Goal: Use online tool/utility: Use online tool/utility

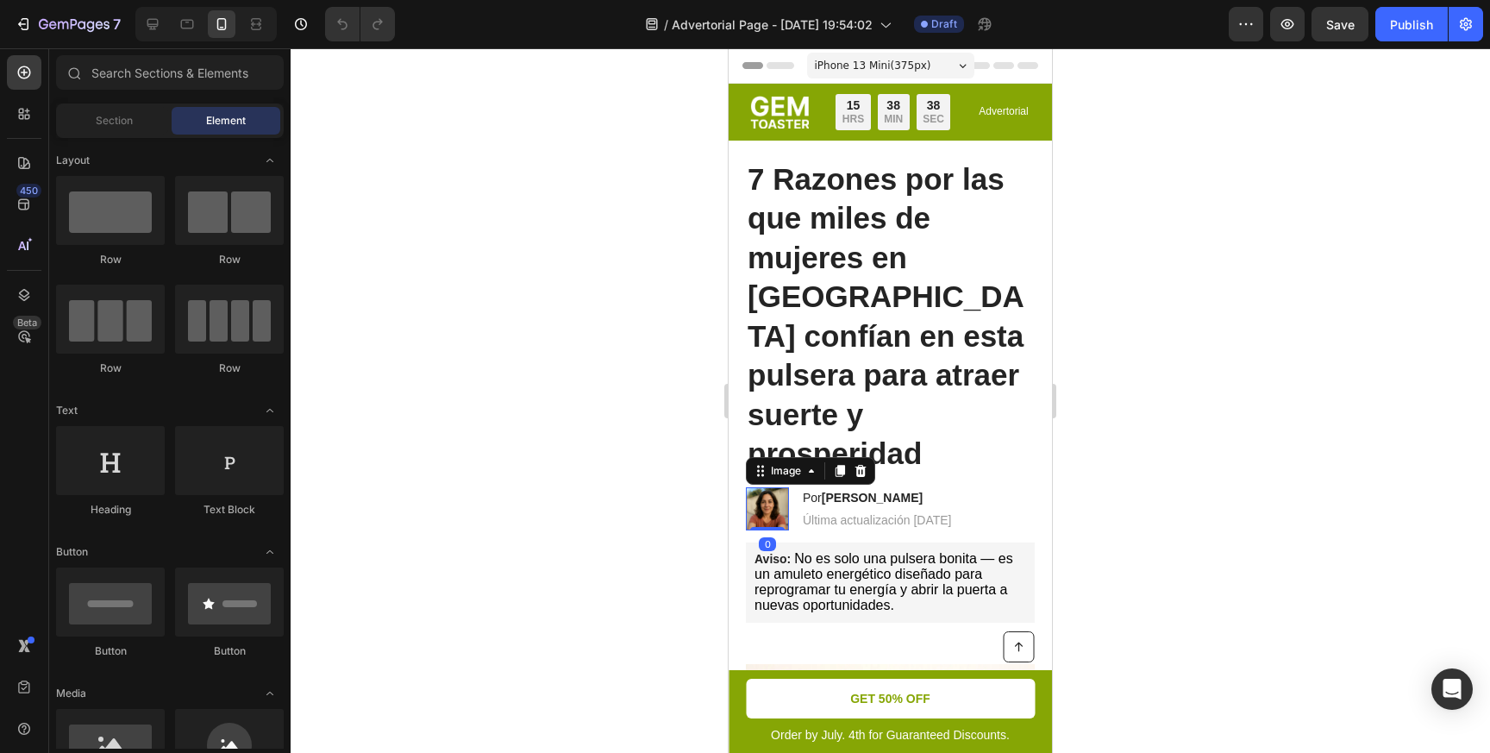
click at [763, 487] on img at bounding box center [767, 508] width 43 height 43
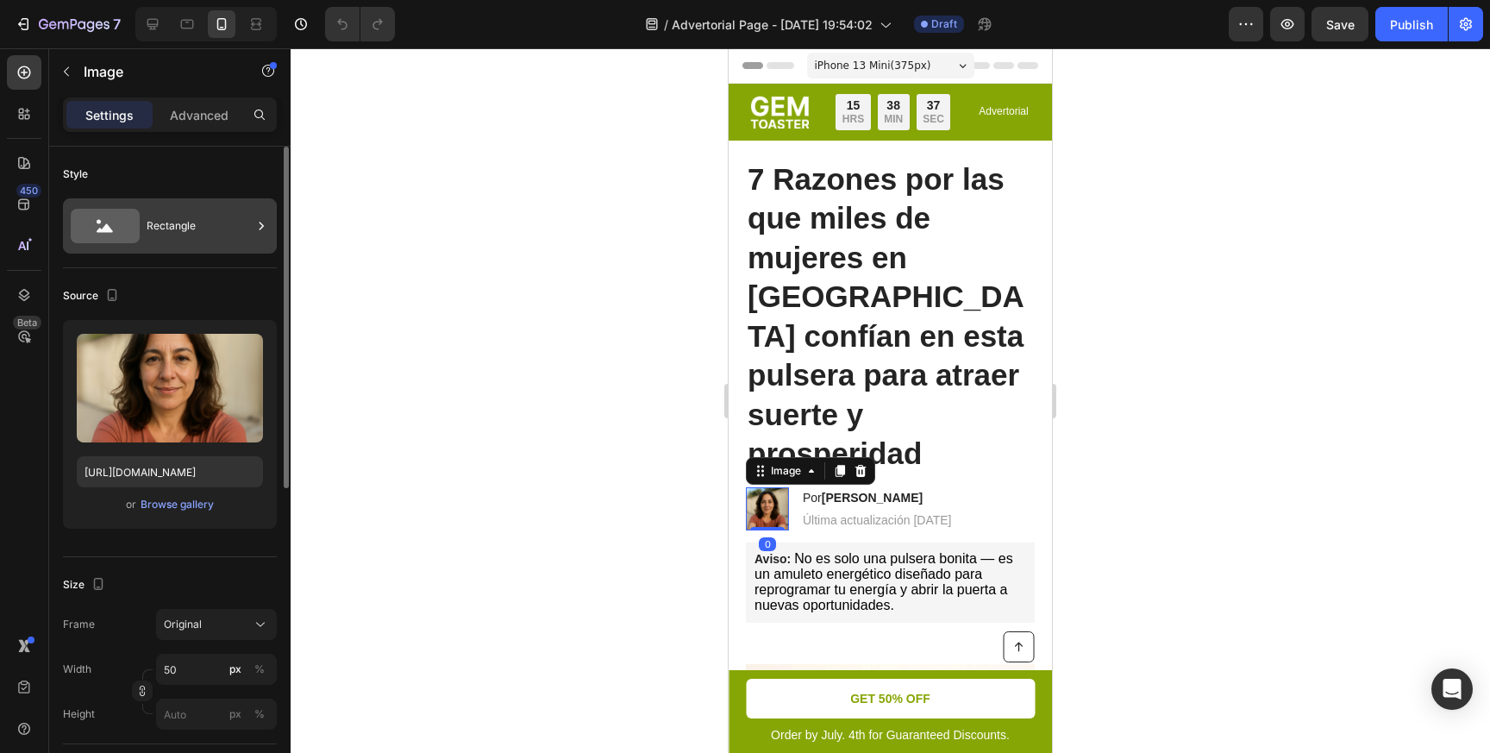
click at [191, 216] on div "Rectangle" at bounding box center [199, 226] width 105 height 40
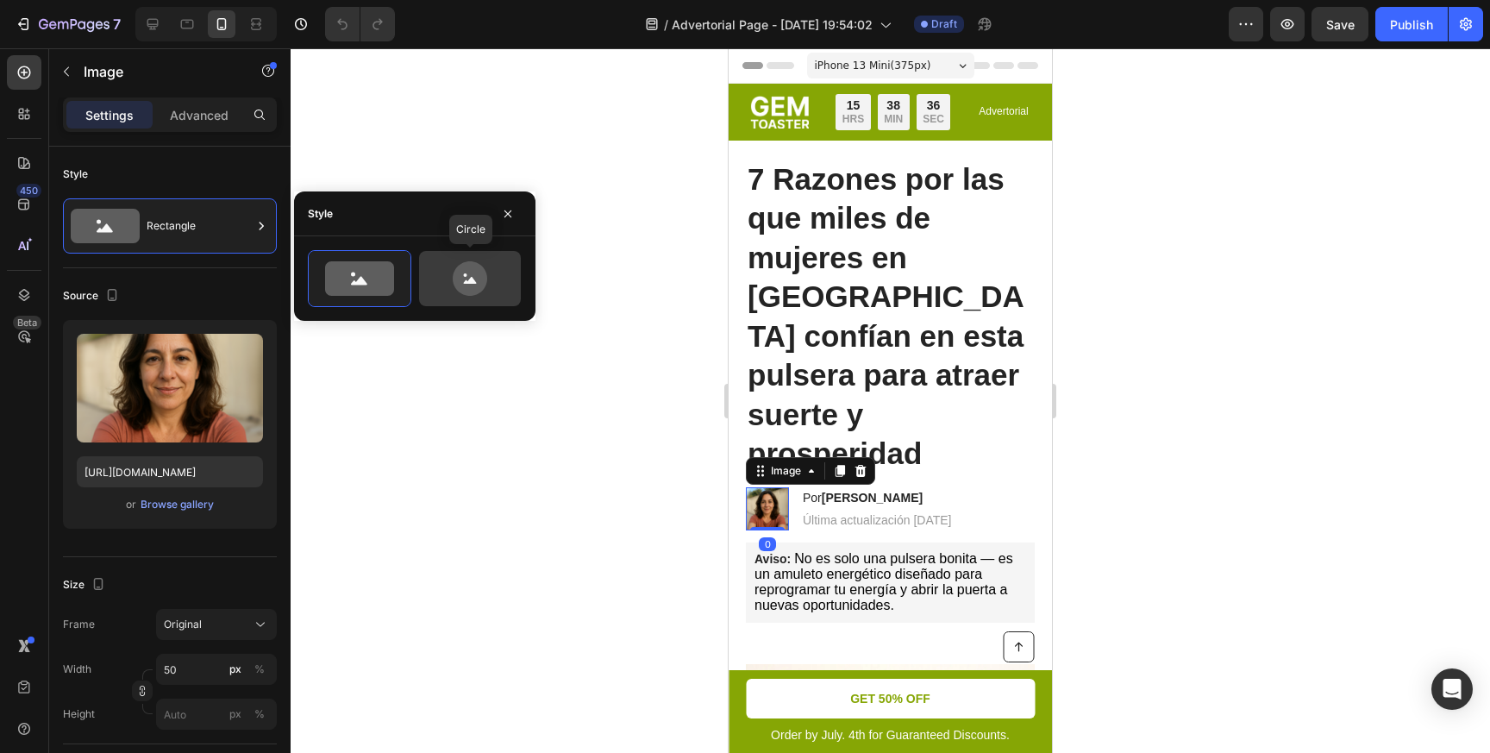
click at [458, 278] on icon at bounding box center [470, 278] width 34 height 34
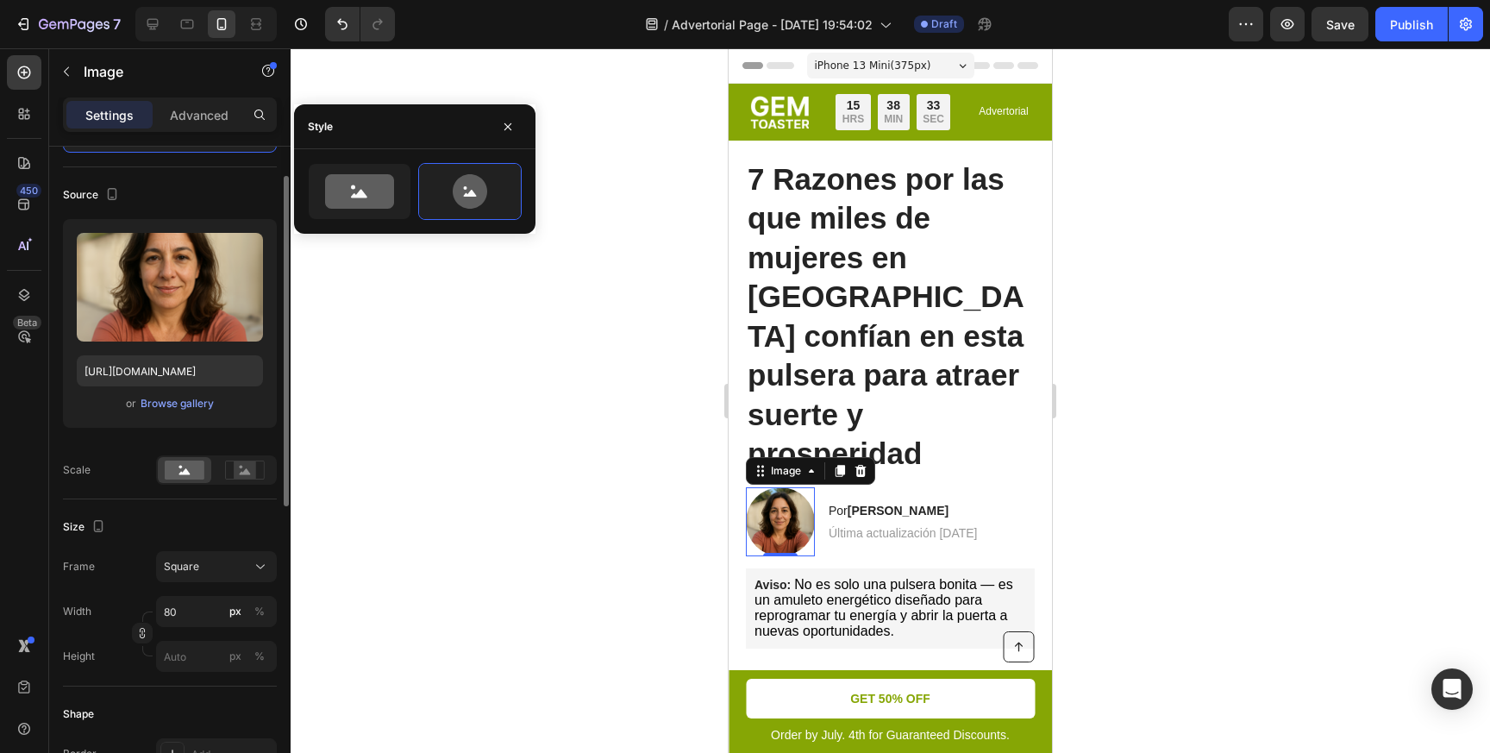
scroll to position [165, 0]
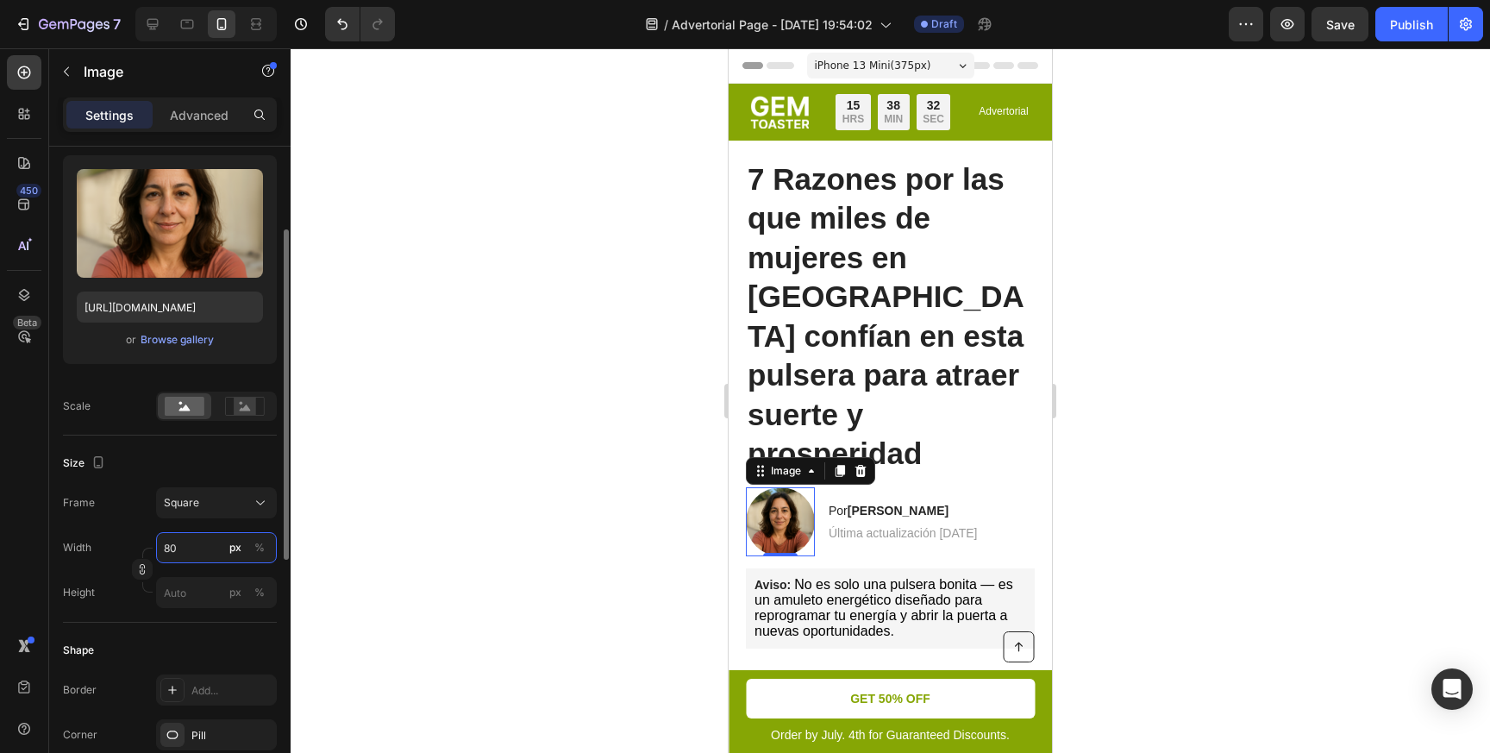
drag, startPoint x: 181, startPoint y: 548, endPoint x: 142, endPoint y: 548, distance: 38.8
click at [151, 548] on div "Width 80 px % Height px %" at bounding box center [170, 570] width 214 height 76
drag, startPoint x: 191, startPoint y: 548, endPoint x: 158, endPoint y: 548, distance: 32.8
click at [169, 548] on input "80" at bounding box center [216, 547] width 121 height 31
click at [171, 545] on input "80" at bounding box center [216, 547] width 121 height 31
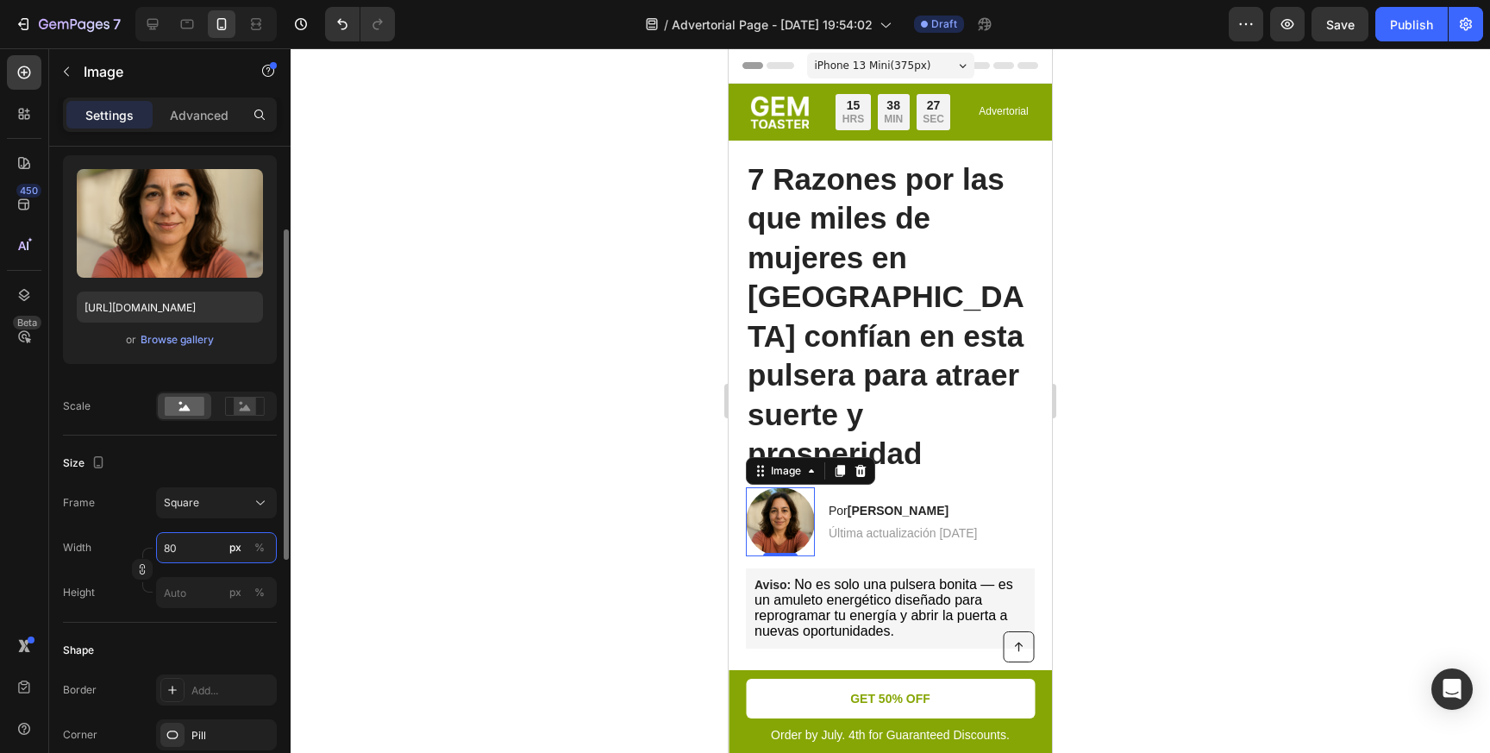
drag, startPoint x: 177, startPoint y: 547, endPoint x: 141, endPoint y: 547, distance: 36.2
click at [142, 547] on div "Width 80 px %" at bounding box center [170, 547] width 214 height 31
type input "4"
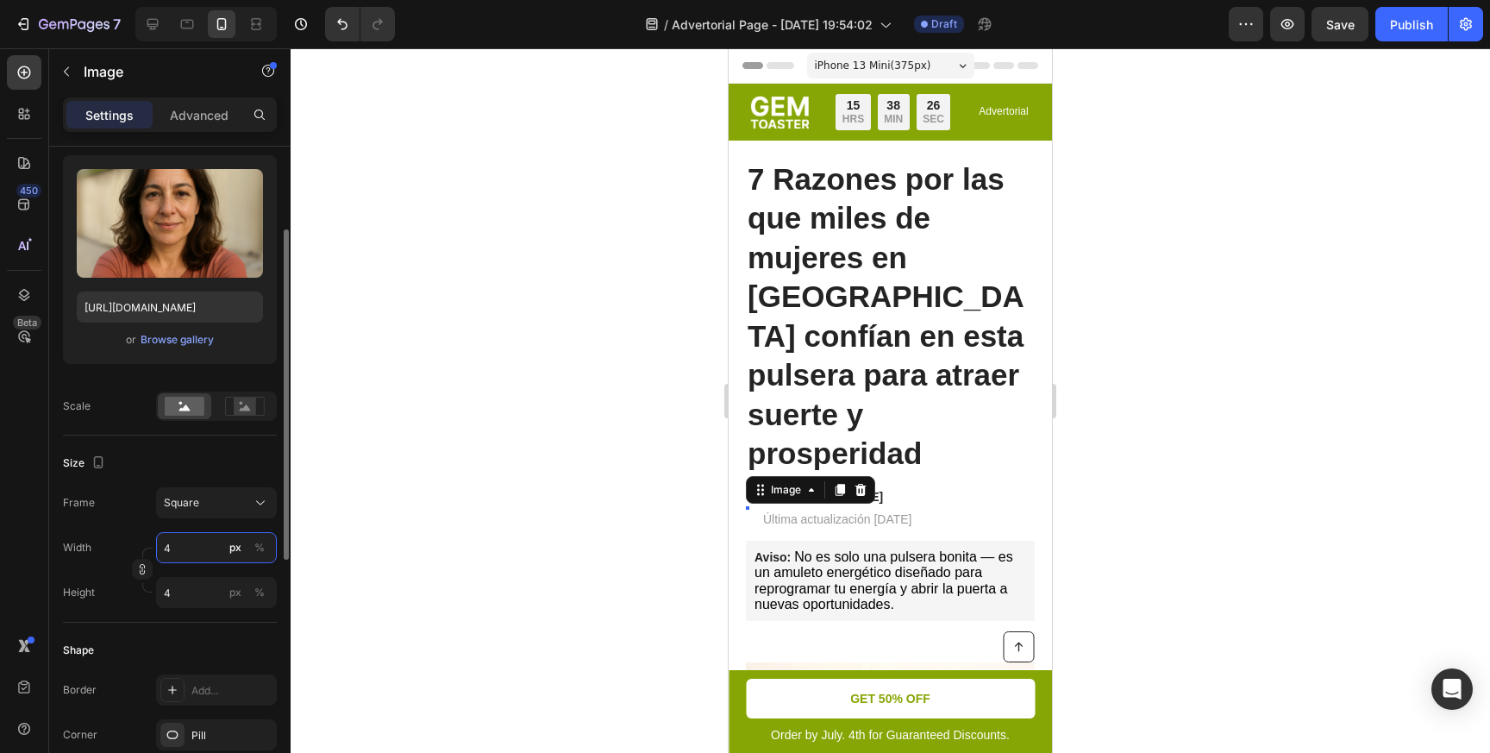
type input "45"
type input "4"
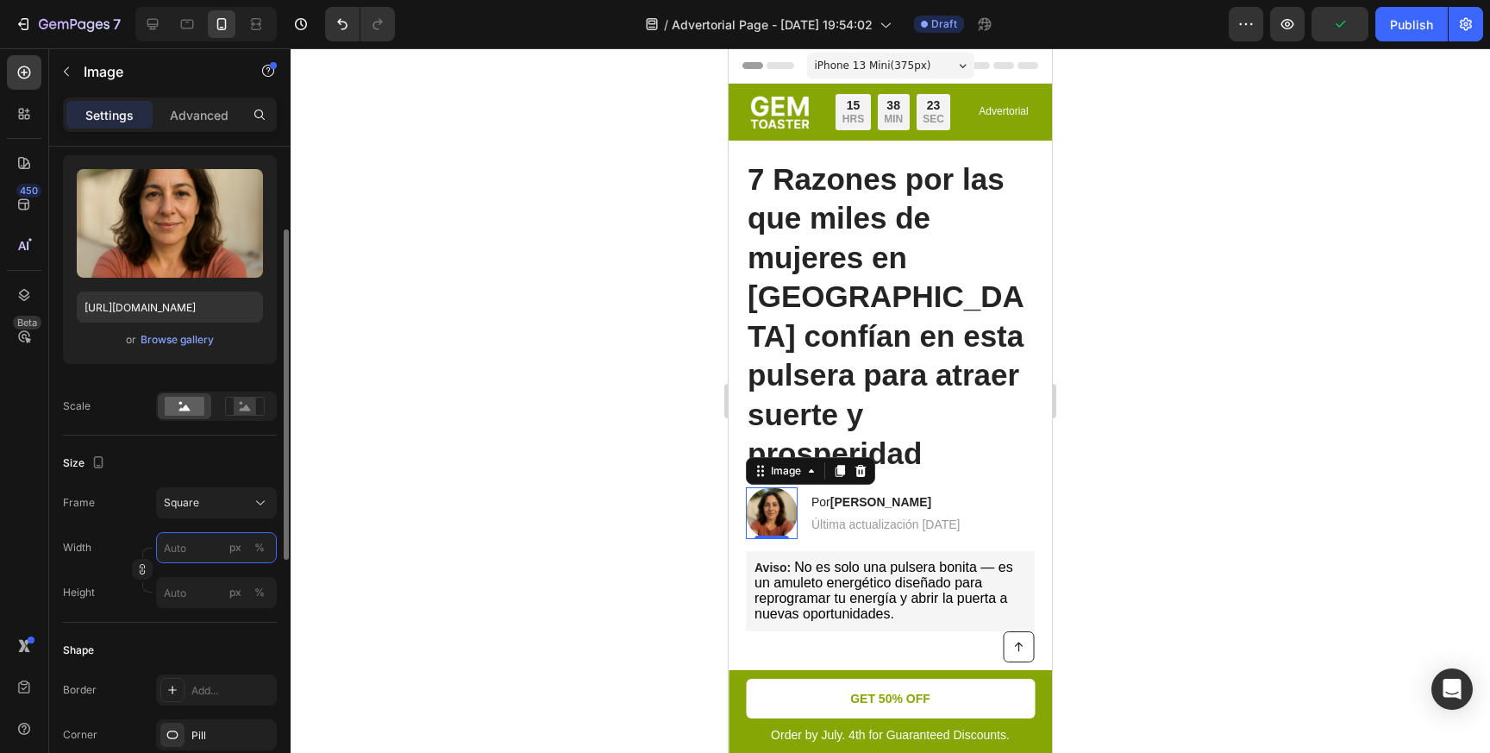
type input "5"
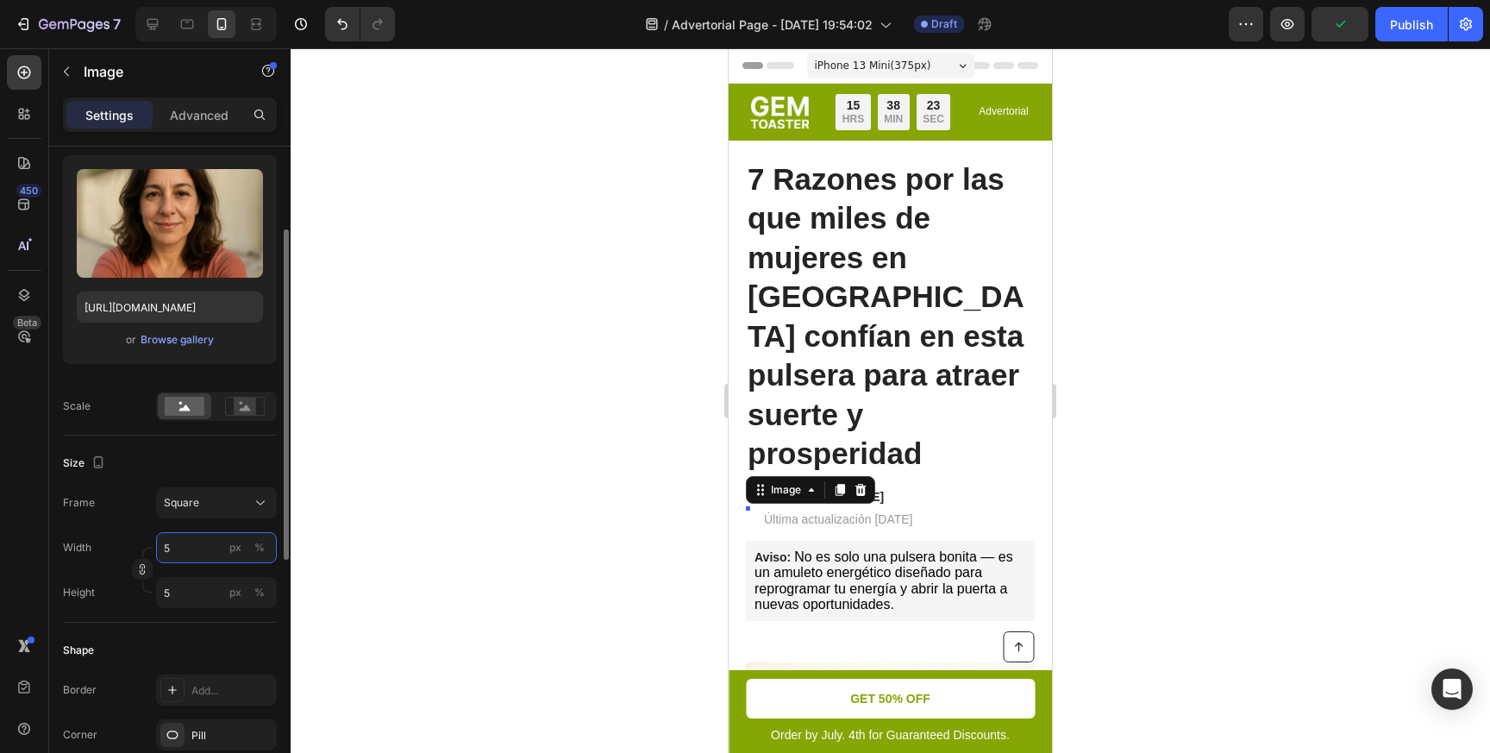
type input "50"
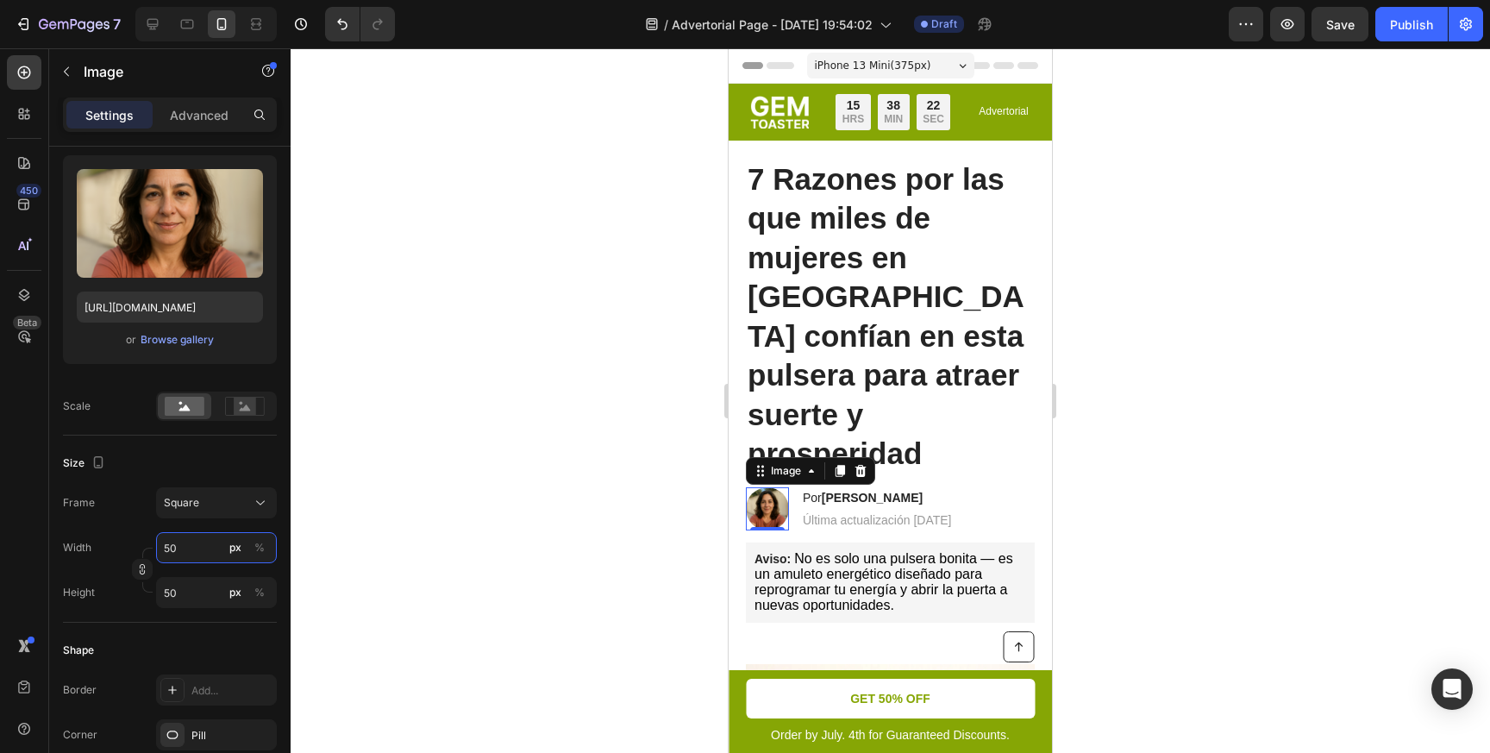
type input "50"
click at [442, 449] on div at bounding box center [890, 400] width 1199 height 704
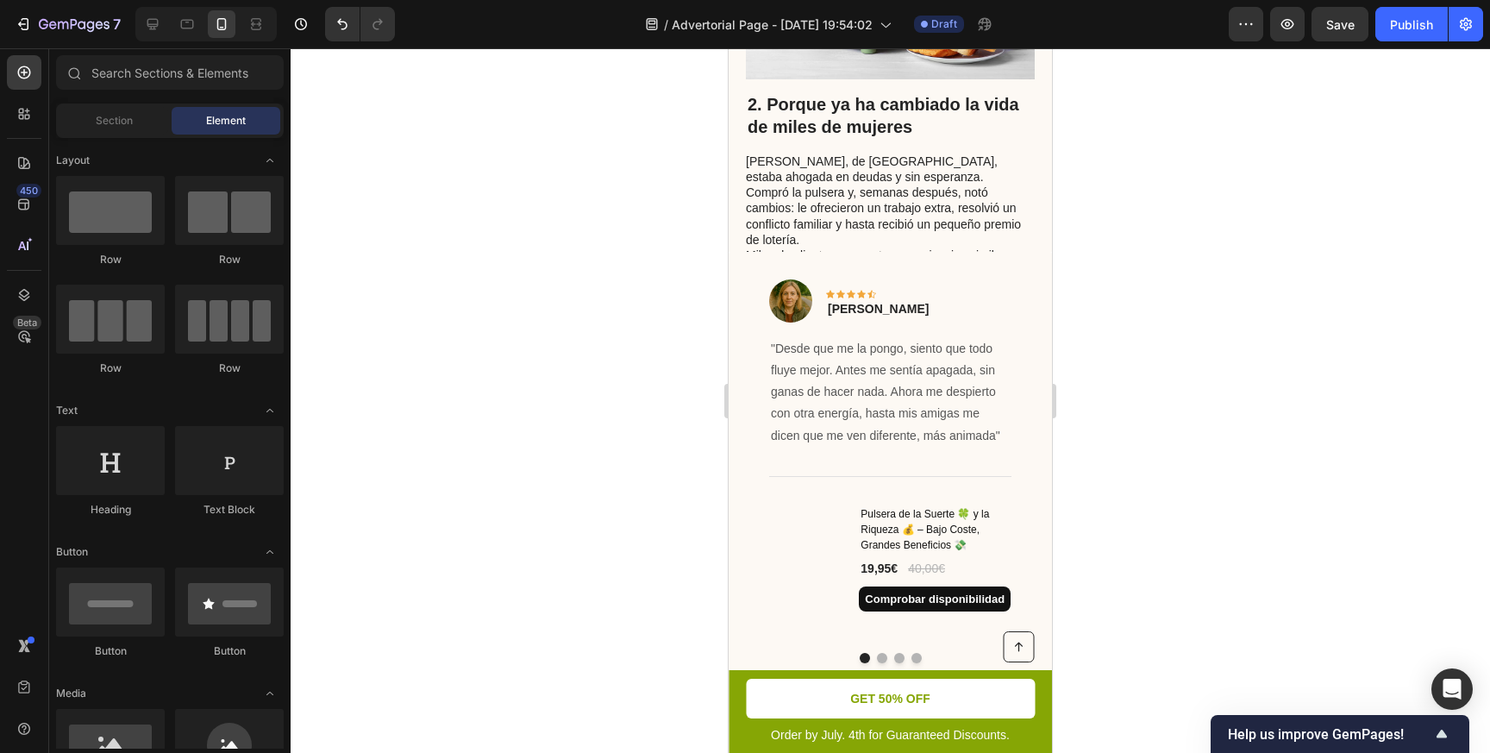
scroll to position [1381, 0]
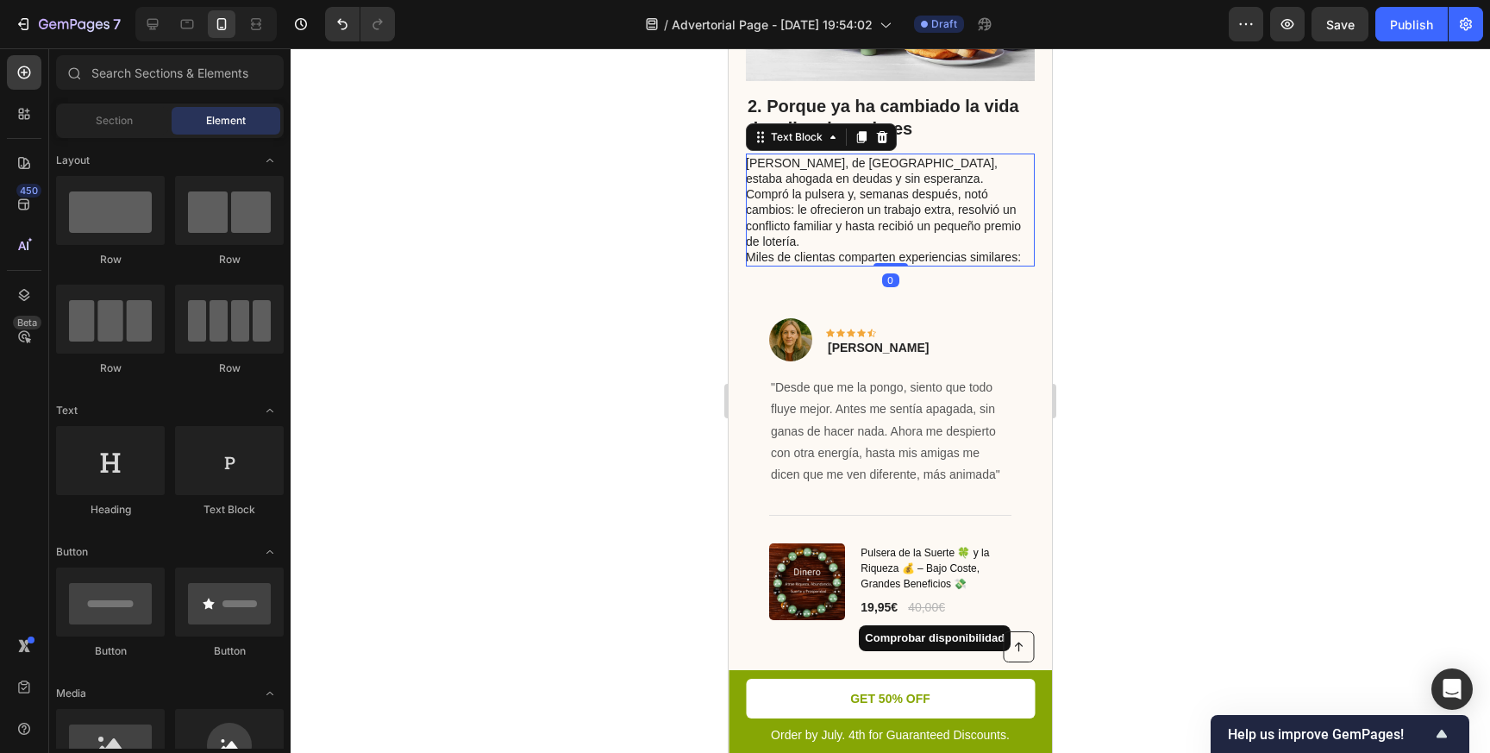
click at [906, 249] on p "Miles de clientas comparten experiencias similares:" at bounding box center [889, 257] width 287 height 16
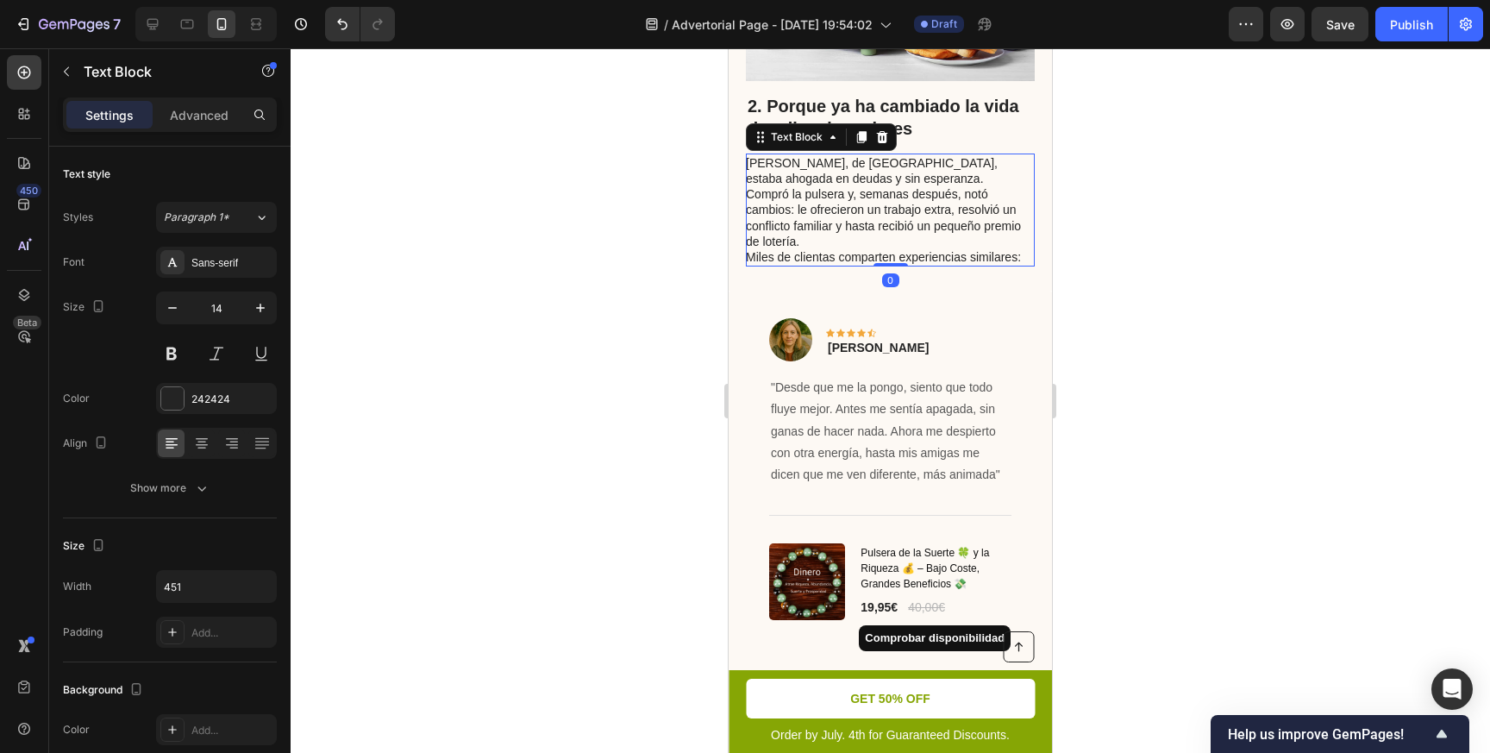
click at [879, 204] on p "[PERSON_NAME], de [GEOGRAPHIC_DATA], estaba ahogada en deudas y sin esperanza. …" at bounding box center [889, 202] width 287 height 94
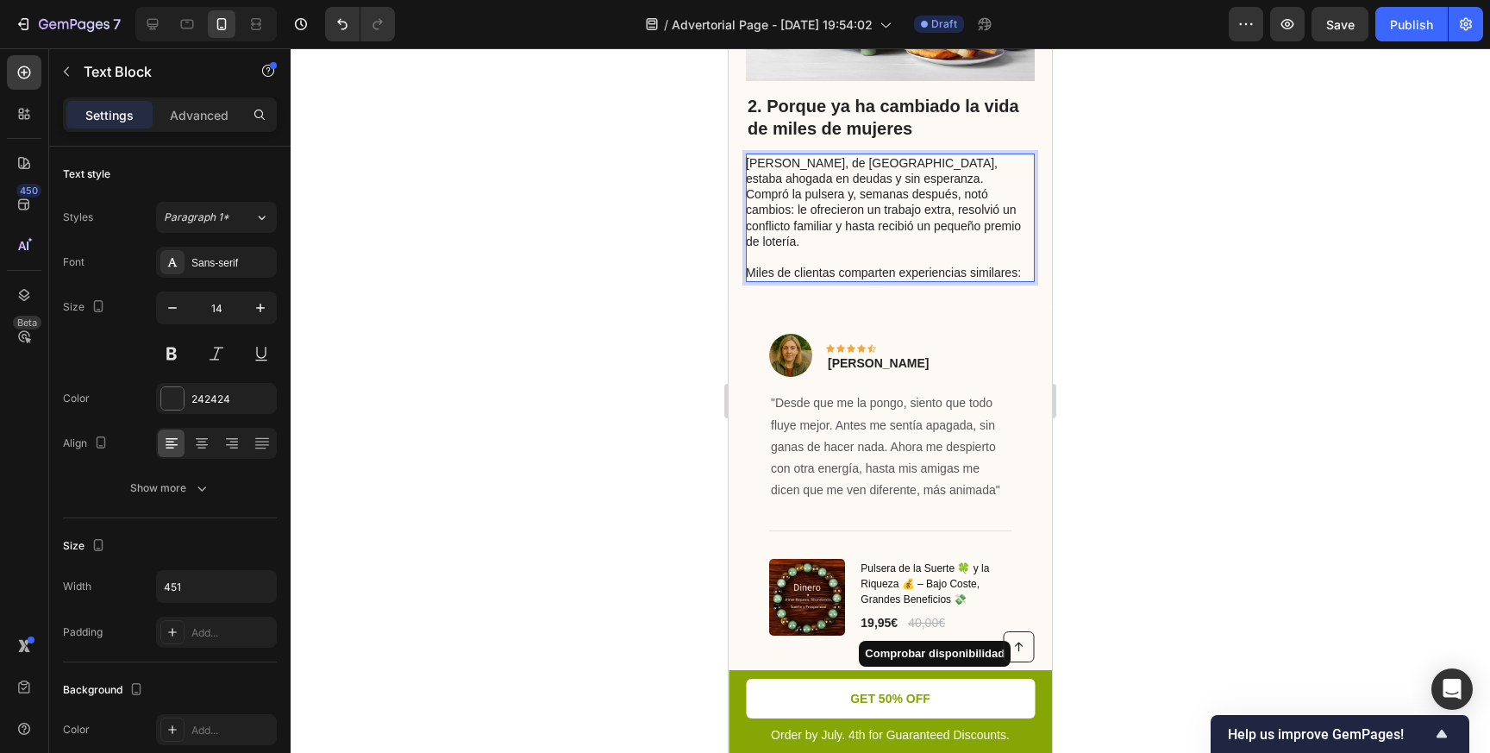
click at [1246, 188] on div at bounding box center [890, 400] width 1199 height 704
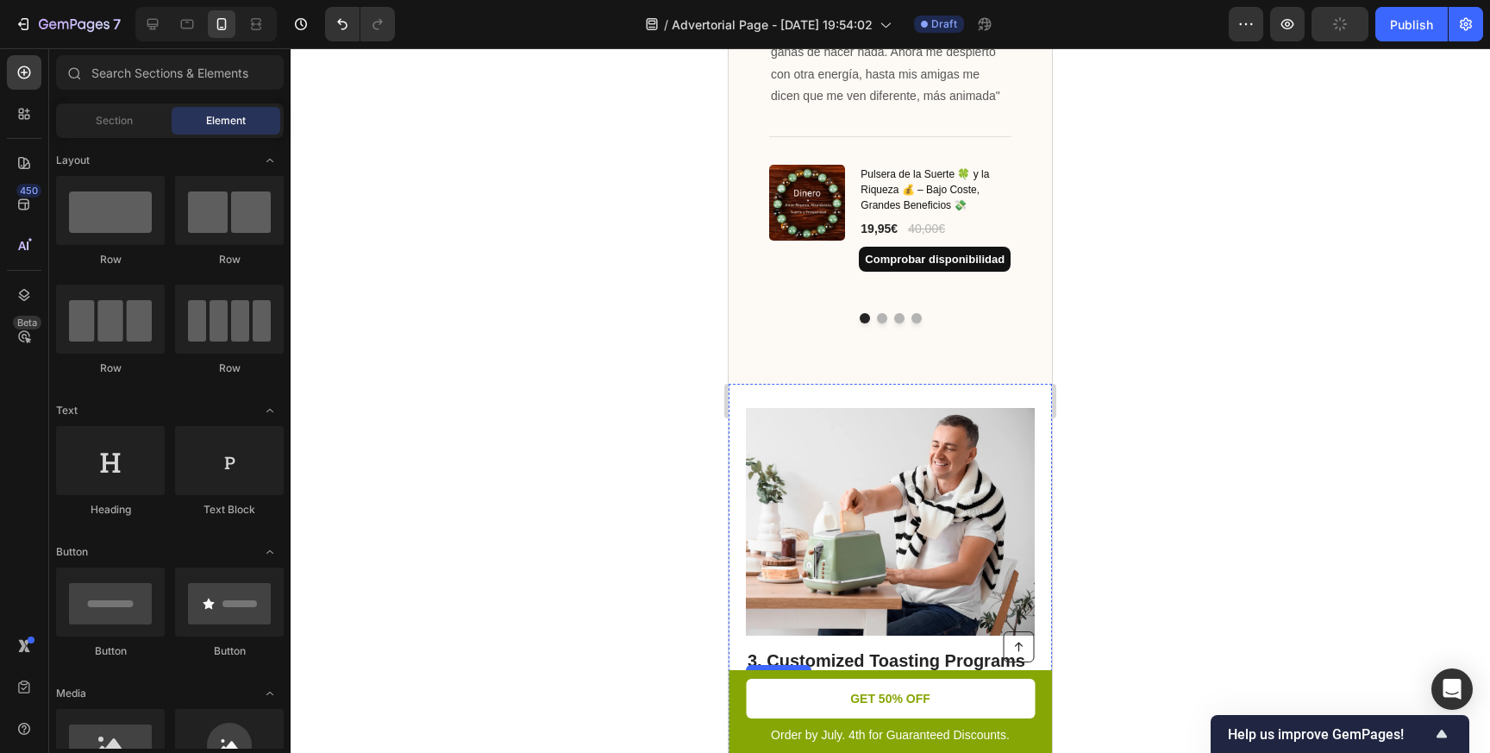
scroll to position [1706, 0]
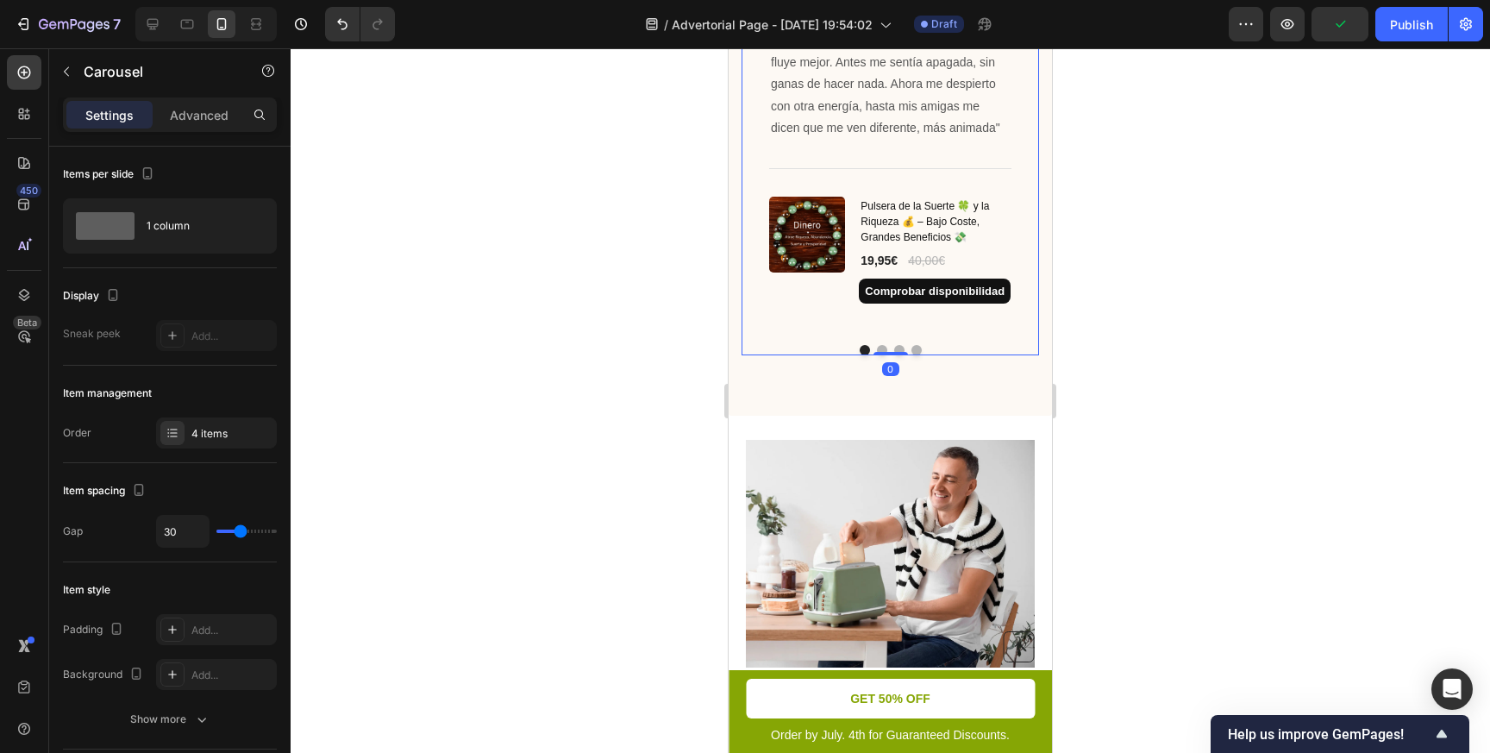
click at [881, 351] on button "Dot" at bounding box center [882, 350] width 10 height 10
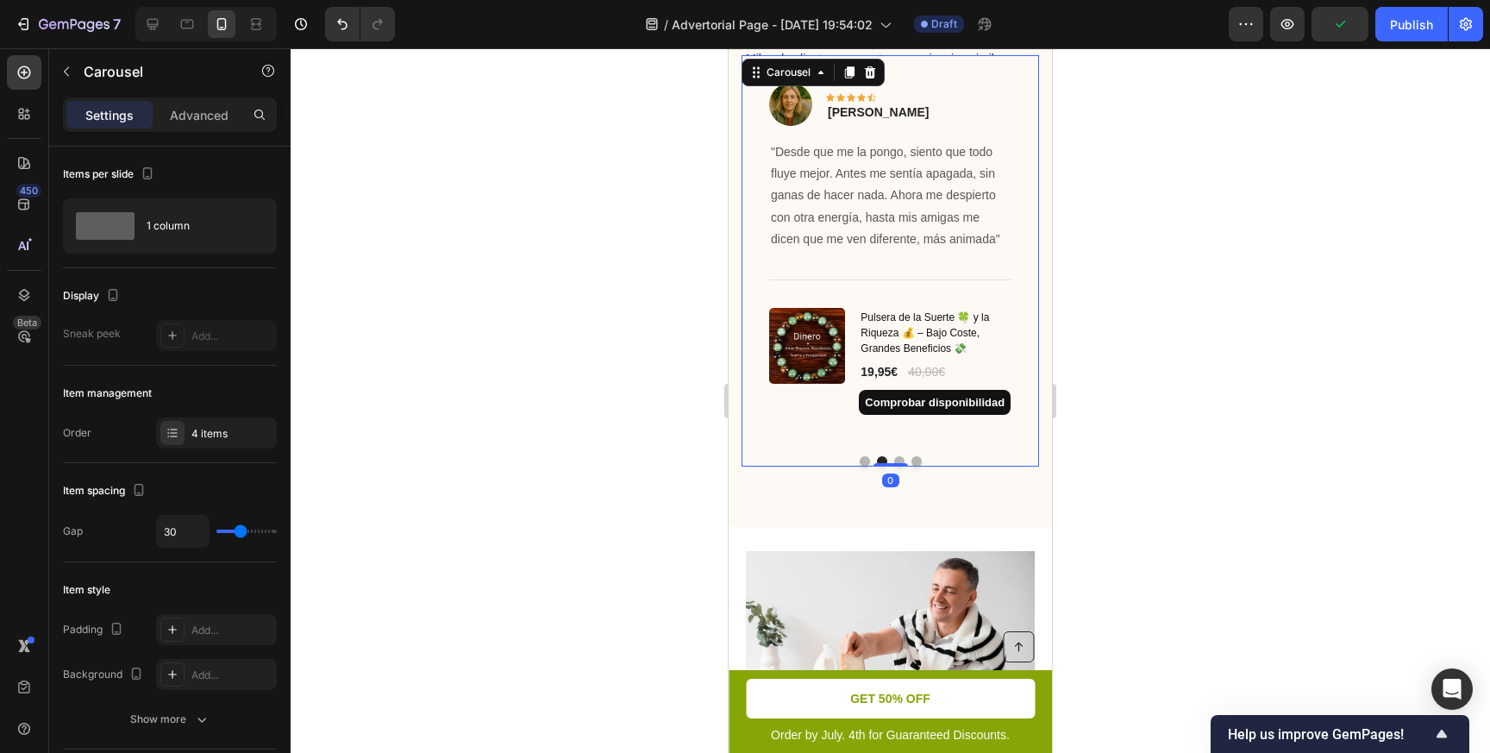
scroll to position [1467, 0]
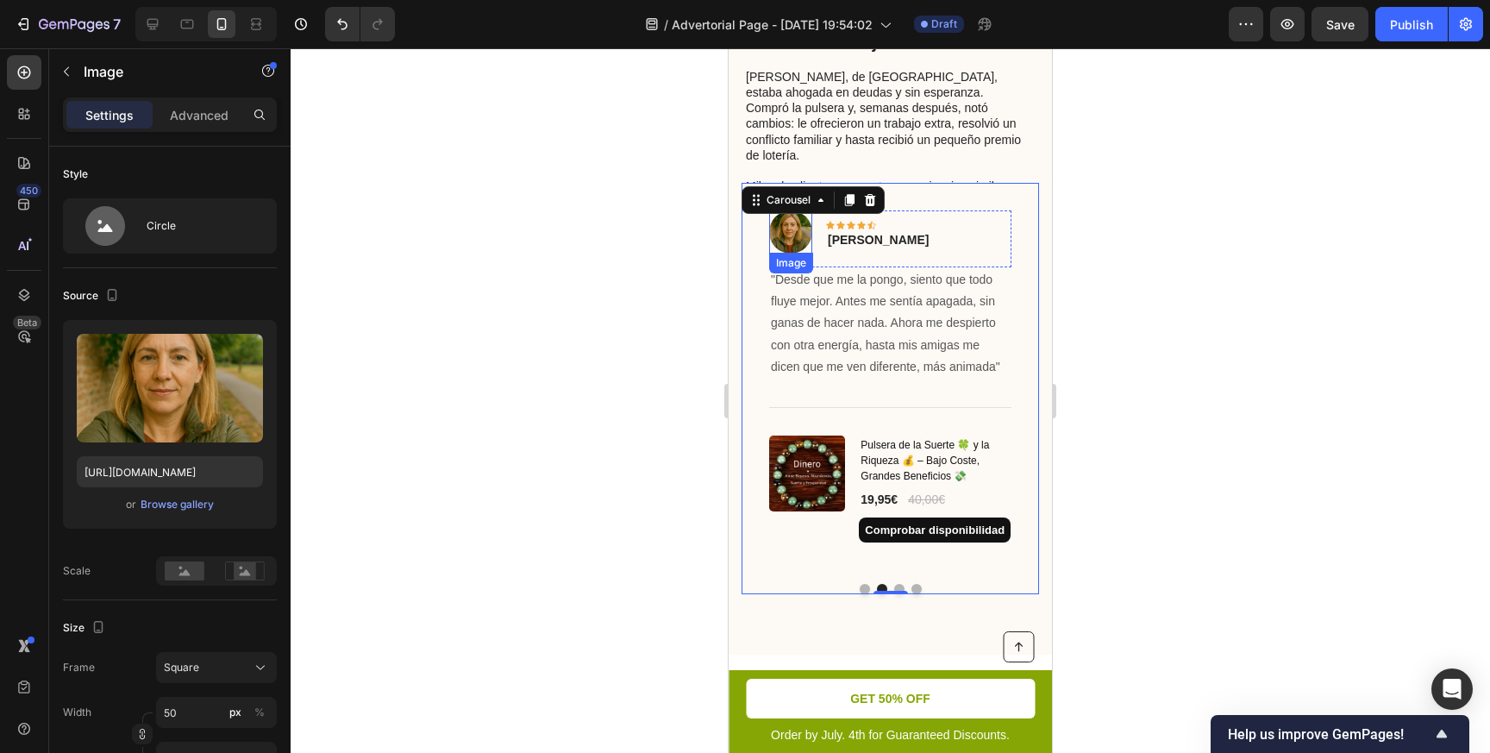
click at [794, 240] on img at bounding box center [790, 231] width 43 height 43
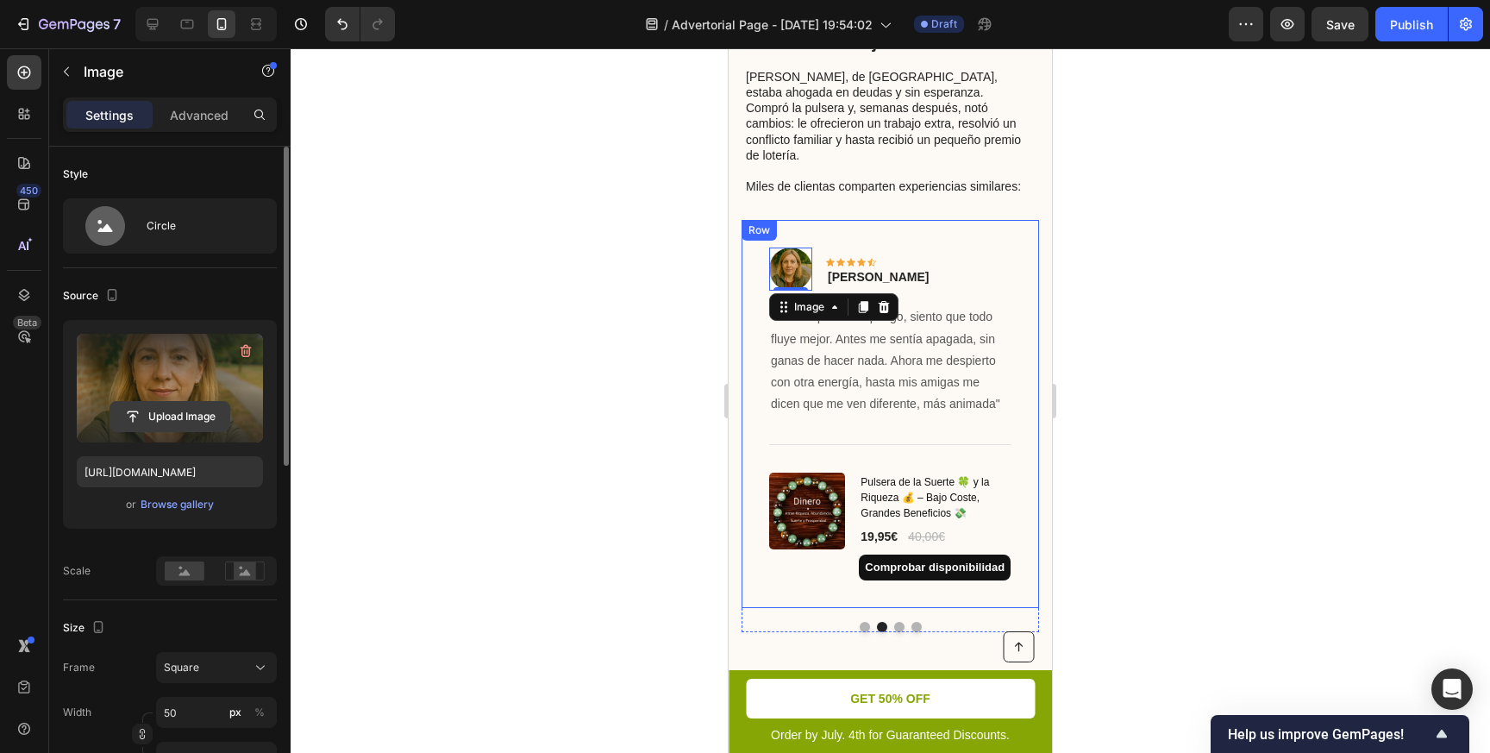
click at [178, 411] on input "file" at bounding box center [169, 416] width 119 height 29
click at [172, 399] on label at bounding box center [170, 388] width 186 height 109
click at [172, 402] on input "file" at bounding box center [169, 416] width 119 height 29
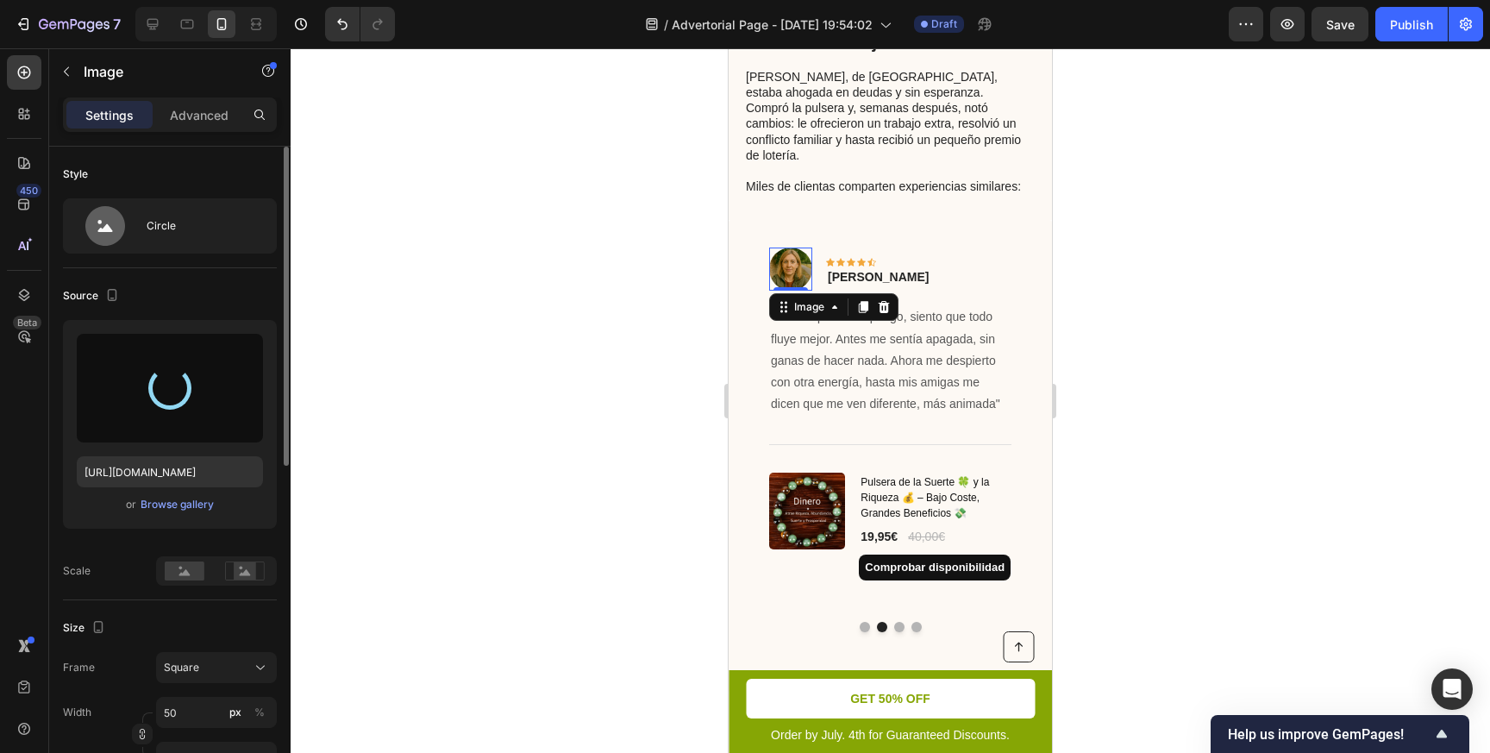
type input "[URL][DOMAIN_NAME]"
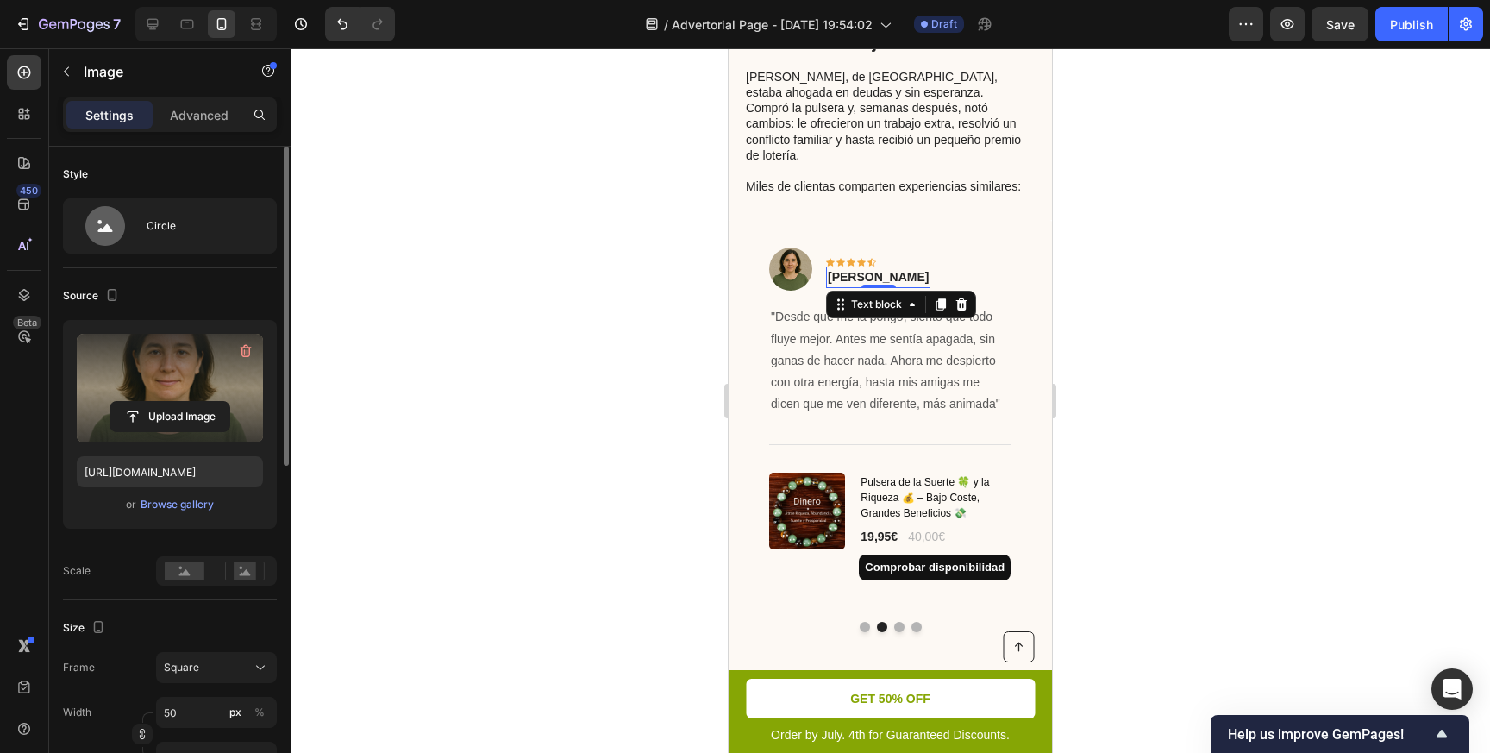
click at [854, 268] on p "[PERSON_NAME]" at bounding box center [878, 277] width 101 height 18
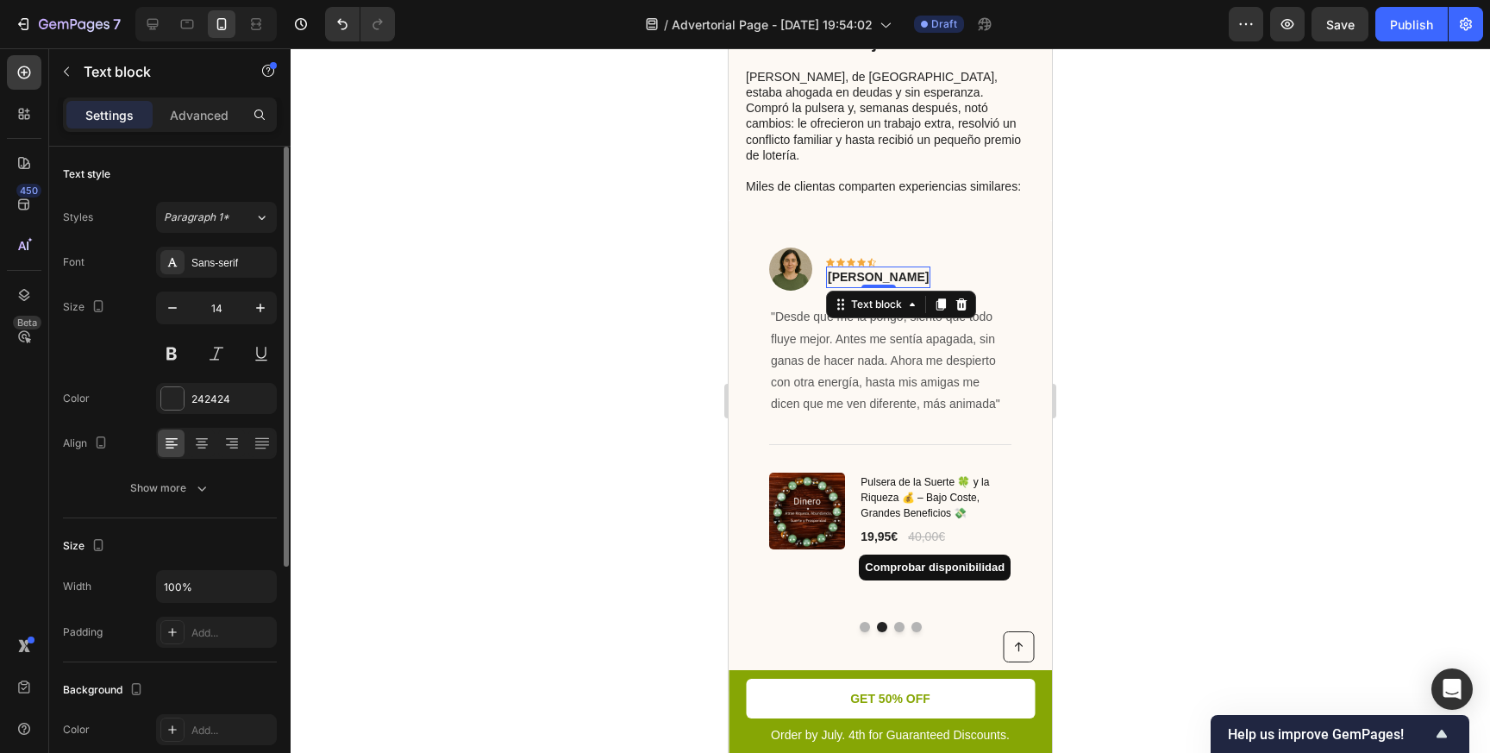
click at [847, 268] on p "[PERSON_NAME]" at bounding box center [878, 277] width 101 height 18
drag, startPoint x: 859, startPoint y: 241, endPoint x: 825, endPoint y: 241, distance: 33.6
click at [826, 266] on div "[PERSON_NAME]" at bounding box center [878, 277] width 104 height 22
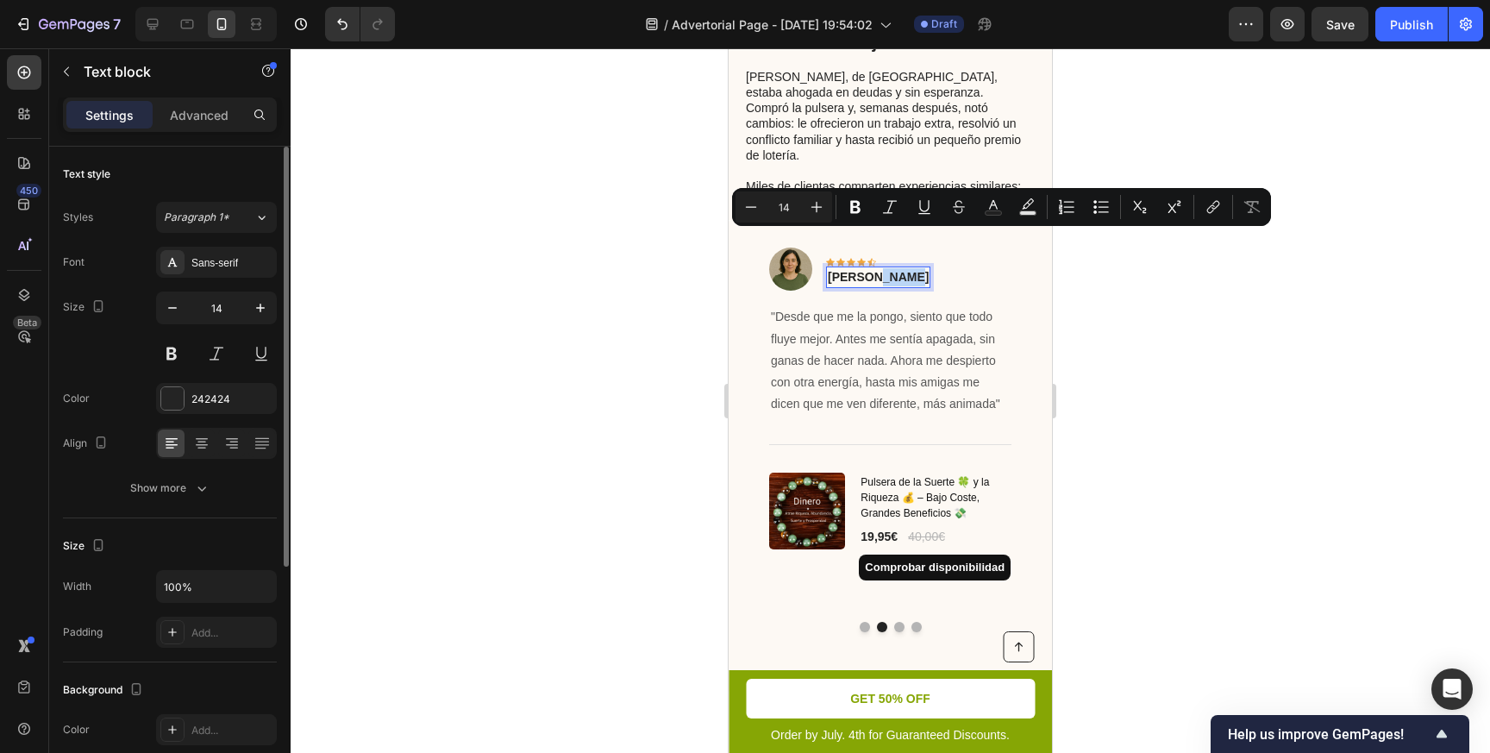
drag, startPoint x: 876, startPoint y: 242, endPoint x: 913, endPoint y: 246, distance: 37.2
click at [913, 266] on div "[PERSON_NAME]" at bounding box center [878, 277] width 104 height 22
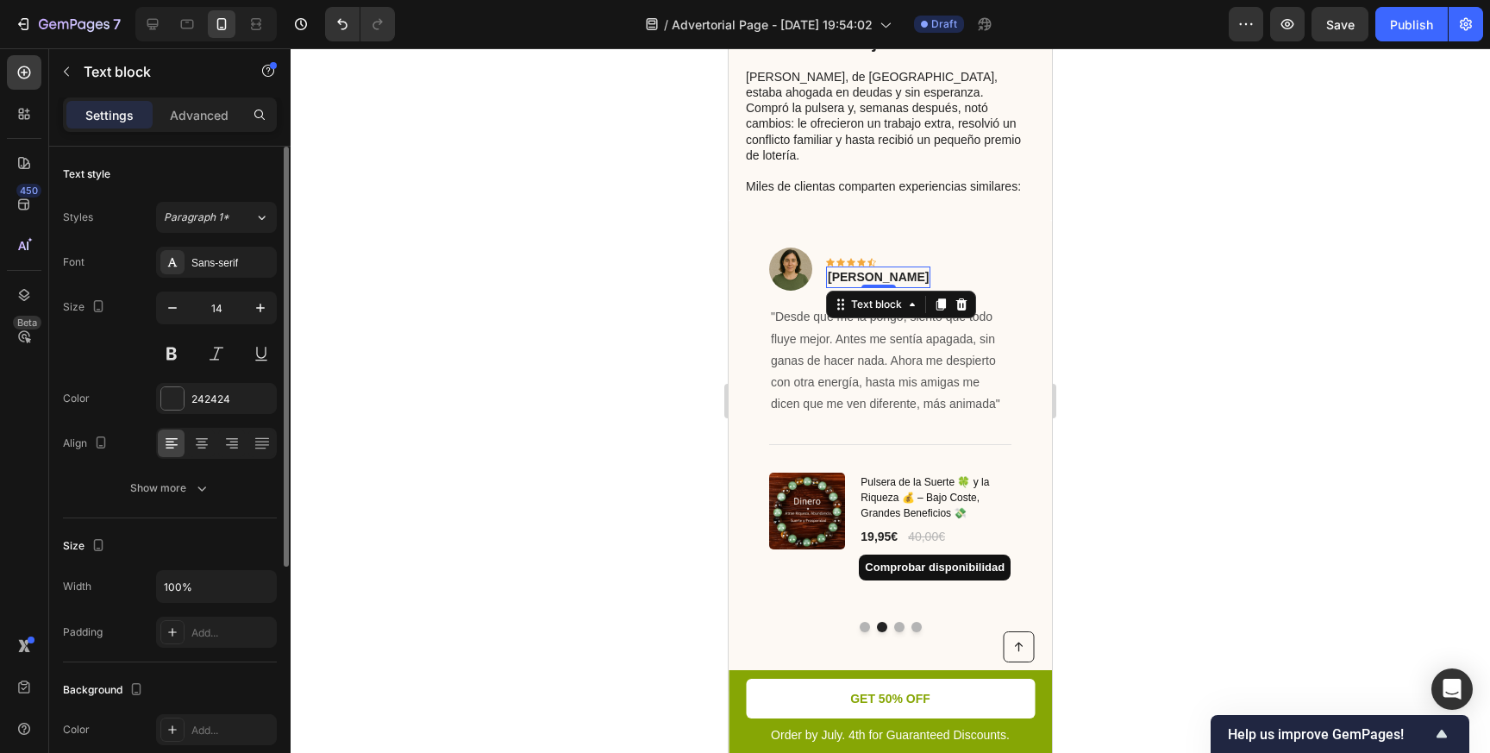
click at [1216, 222] on div at bounding box center [890, 400] width 1199 height 704
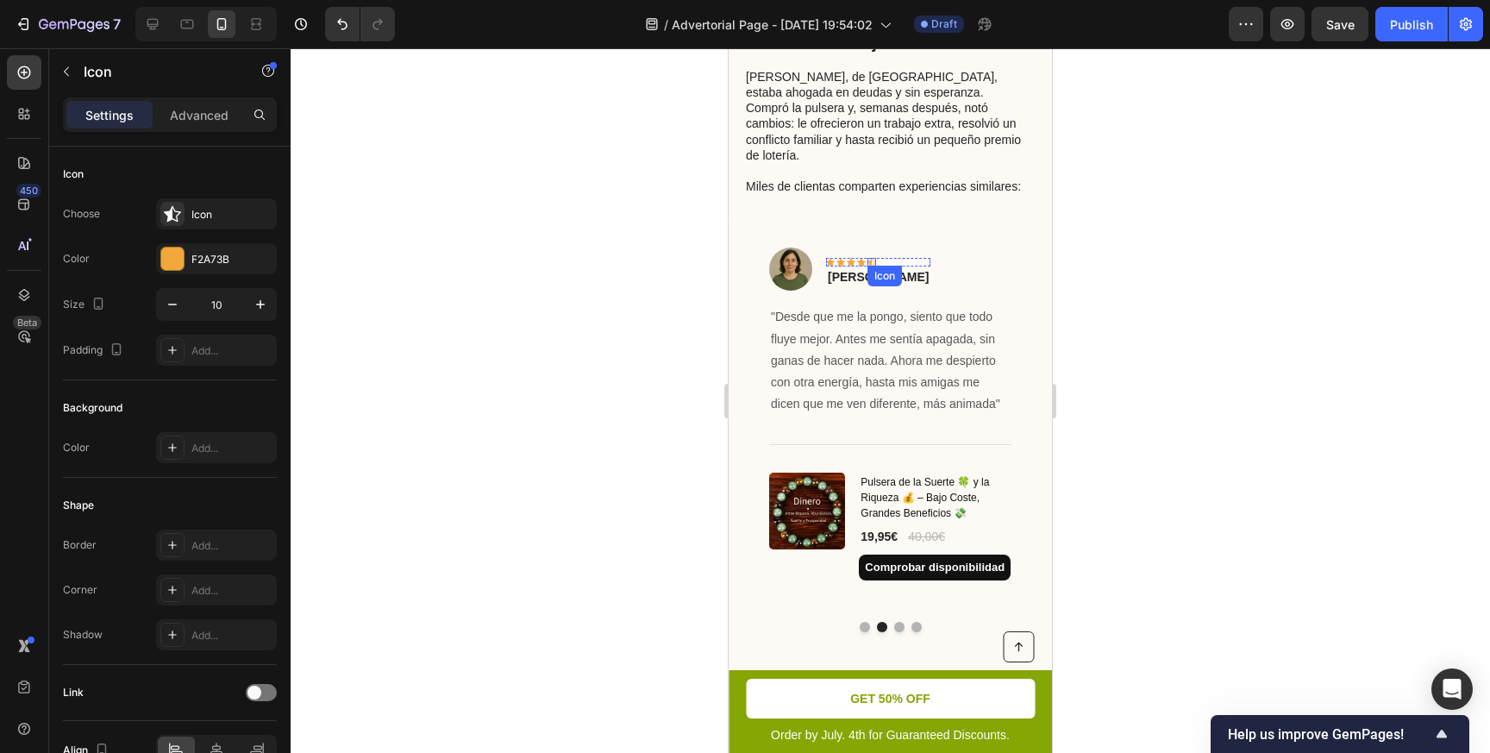
click at [871, 258] on div "Icon" at bounding box center [871, 262] width 9 height 9
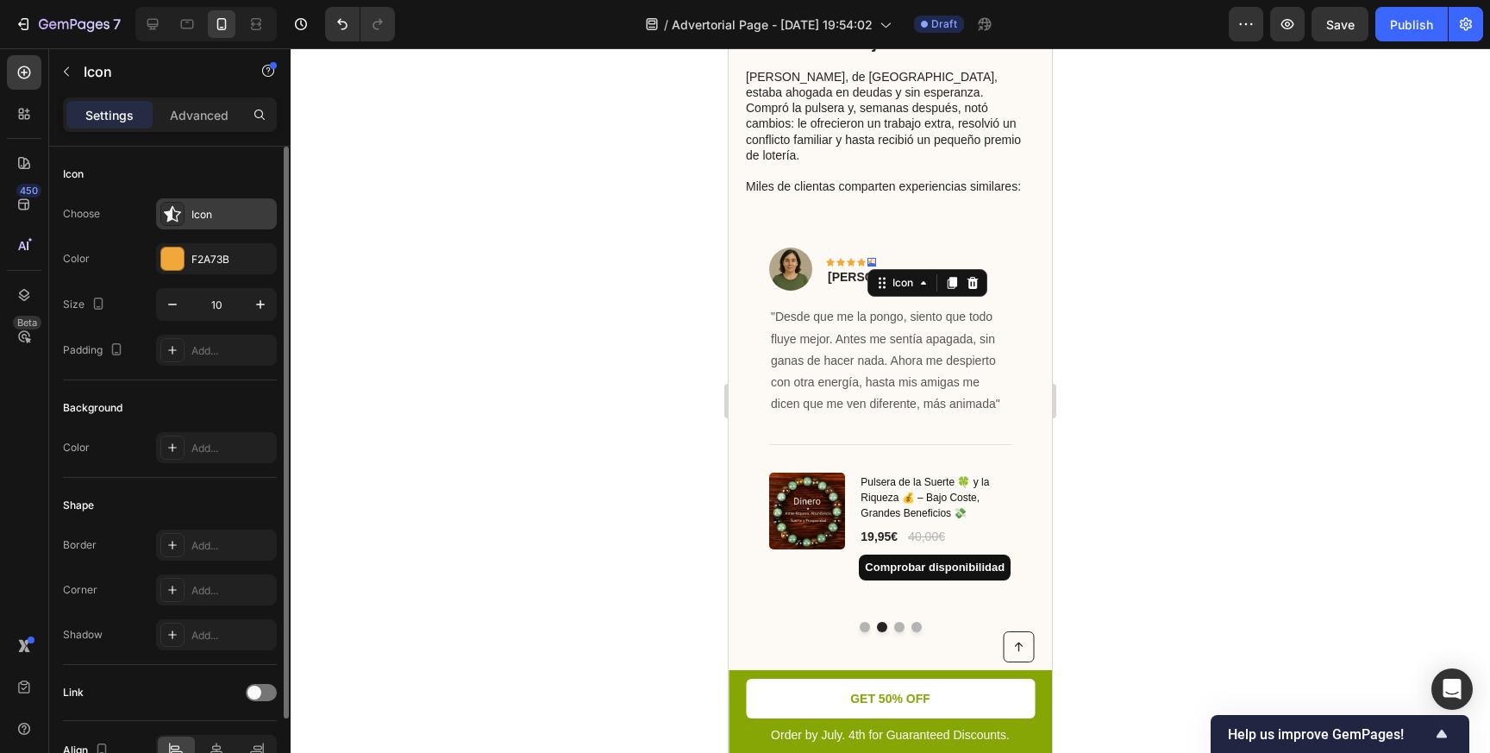
click at [181, 219] on div at bounding box center [172, 214] width 24 height 24
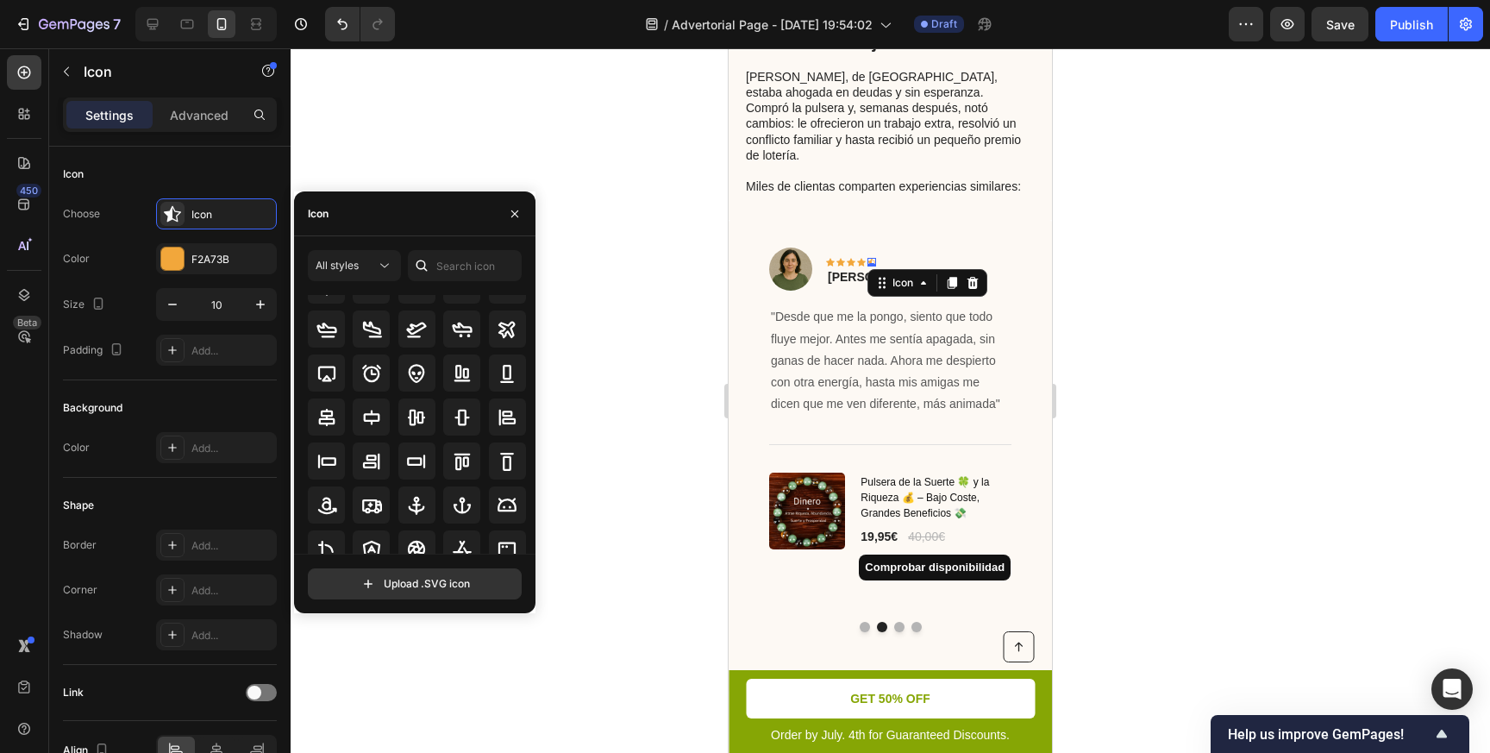
scroll to position [0, 0]
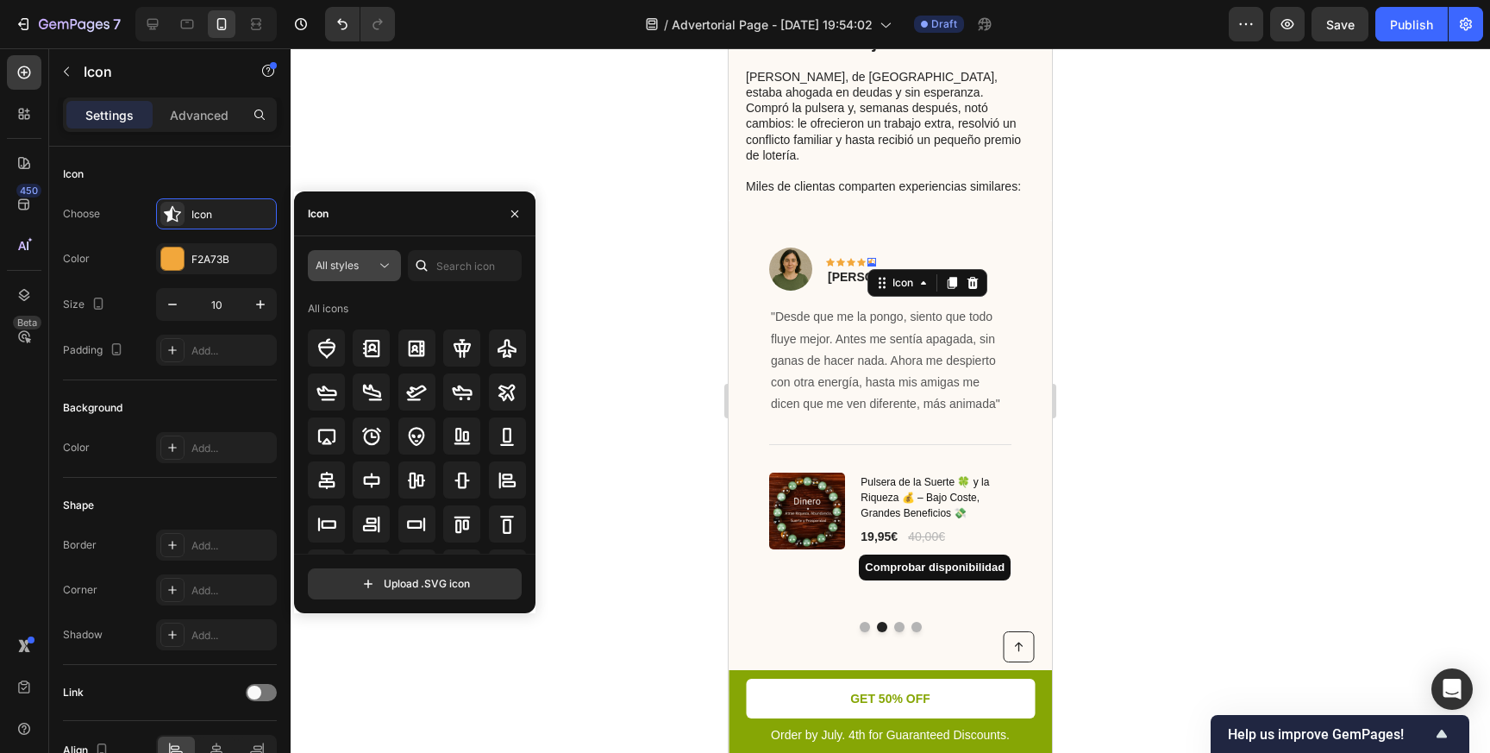
click at [379, 260] on icon at bounding box center [384, 265] width 17 height 17
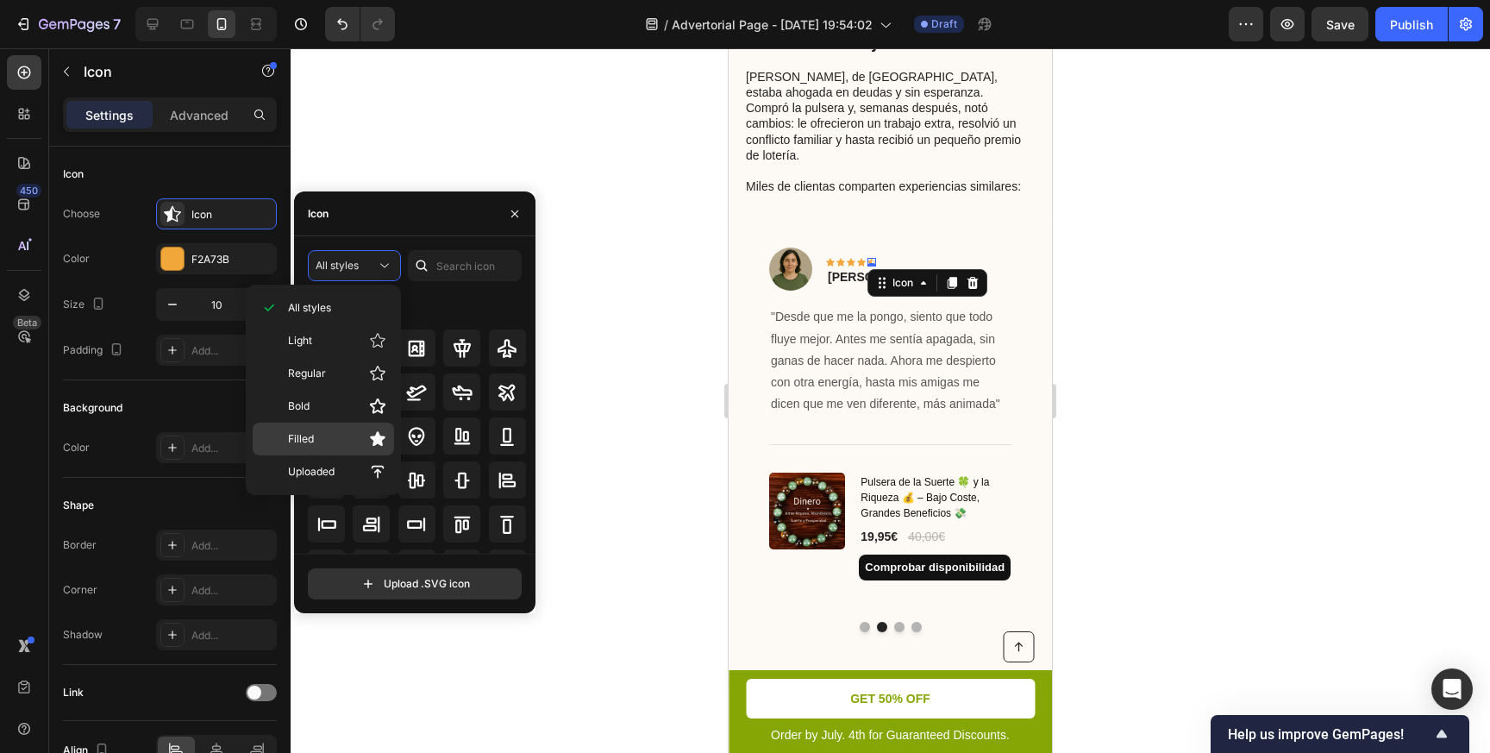
click at [370, 449] on div "Filled" at bounding box center [323, 438] width 141 height 33
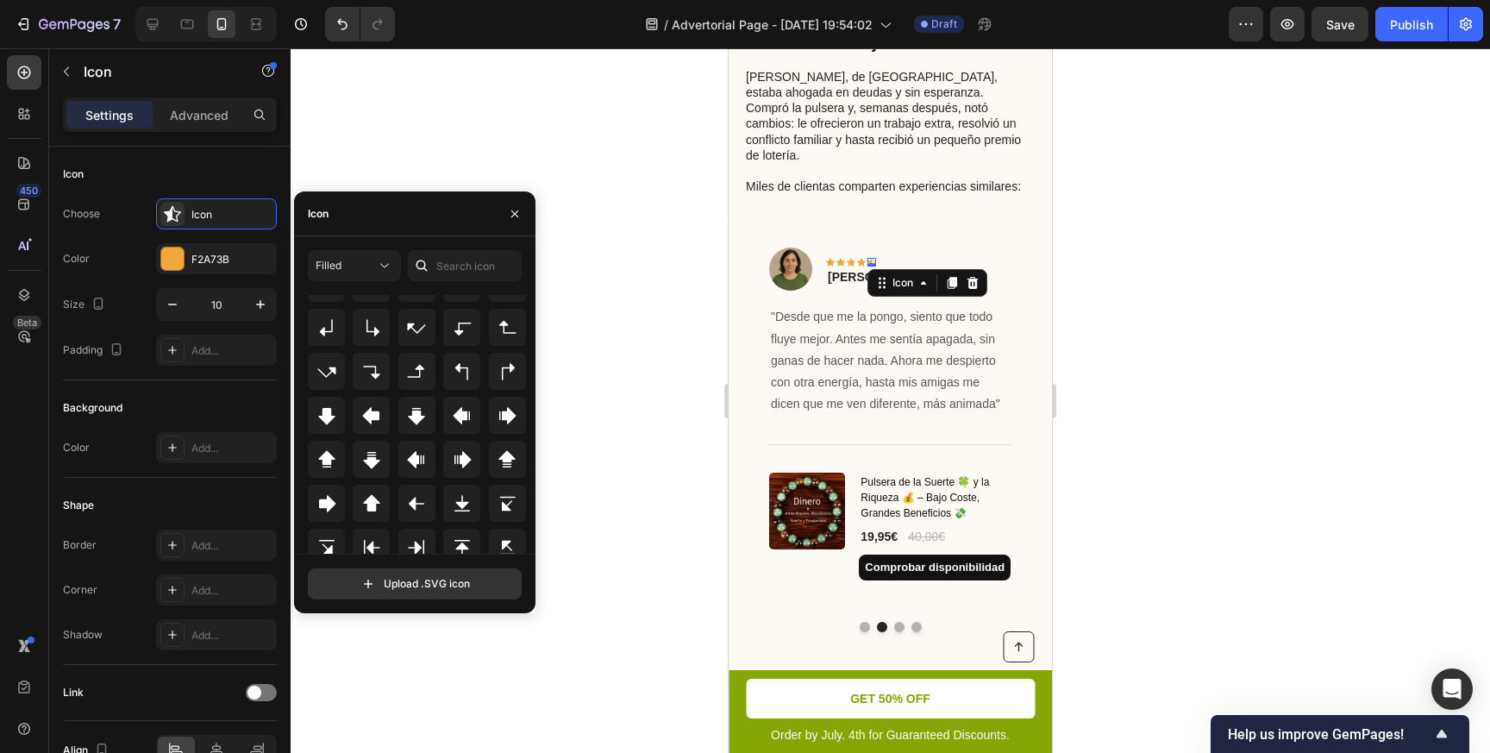
scroll to position [560, 0]
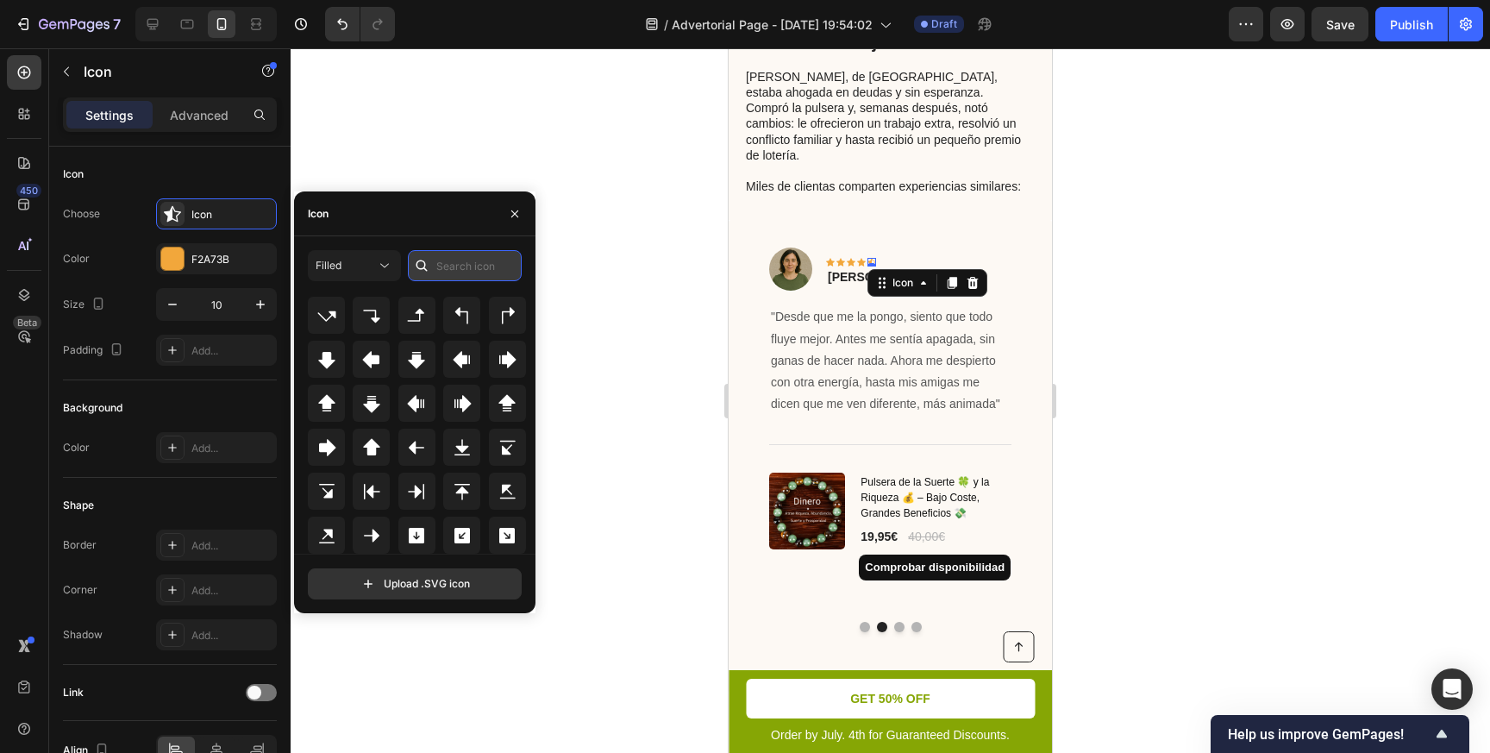
click at [472, 264] on input "text" at bounding box center [465, 265] width 114 height 31
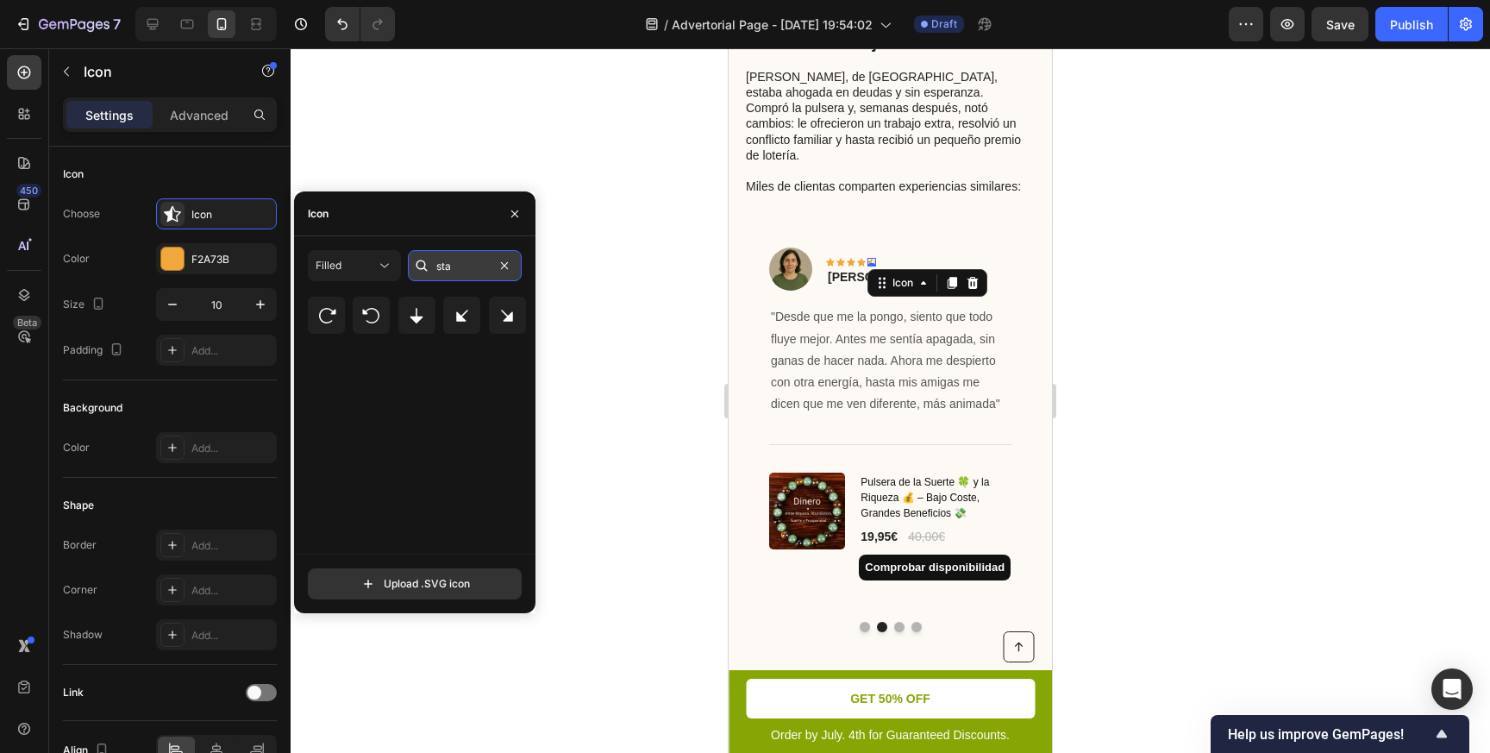
scroll to position [0, 0]
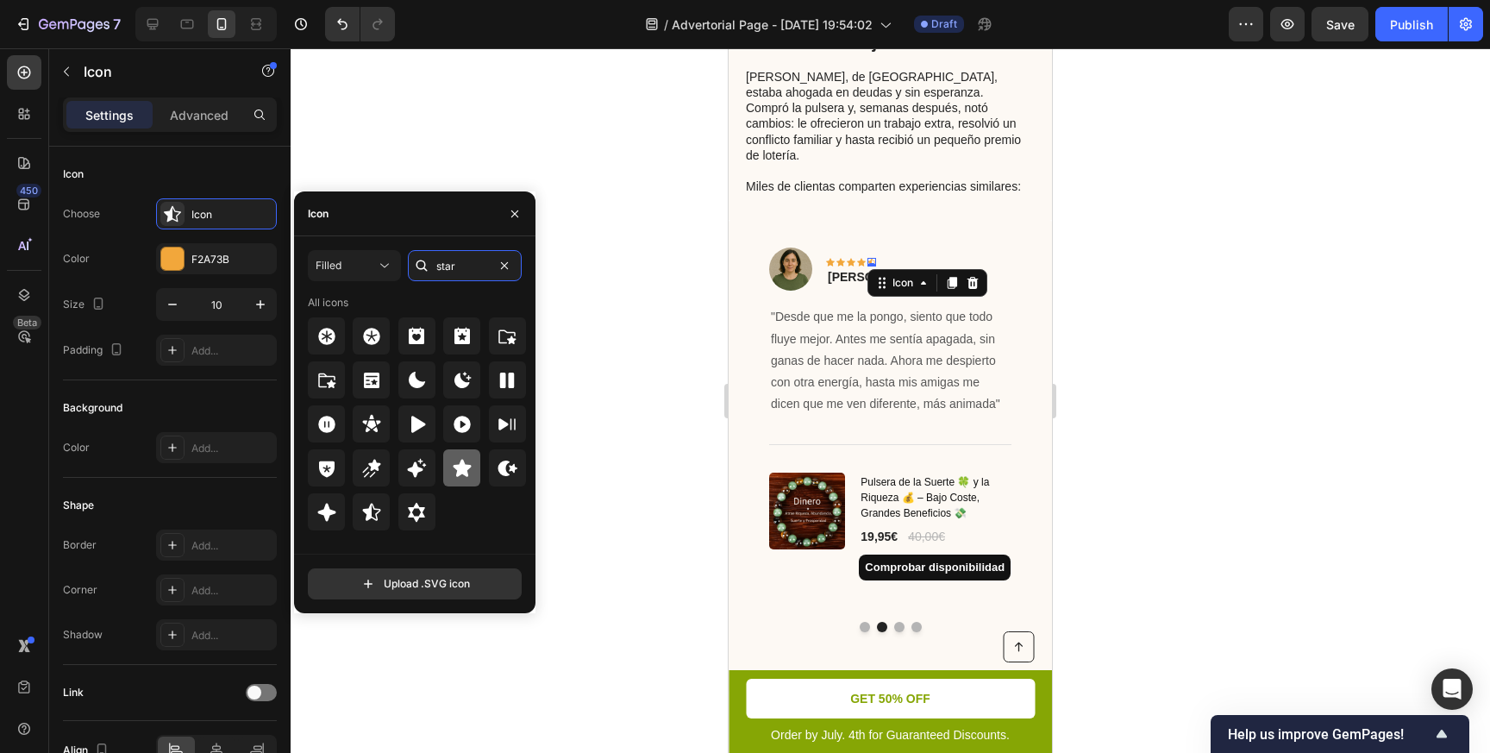
type input "star"
click at [463, 482] on div at bounding box center [461, 467] width 37 height 37
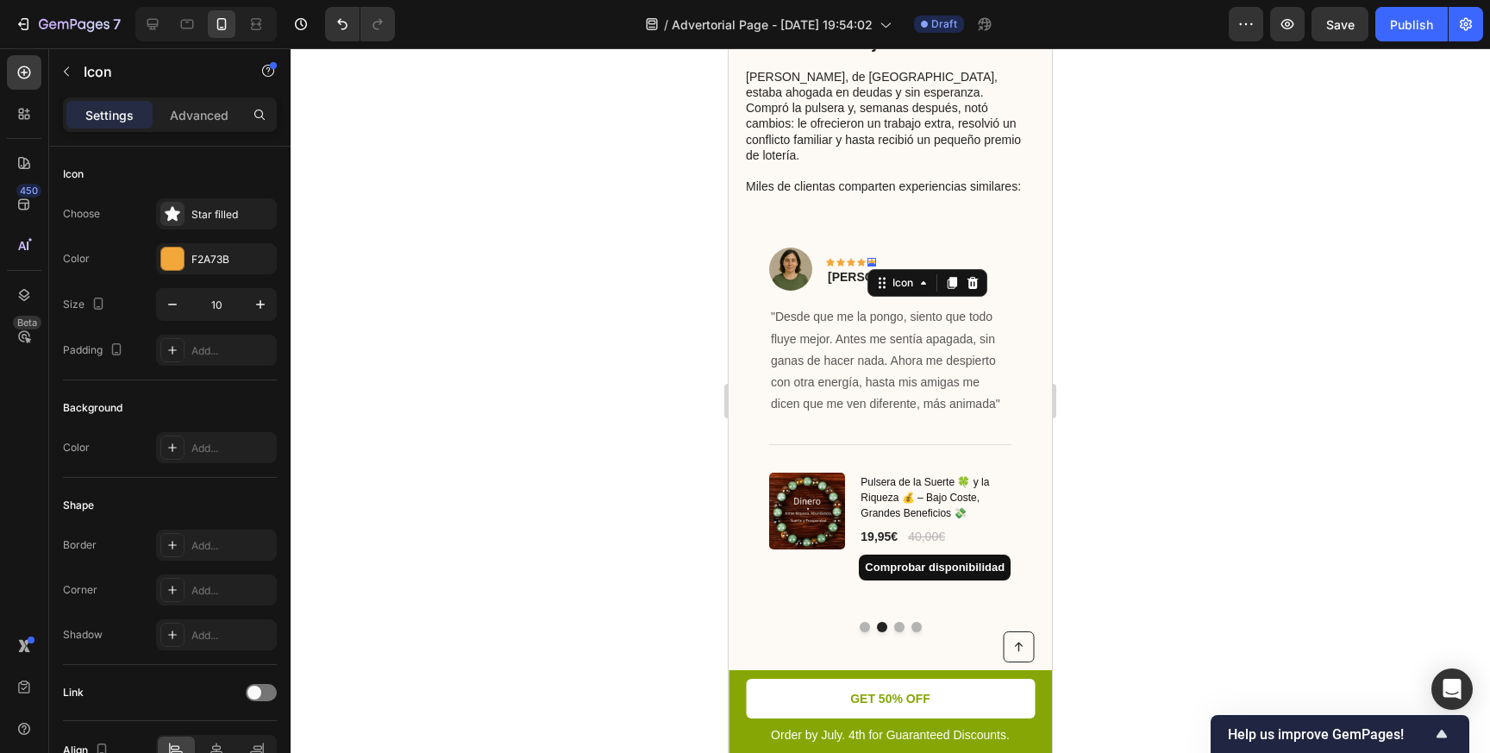
click at [684, 332] on div at bounding box center [890, 400] width 1199 height 704
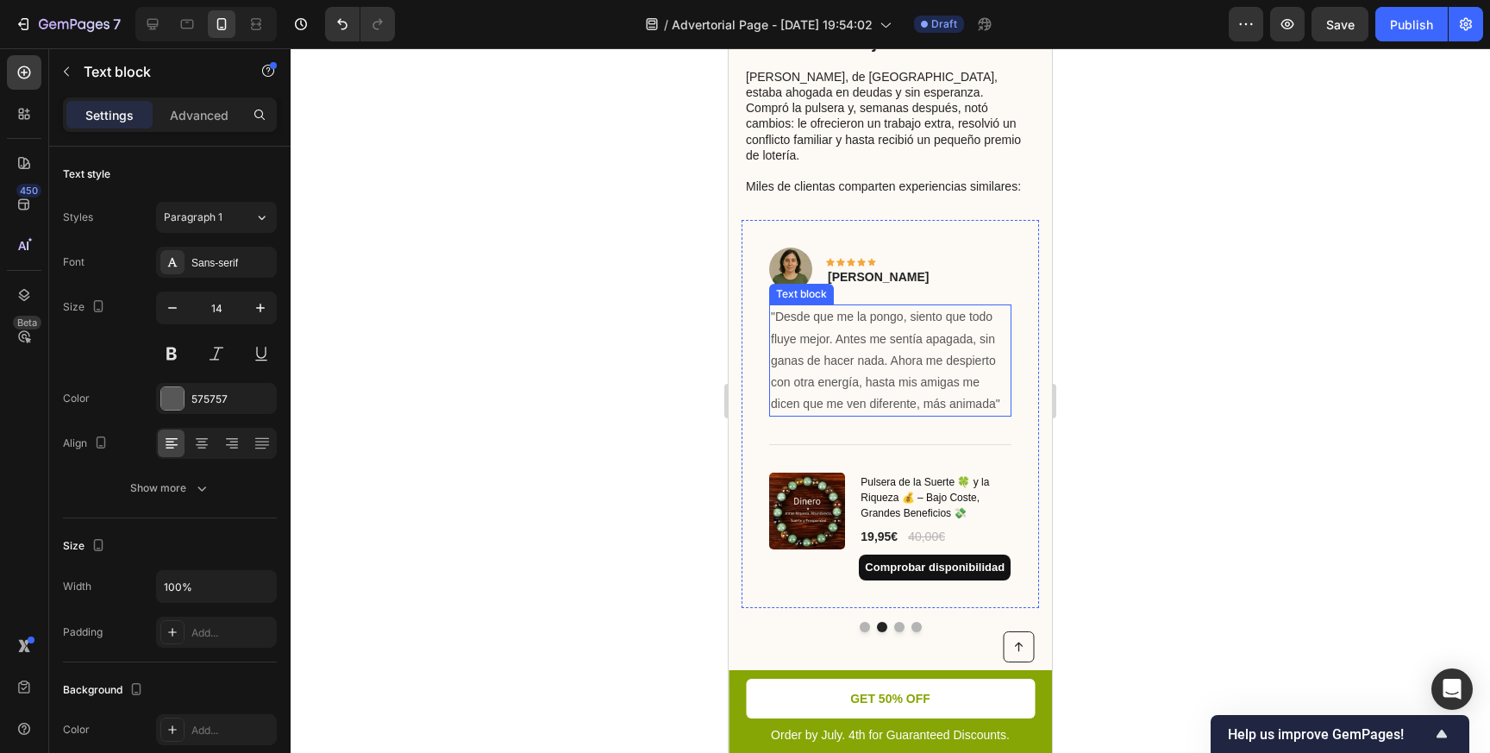
click at [781, 306] on p ""Desde que me la pongo, siento que todo fluye mejor. Antes me sentía apagada, s…" at bounding box center [890, 360] width 239 height 109
click at [775, 306] on p ""Desde que me la pongo, siento que todo fluye mejor. Antes me sentía apagada, s…" at bounding box center [890, 360] width 239 height 109
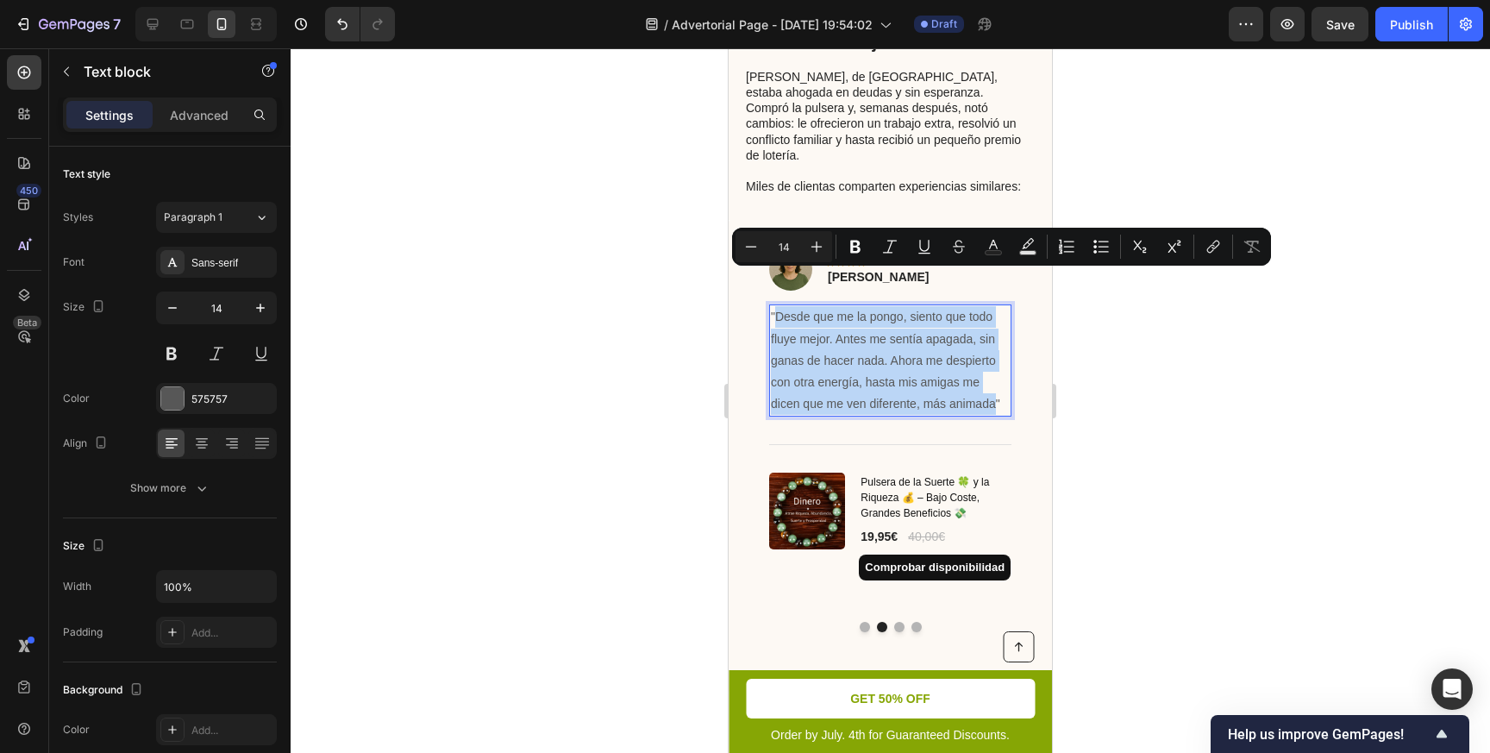
drag, startPoint x: 775, startPoint y: 278, endPoint x: 994, endPoint y: 371, distance: 237.6
click at [994, 371] on p ""Desde que me la pongo, siento que todo fluye mejor. Antes me sentía apagada, s…" at bounding box center [890, 360] width 239 height 109
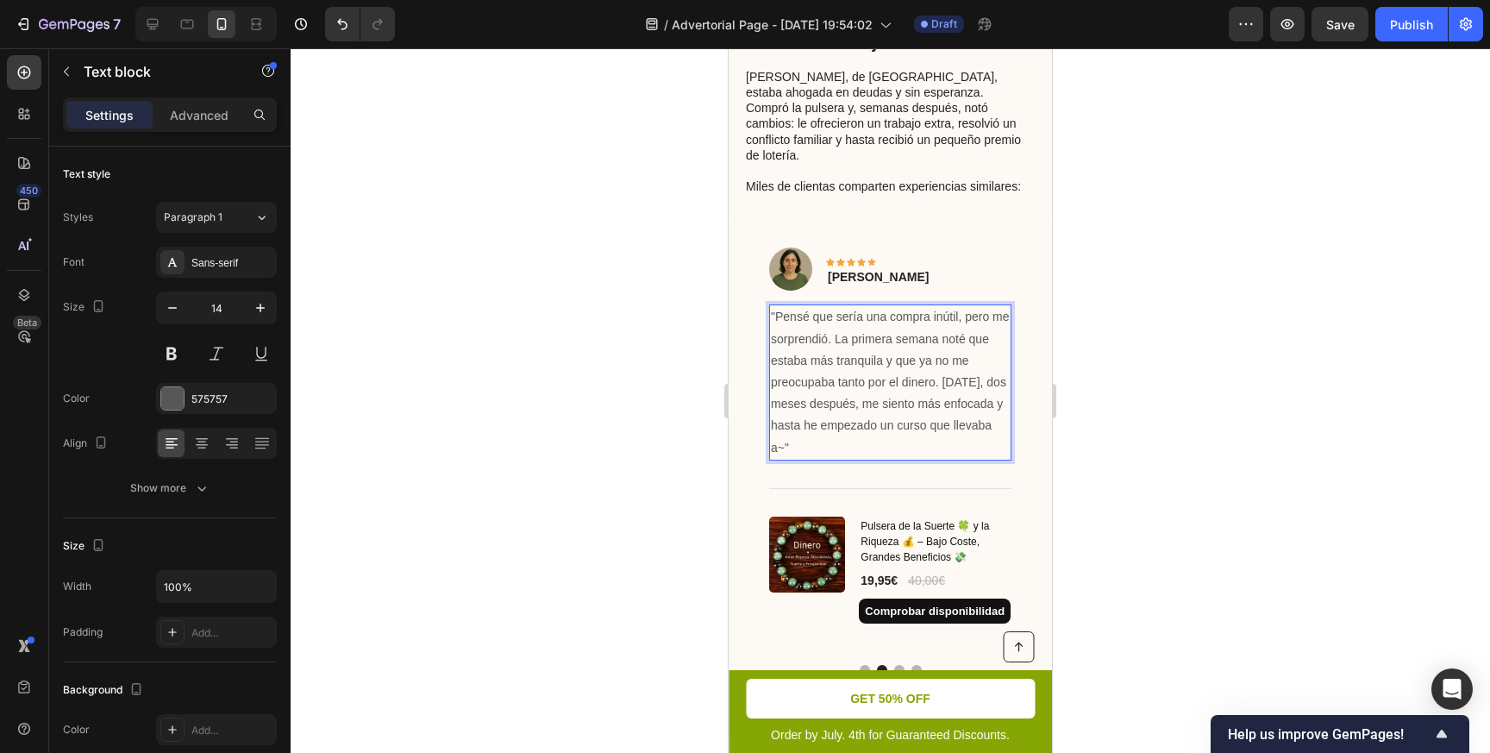
click at [785, 412] on p ""Pensé que sería una compra inútil, pero me sorprendió. La primera semana noté …" at bounding box center [890, 382] width 239 height 152
click at [1216, 277] on div at bounding box center [890, 400] width 1199 height 704
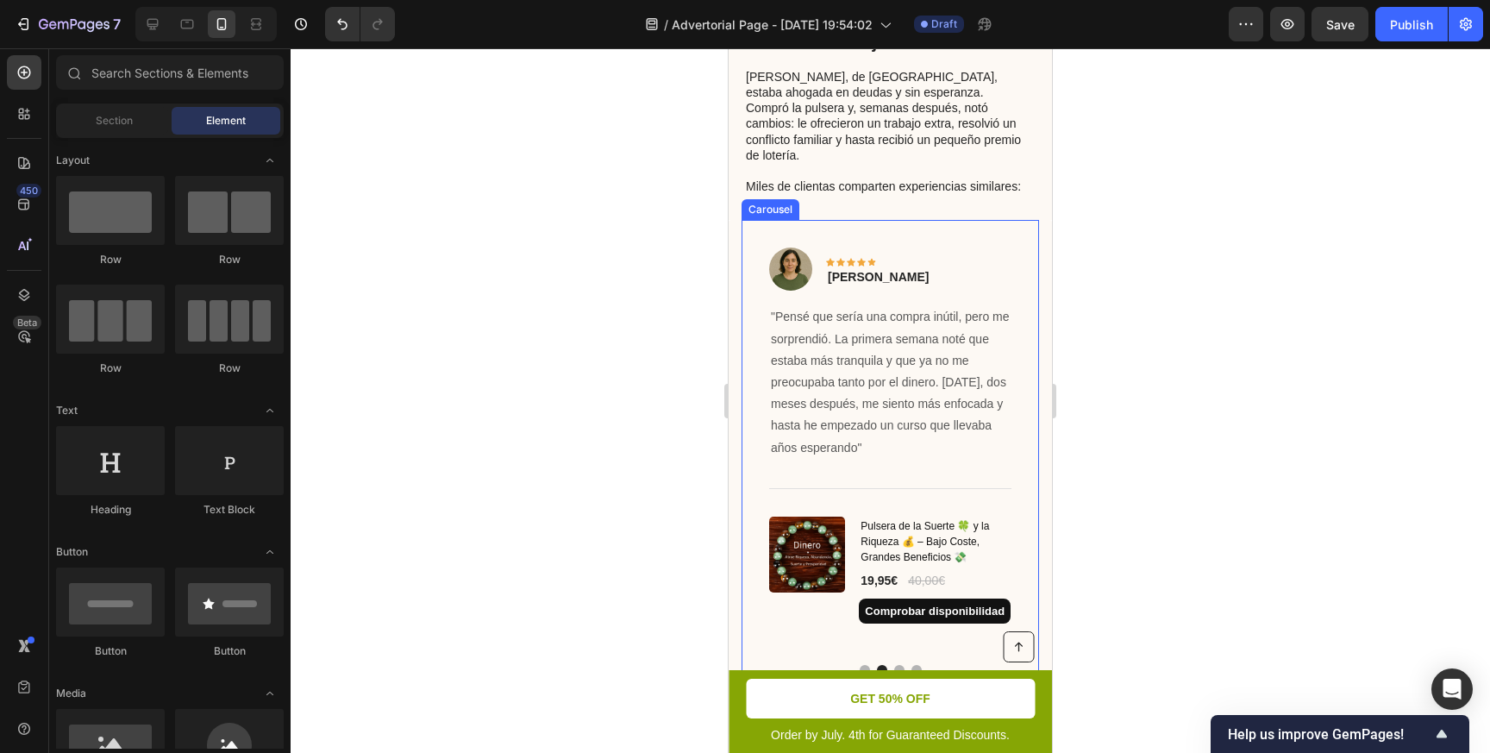
click at [861, 665] on button "Dot" at bounding box center [865, 670] width 10 height 10
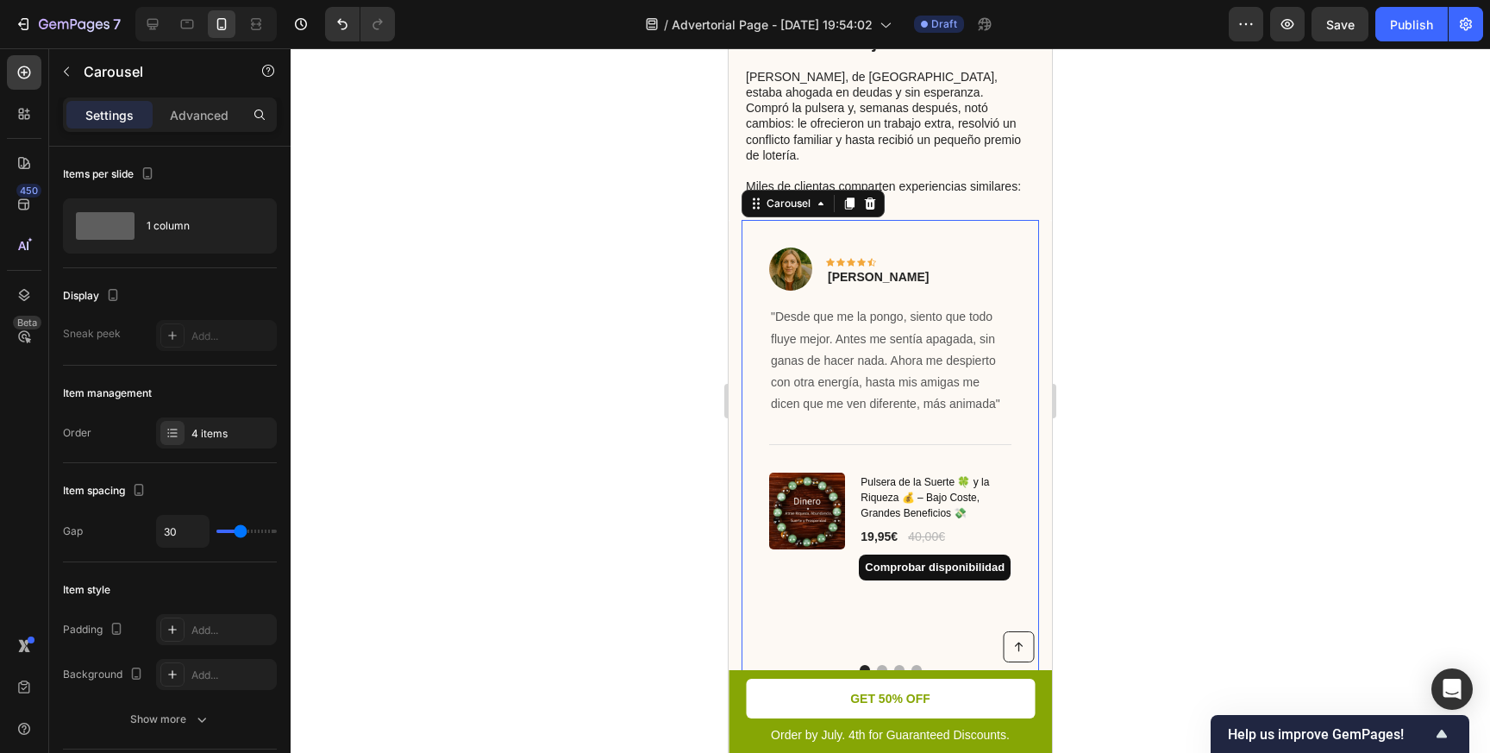
click at [881, 665] on button "Dot" at bounding box center [882, 670] width 10 height 10
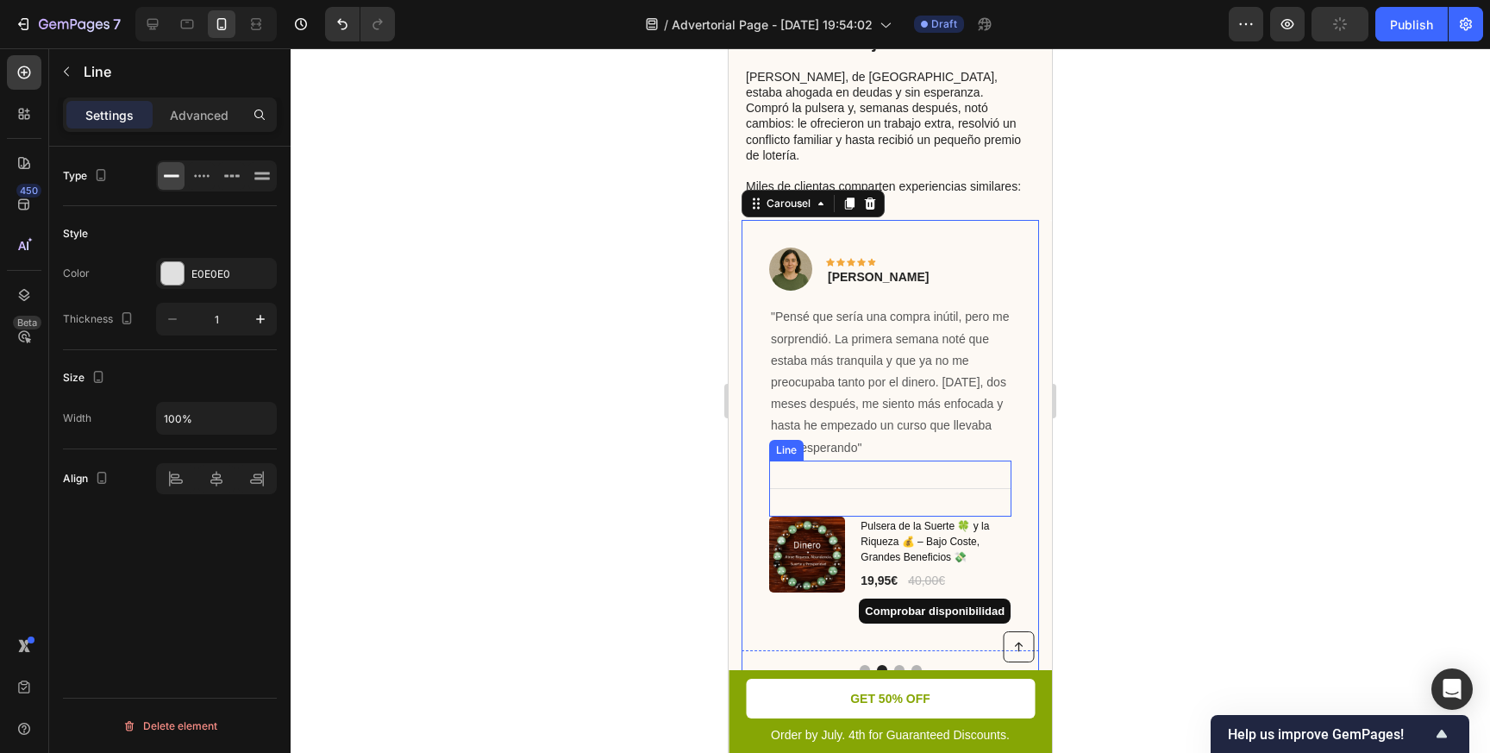
click at [893, 460] on div "Title Line" at bounding box center [890, 488] width 242 height 56
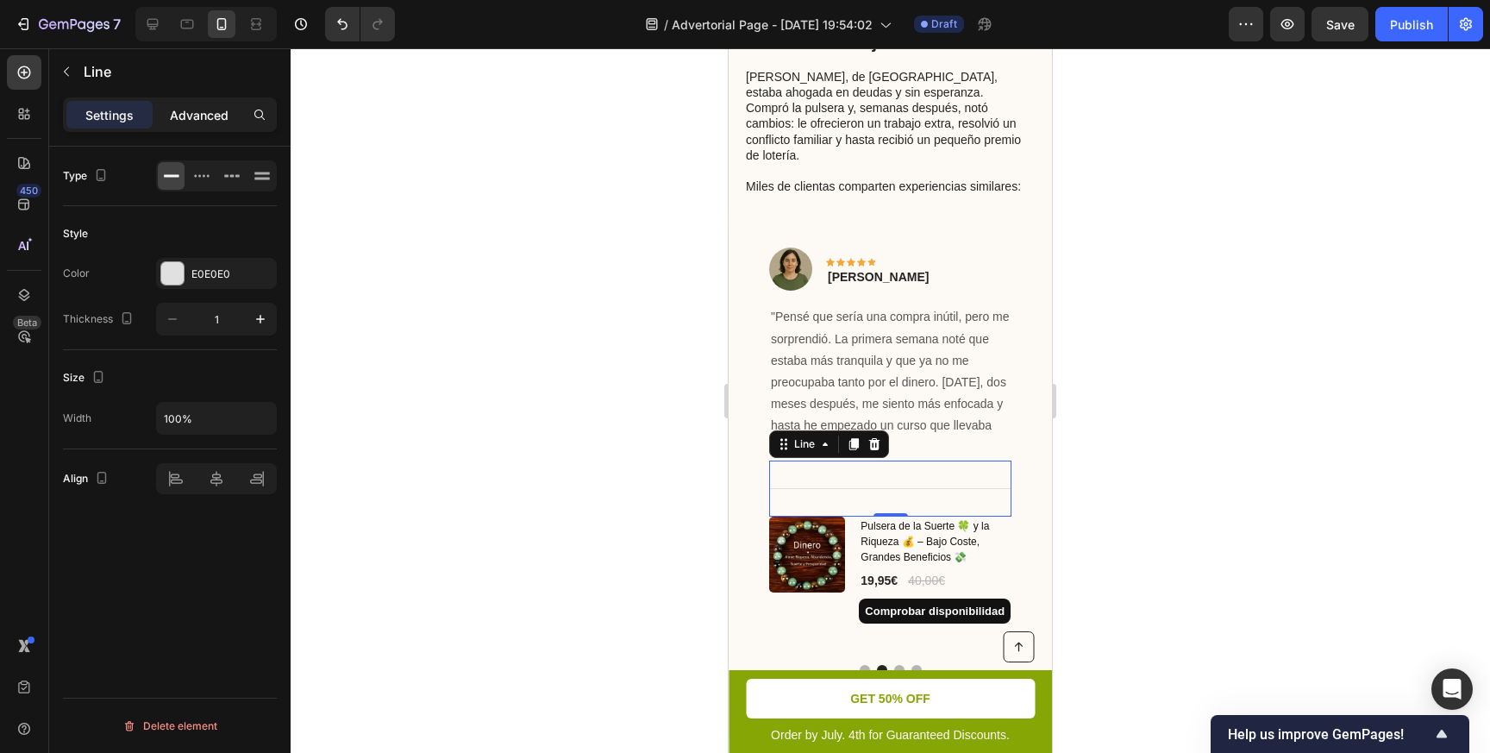
click at [196, 118] on p "Advanced" at bounding box center [199, 115] width 59 height 18
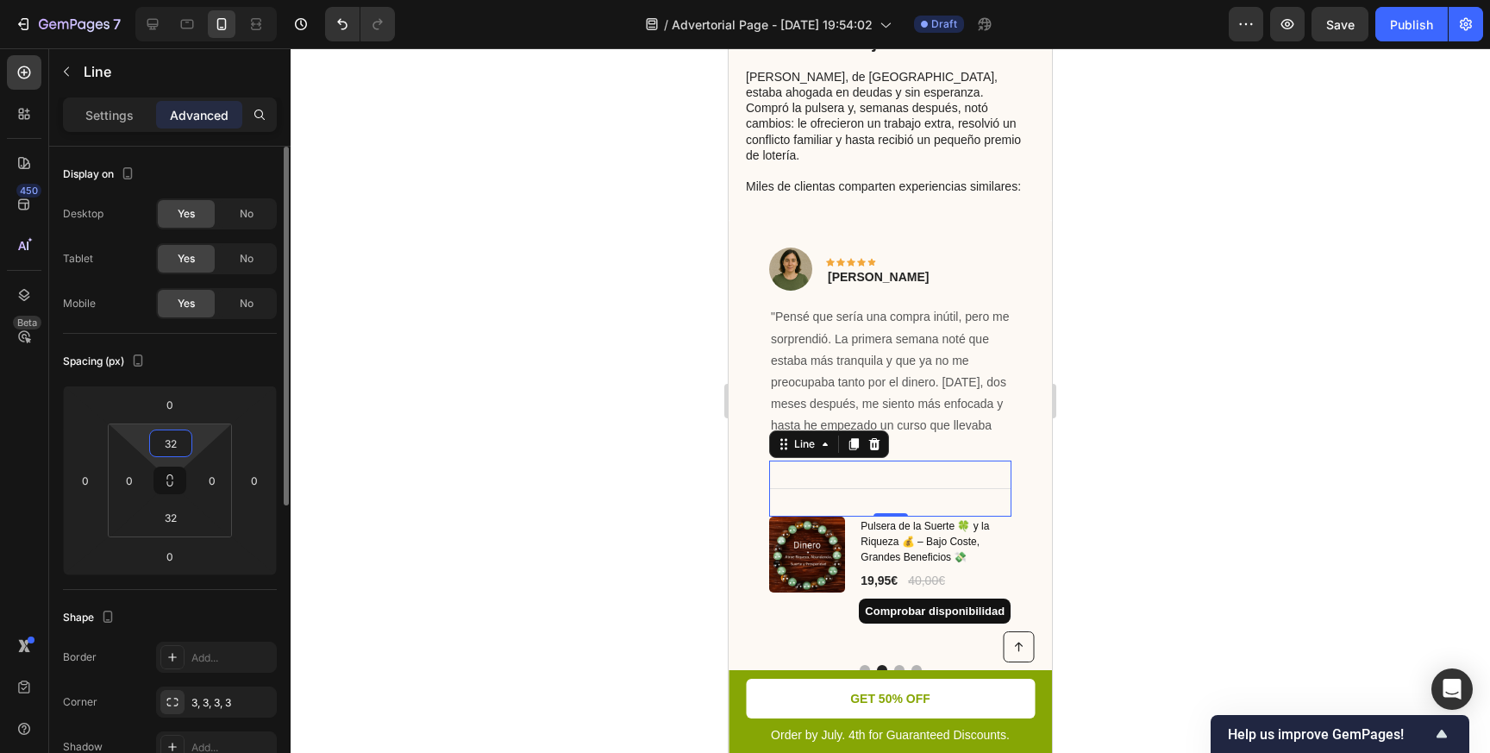
click at [171, 443] on input "32" at bounding box center [170, 443] width 34 height 26
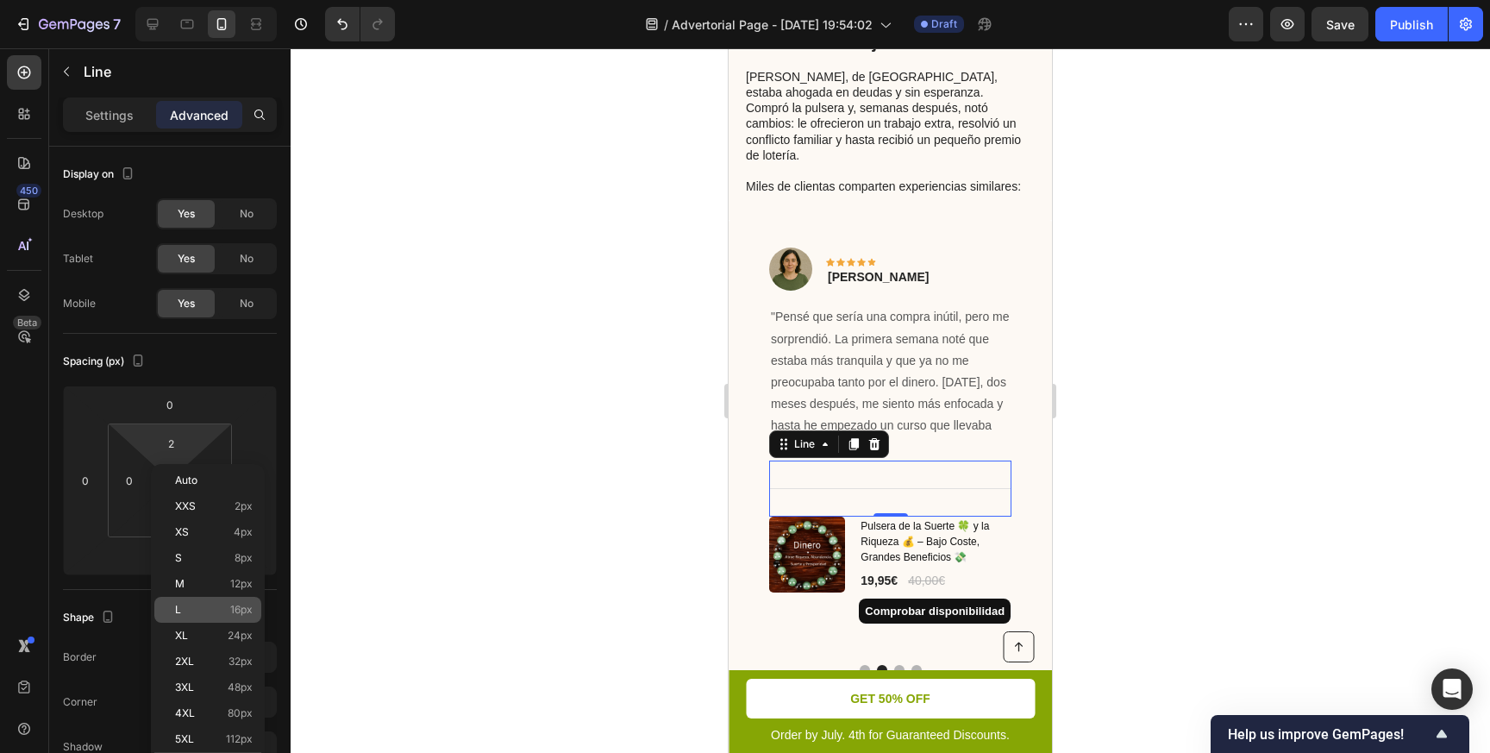
click at [196, 609] on p "L 16px" at bounding box center [214, 610] width 78 height 12
type input "16"
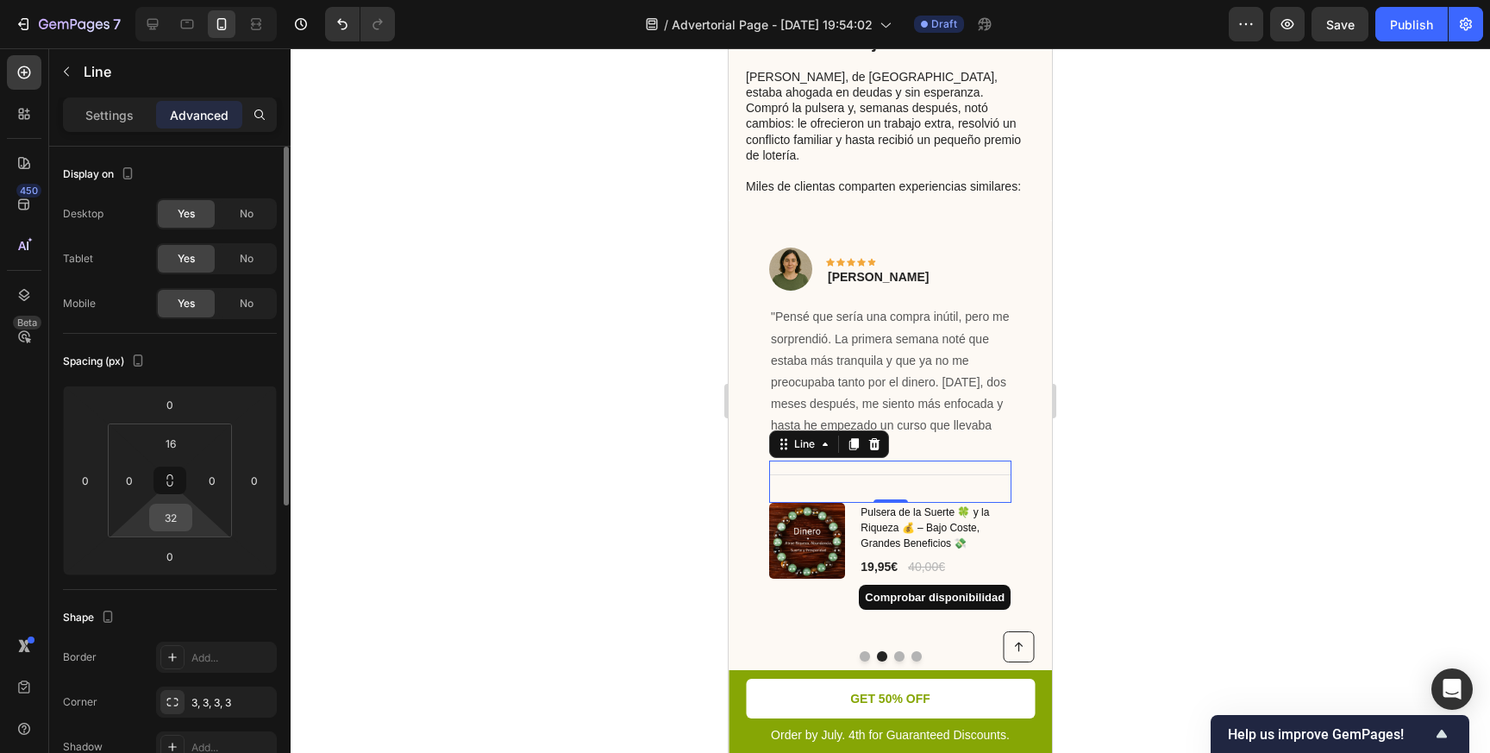
click at [168, 510] on input "32" at bounding box center [170, 517] width 34 height 26
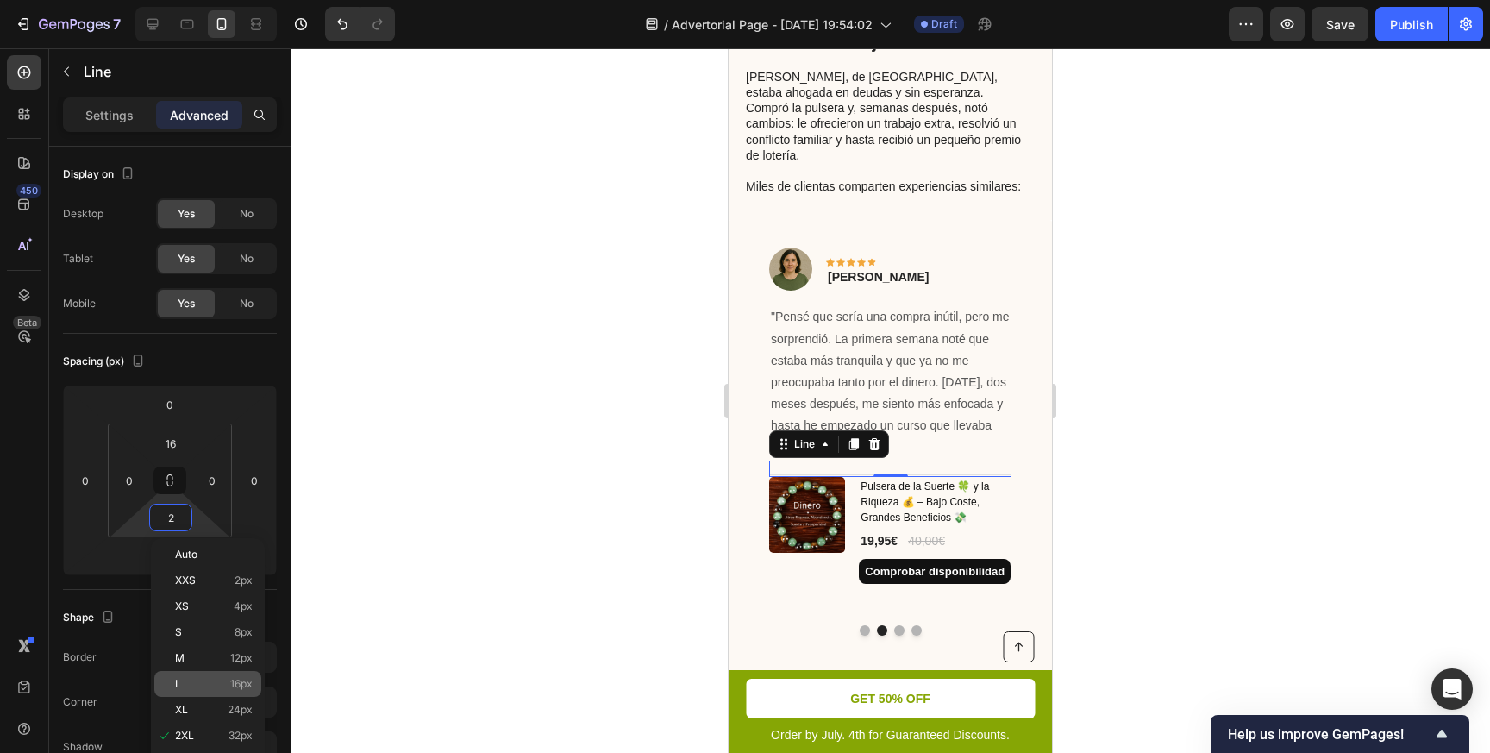
click at [188, 683] on p "L 16px" at bounding box center [214, 684] width 78 height 12
type input "16"
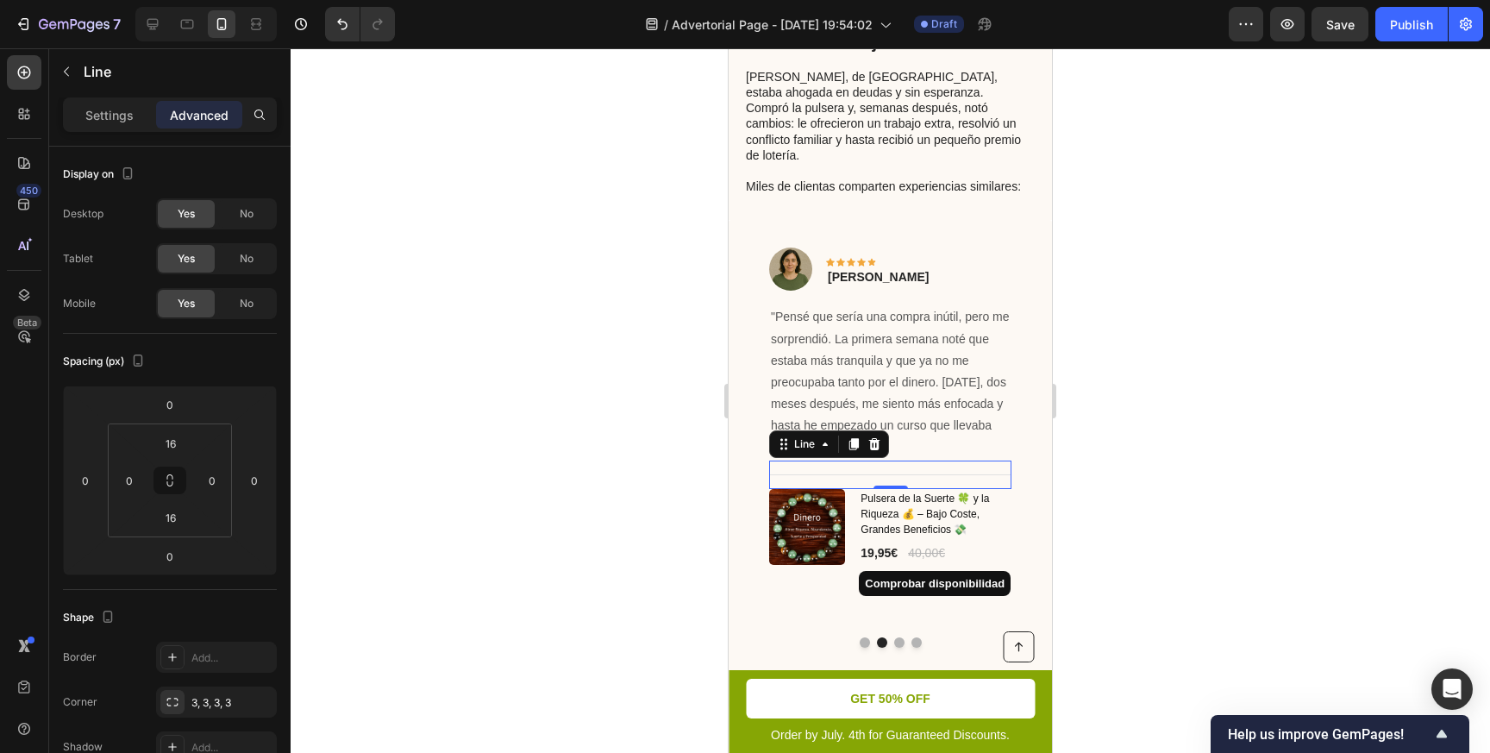
click at [540, 458] on div at bounding box center [890, 400] width 1199 height 704
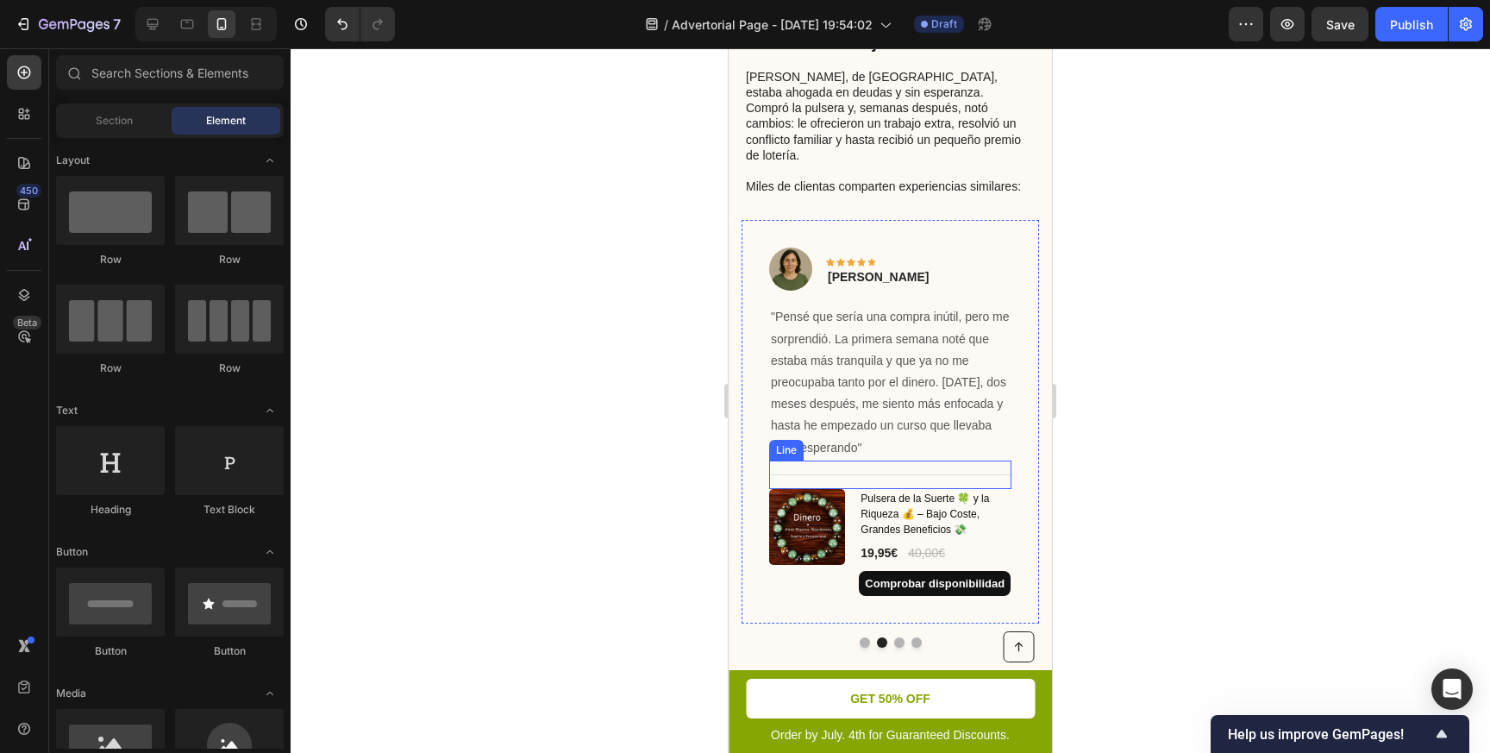
click at [820, 474] on div at bounding box center [890, 474] width 242 height 1
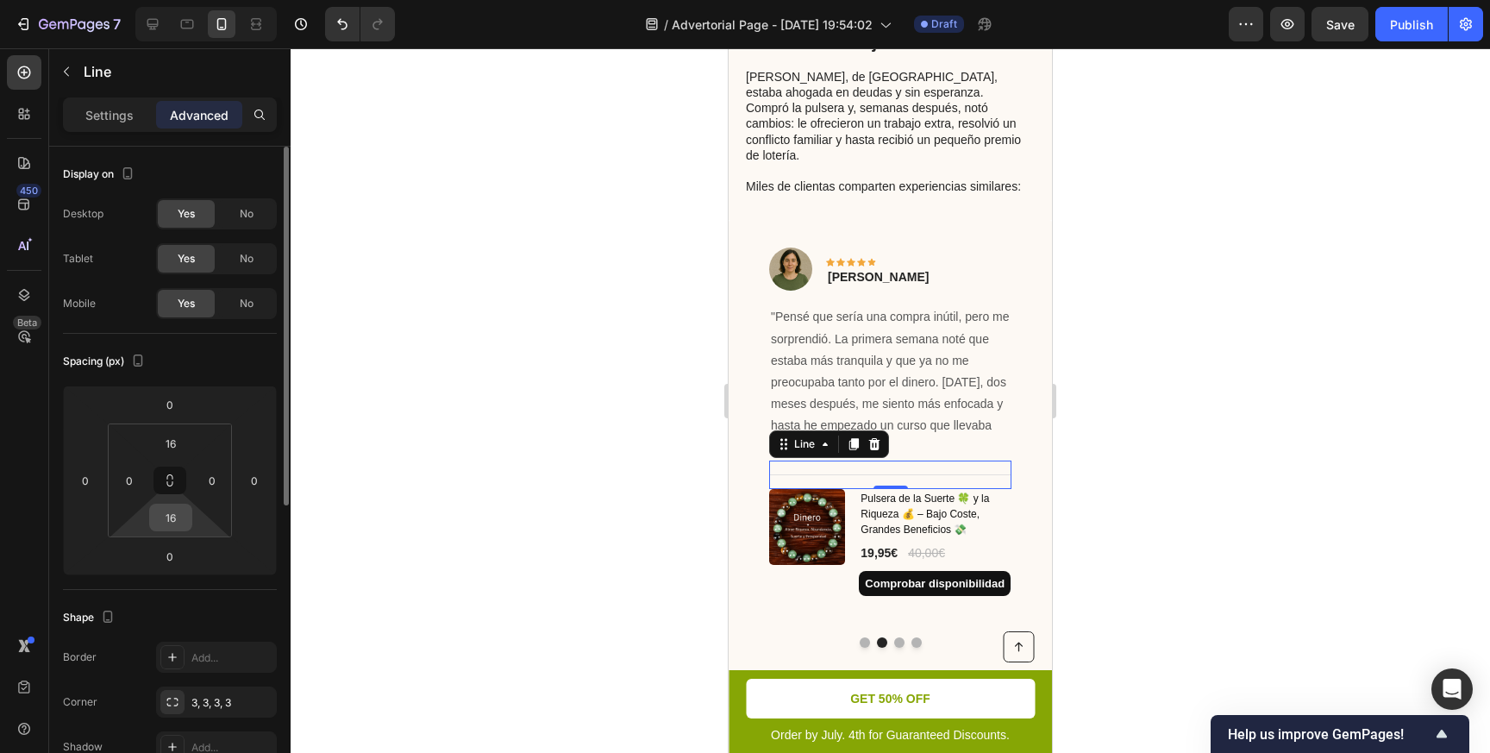
click at [173, 523] on input "16" at bounding box center [170, 517] width 34 height 26
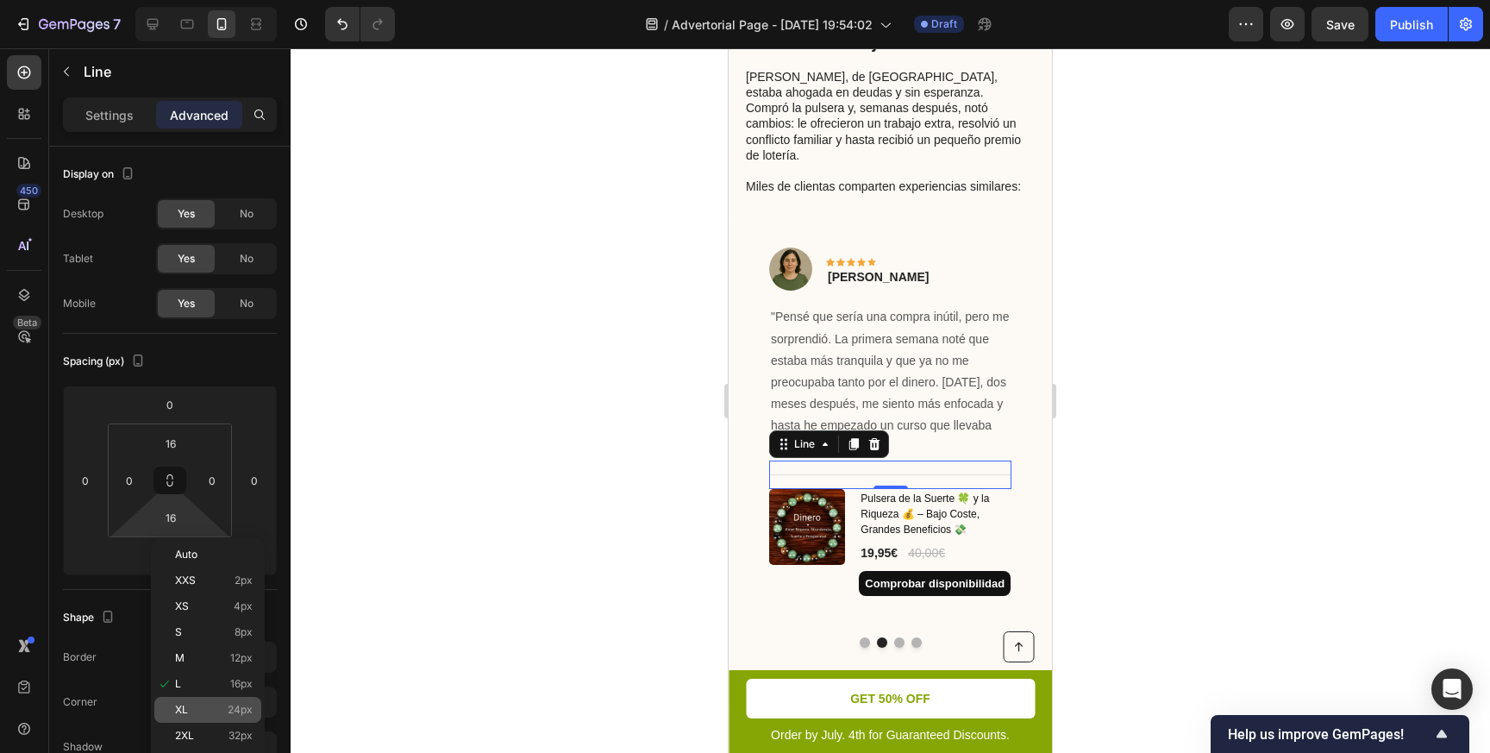
click at [198, 705] on p "XL 24px" at bounding box center [214, 710] width 78 height 12
type input "24"
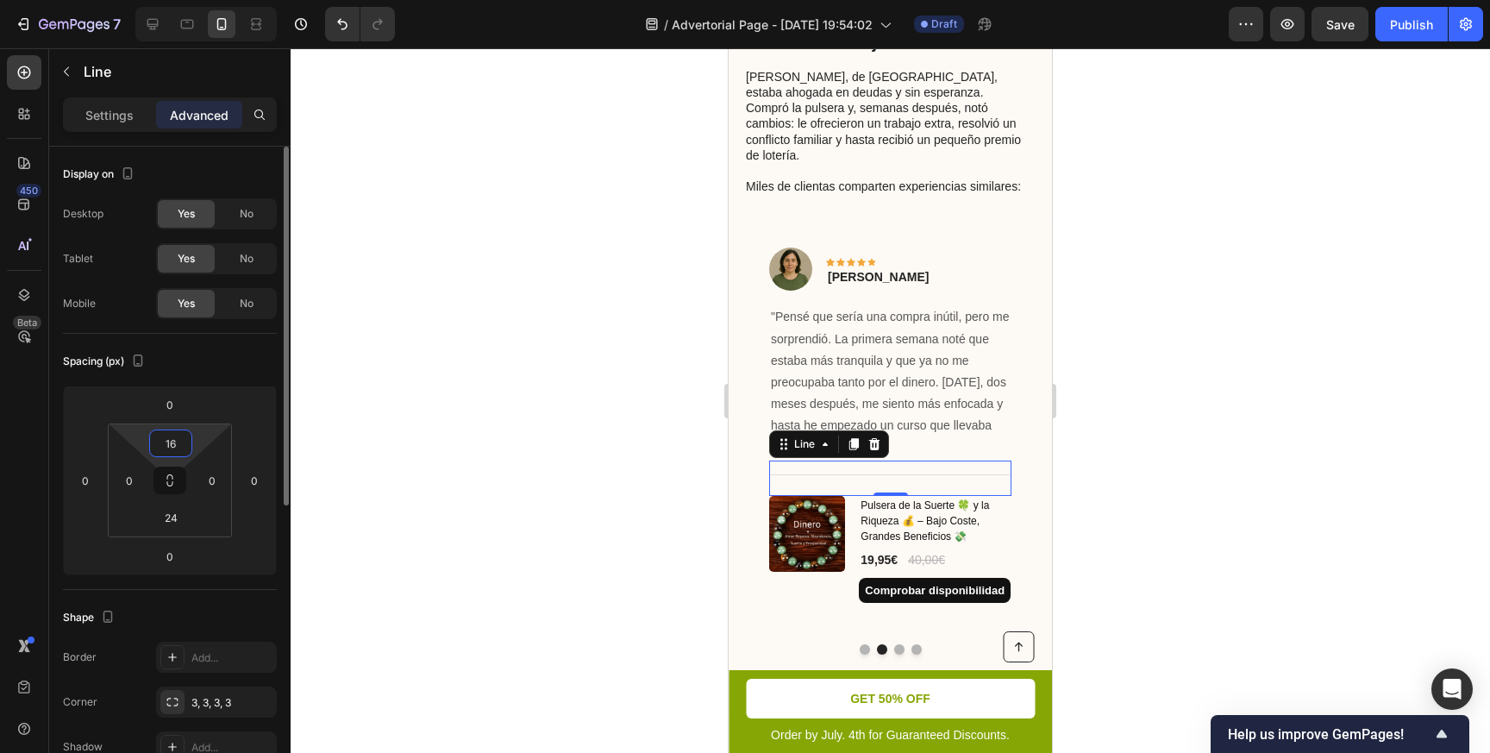
click at [182, 443] on input "16" at bounding box center [170, 443] width 34 height 26
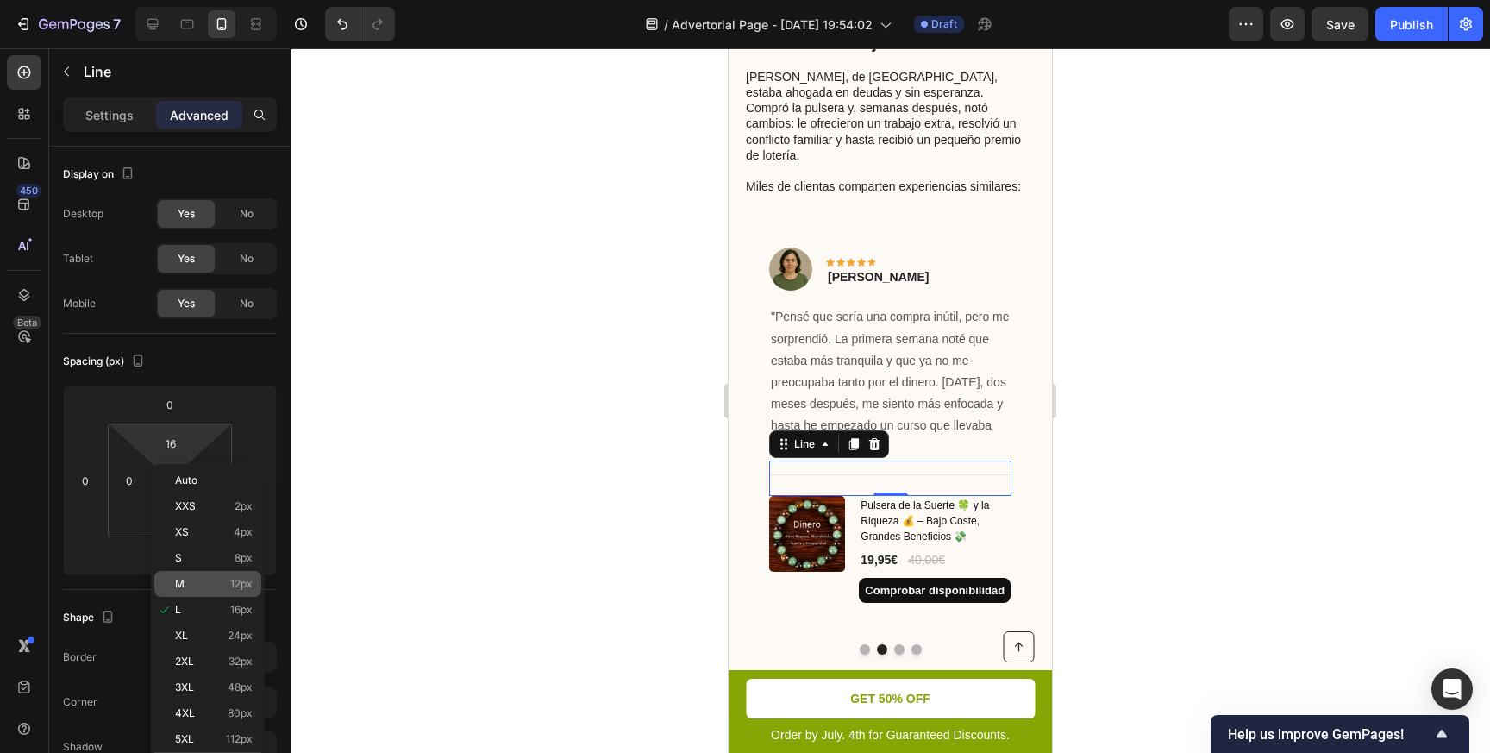
click at [199, 586] on p "M 12px" at bounding box center [214, 584] width 78 height 12
type input "12"
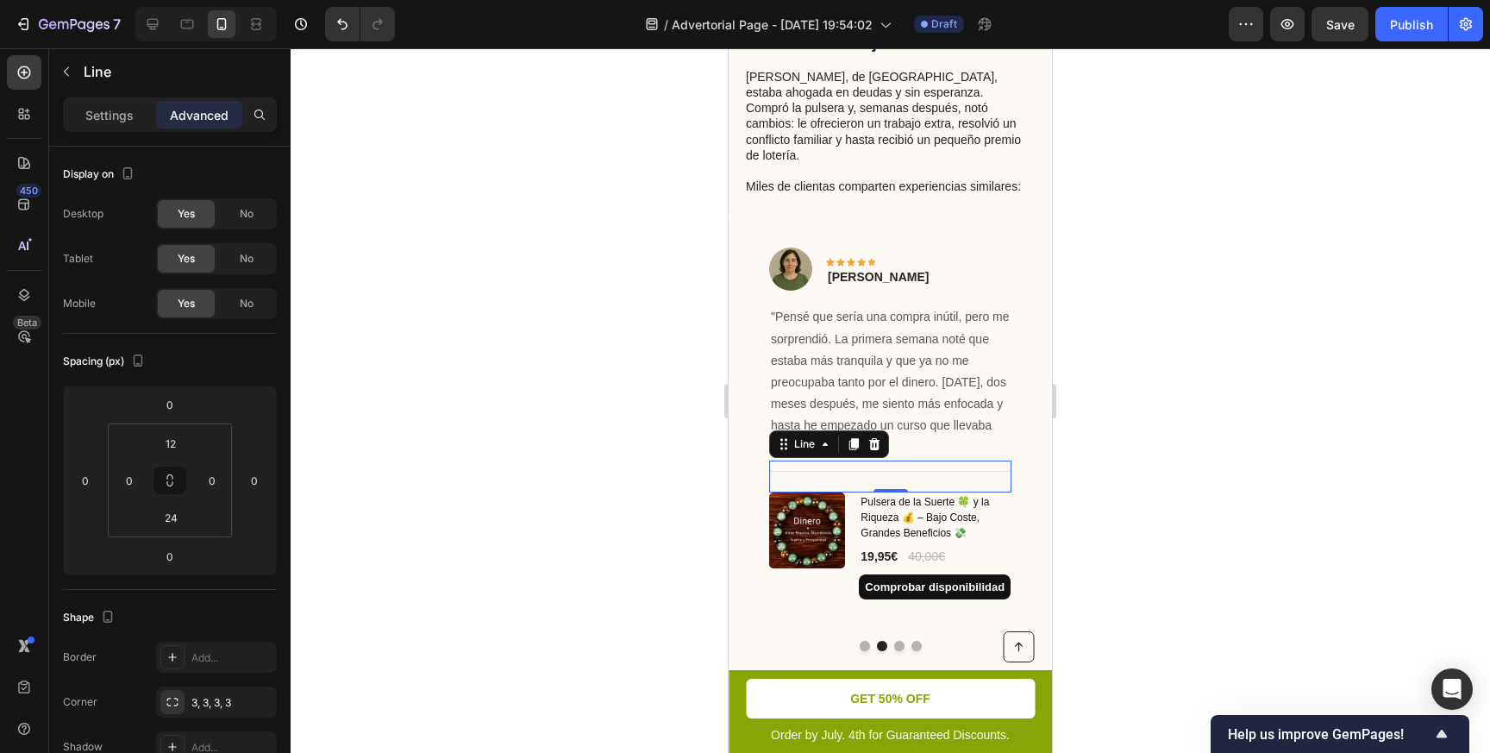
click at [485, 428] on div at bounding box center [890, 400] width 1199 height 704
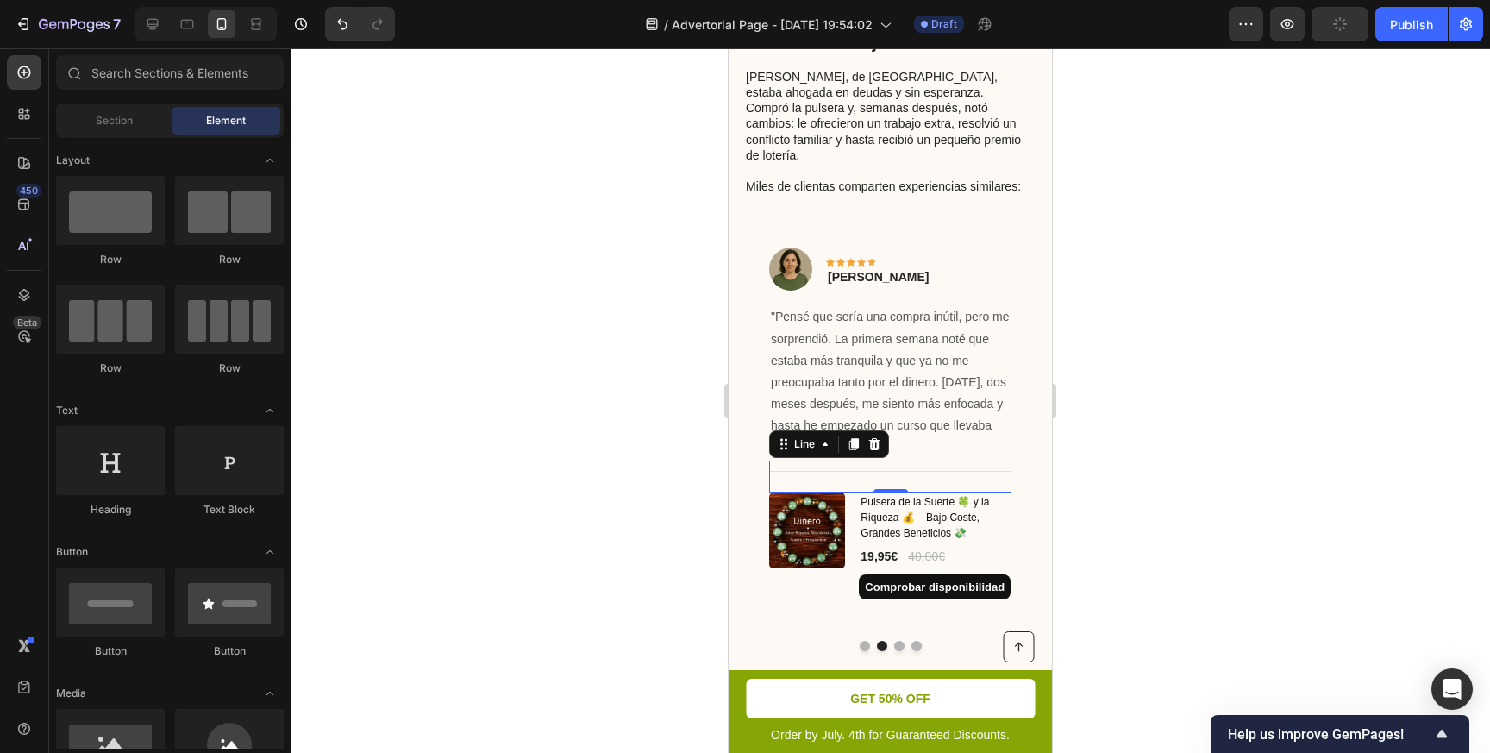
click at [810, 460] on div "Title Line 0" at bounding box center [890, 476] width 242 height 32
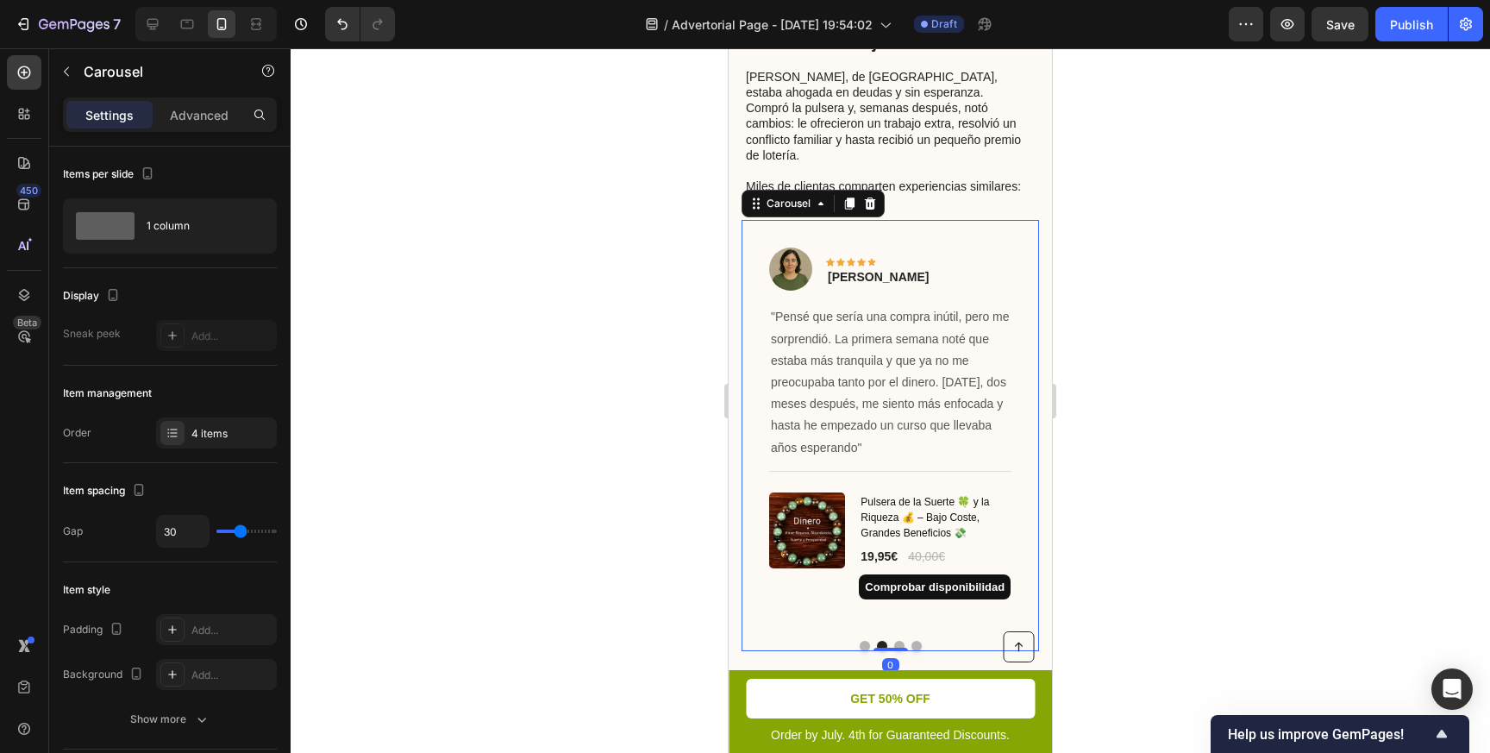
click at [863, 641] on button "Dot" at bounding box center [865, 646] width 10 height 10
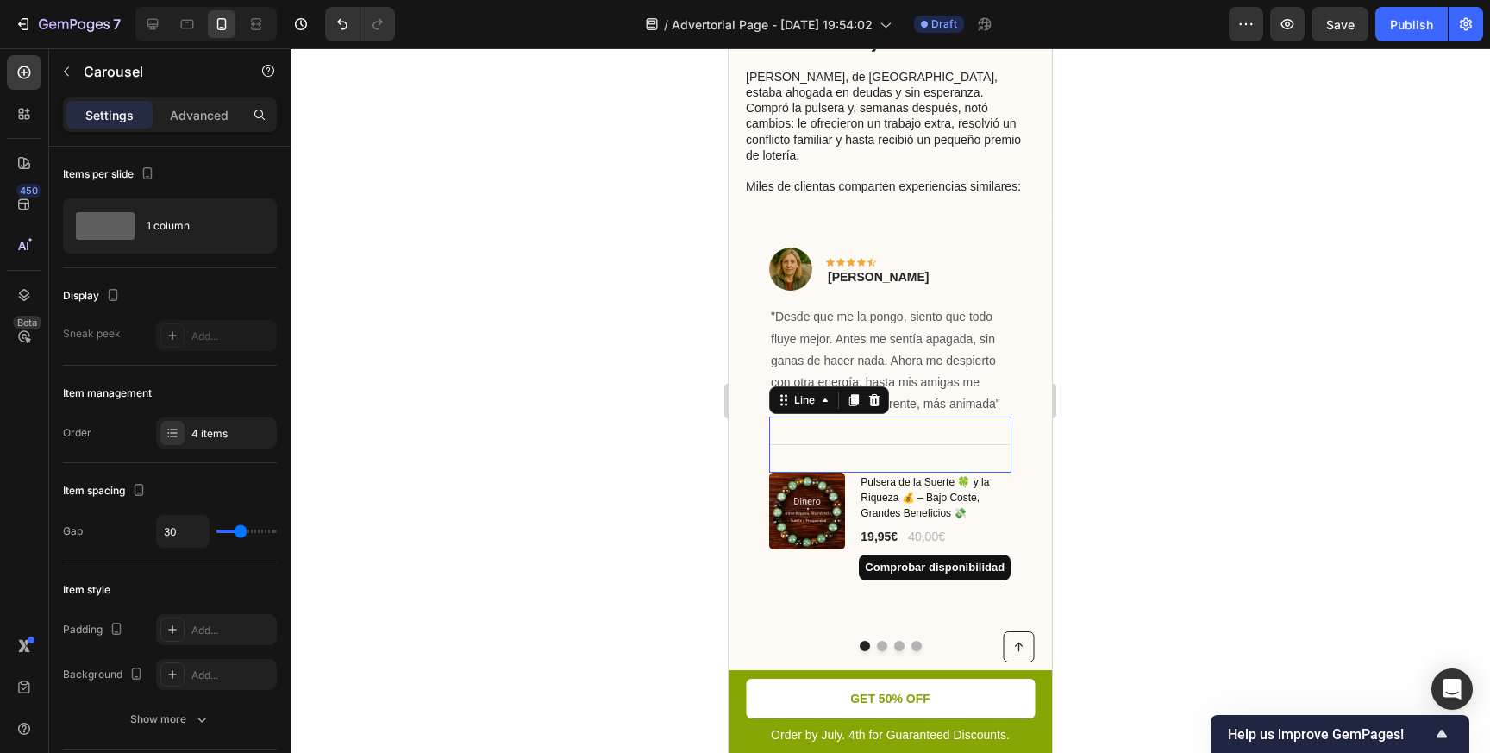
click at [862, 444] on div at bounding box center [890, 444] width 242 height 1
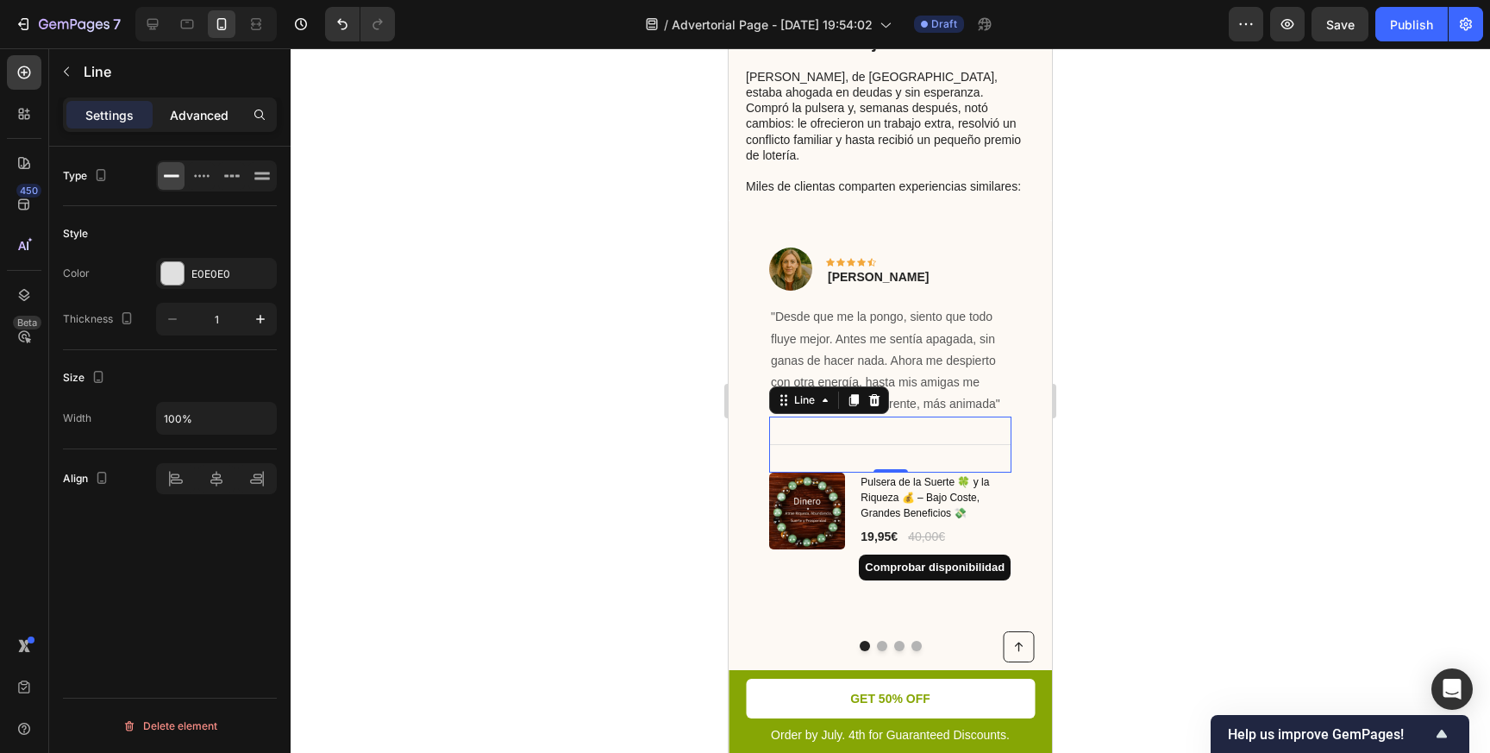
click at [214, 121] on p "Advanced" at bounding box center [199, 115] width 59 height 18
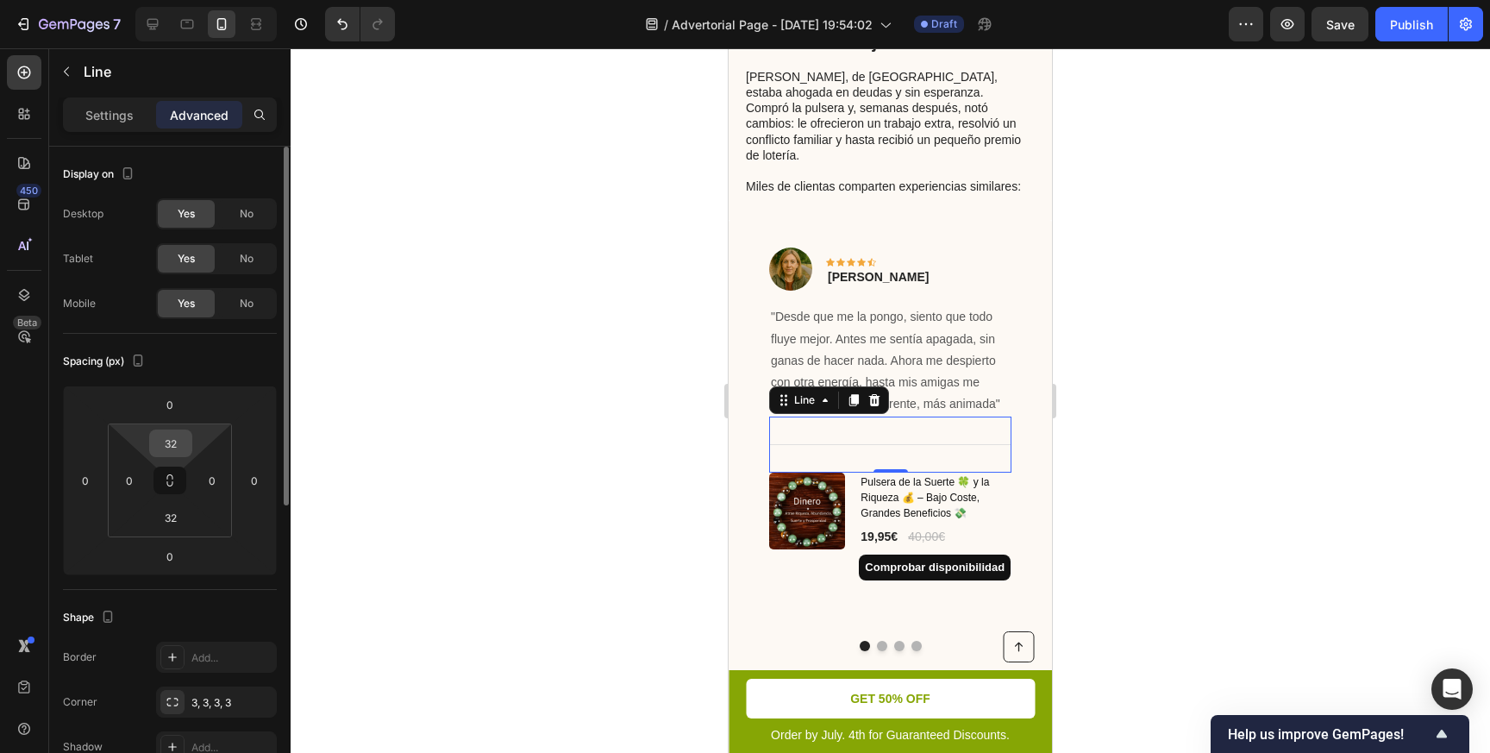
click at [167, 449] on input "32" at bounding box center [170, 443] width 34 height 26
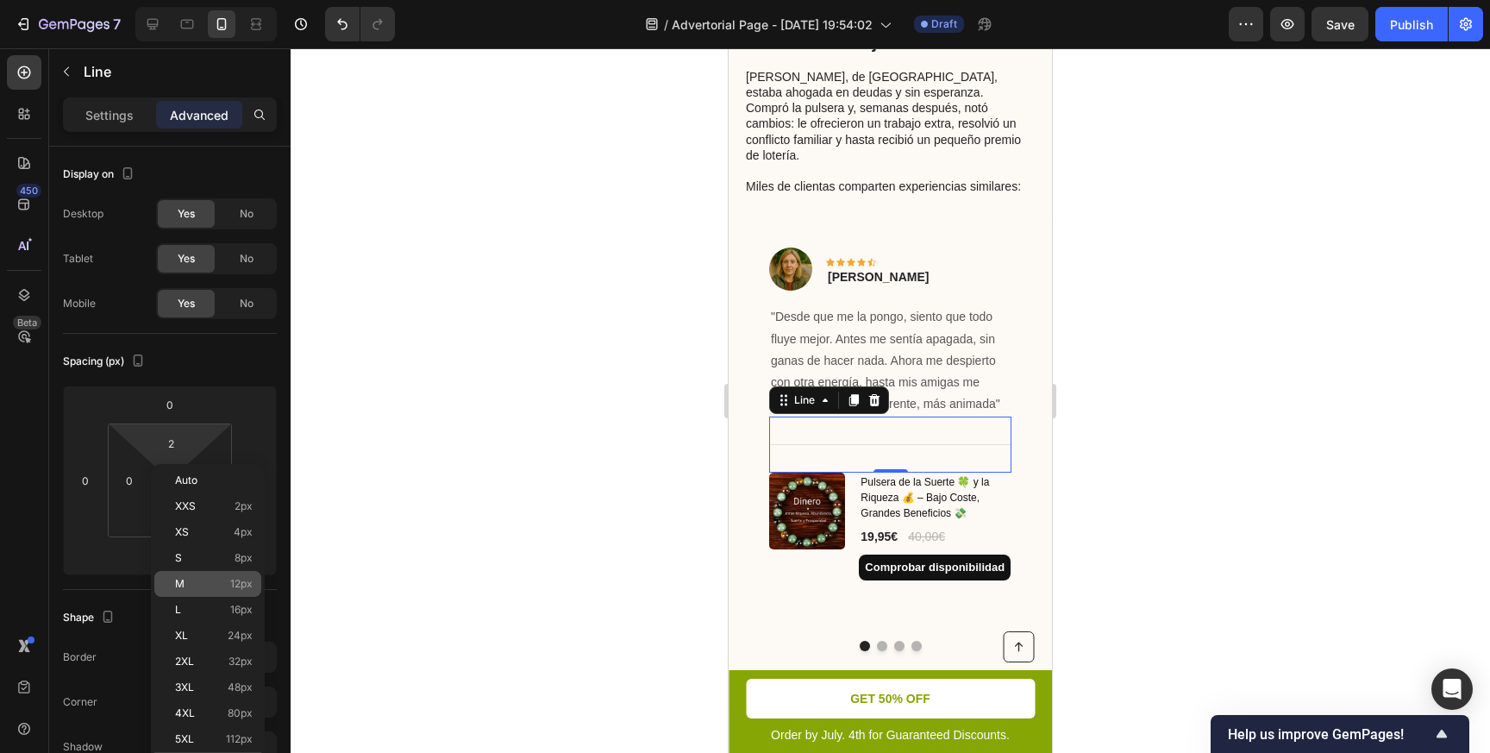
click at [191, 586] on p "M 12px" at bounding box center [214, 584] width 78 height 12
type input "12"
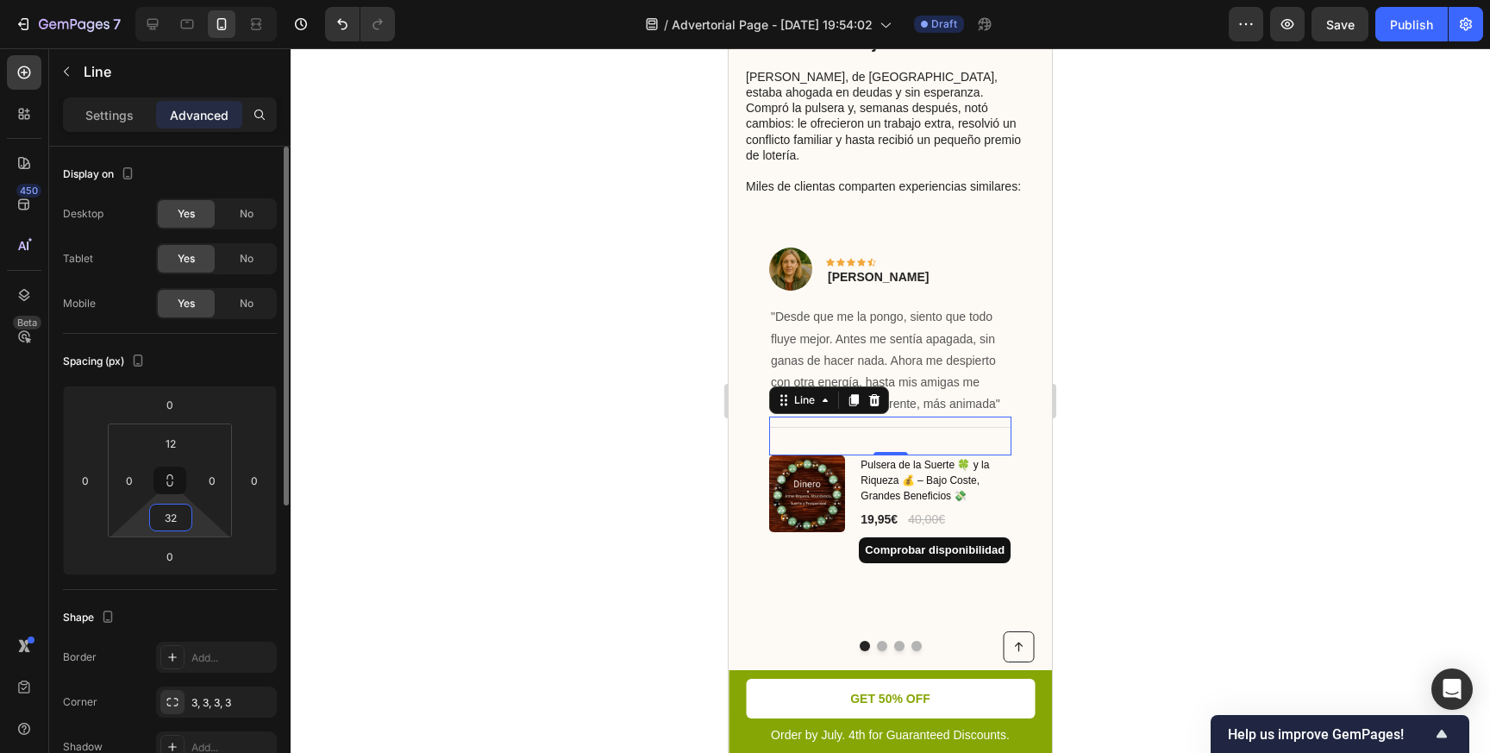
click at [172, 528] on input "32" at bounding box center [170, 517] width 34 height 26
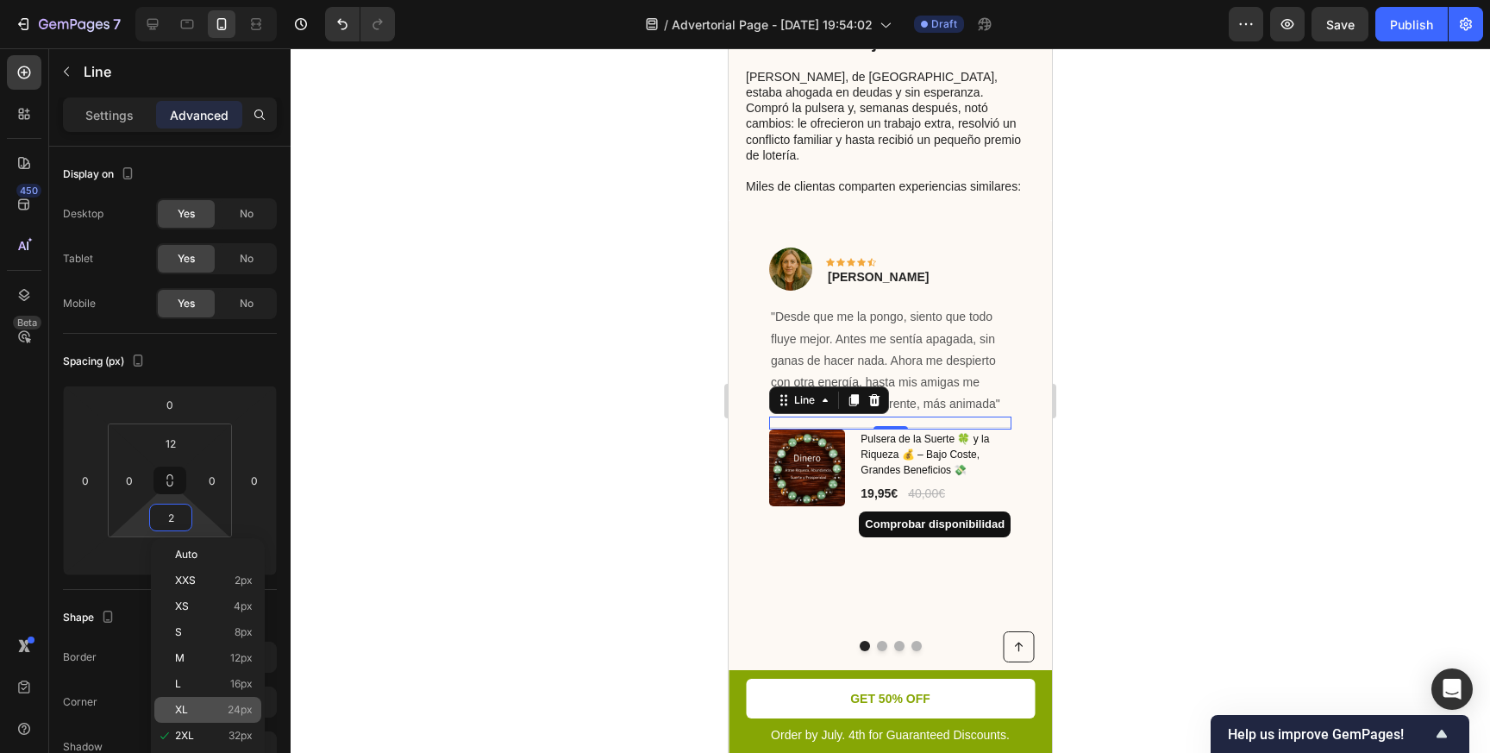
click at [191, 710] on p "XL 24px" at bounding box center [214, 710] width 78 height 12
type input "24"
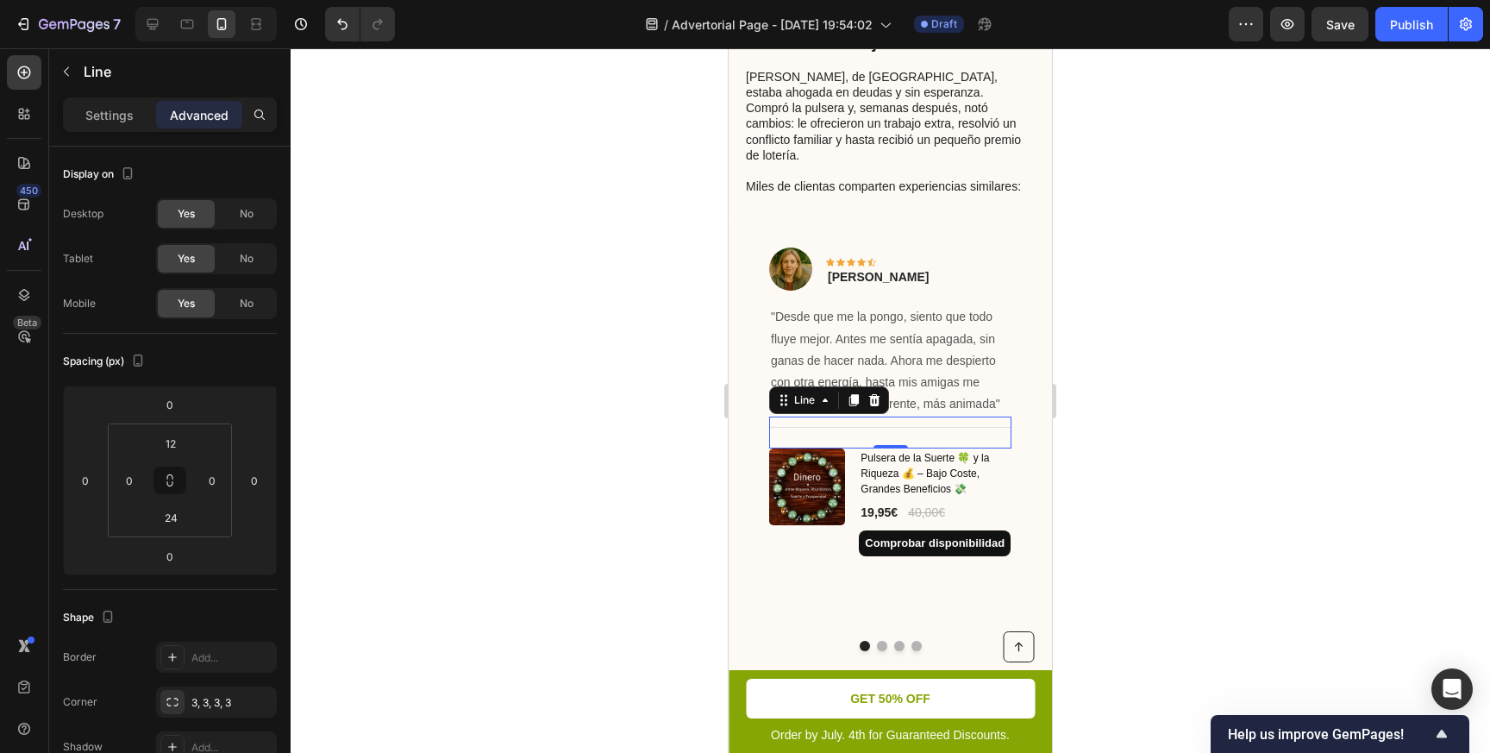
click at [436, 553] on div at bounding box center [890, 400] width 1199 height 704
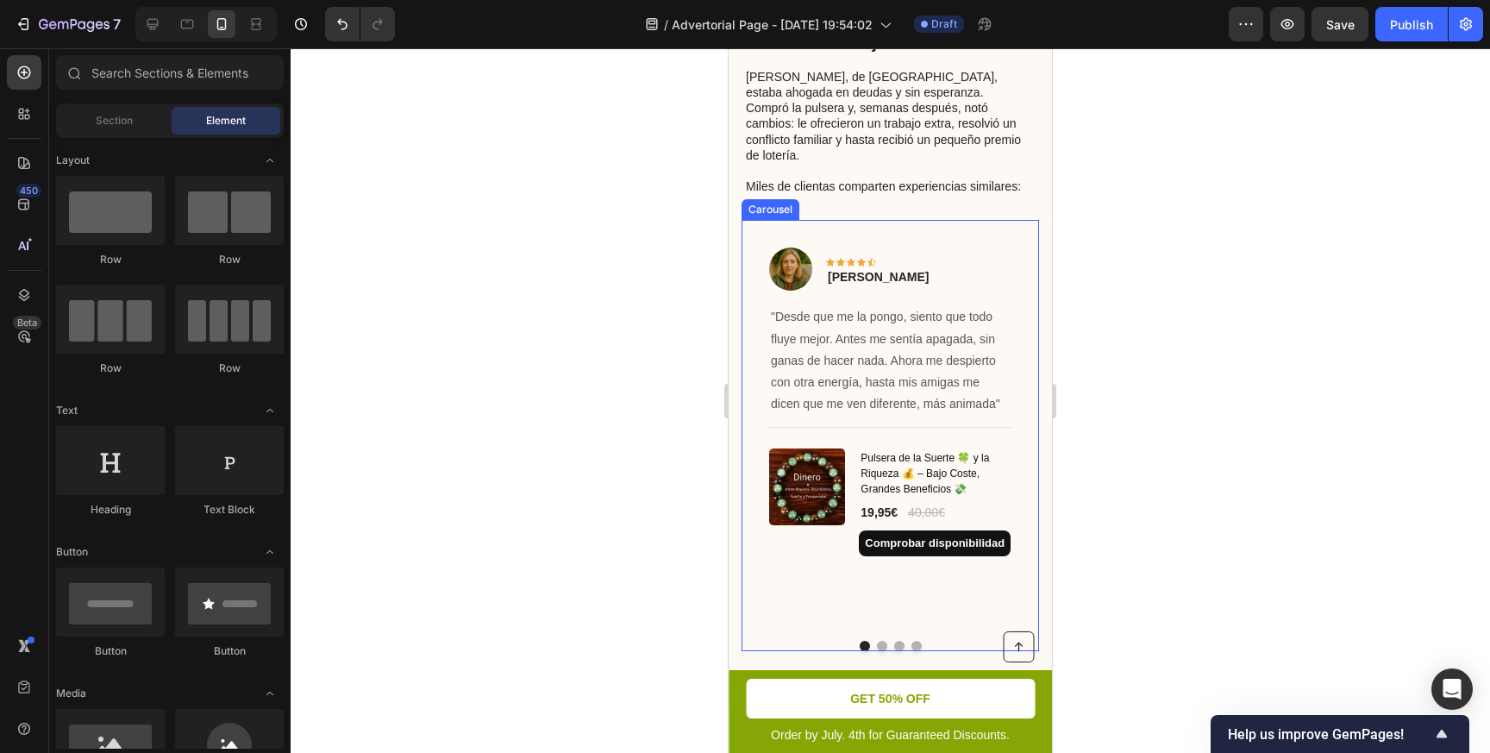
click at [896, 641] on button "Dot" at bounding box center [899, 646] width 10 height 10
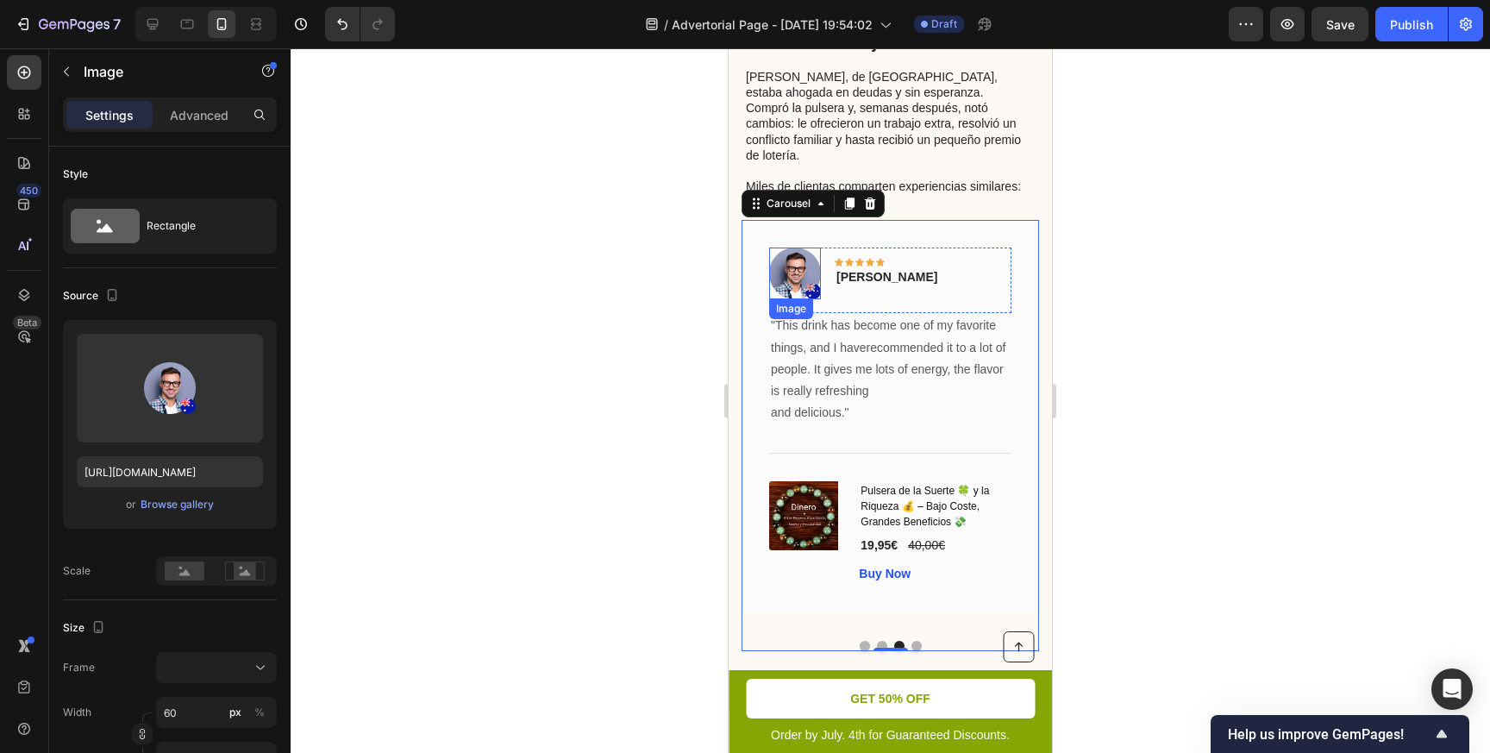
click at [797, 247] on img at bounding box center [795, 273] width 52 height 52
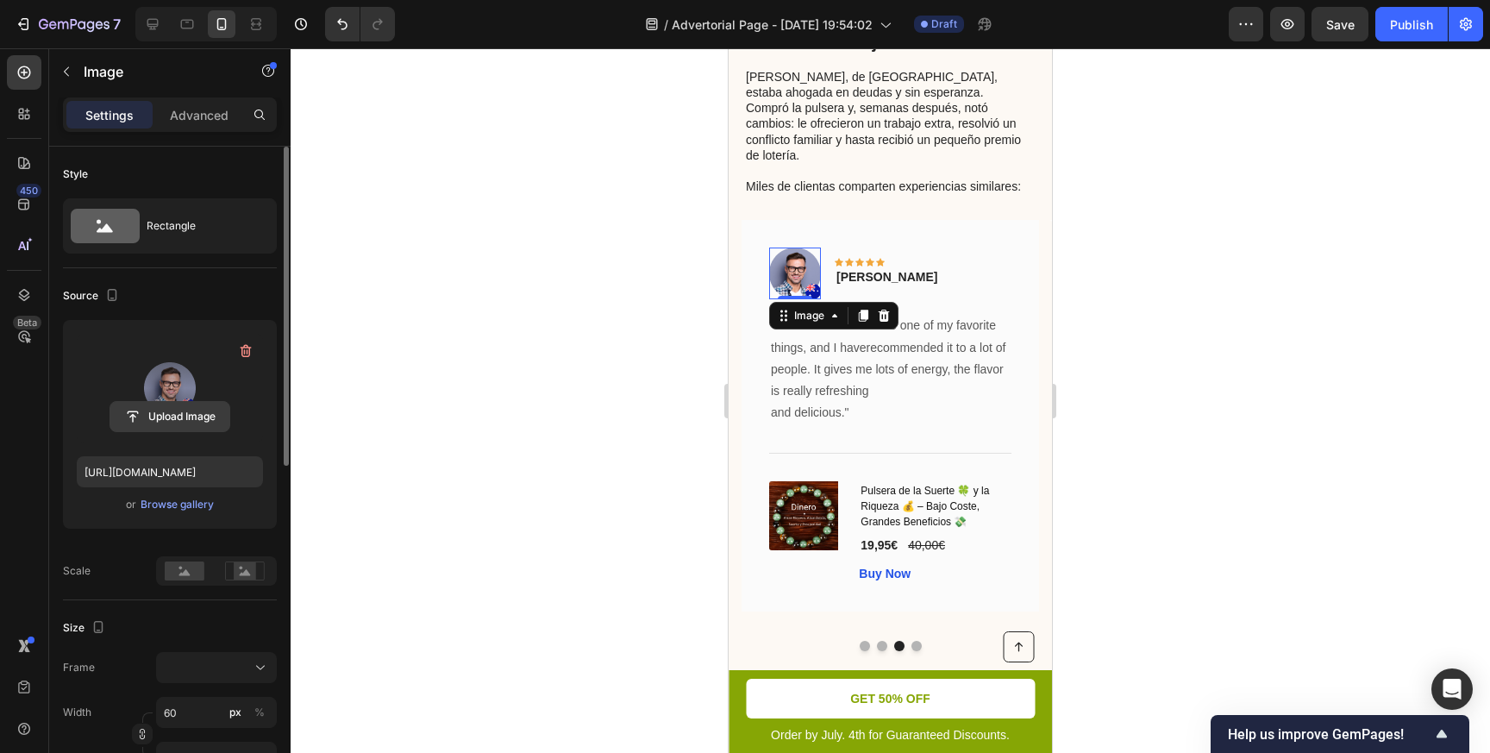
click at [173, 411] on input "file" at bounding box center [169, 416] width 119 height 29
